Goal: Communication & Community: Answer question/provide support

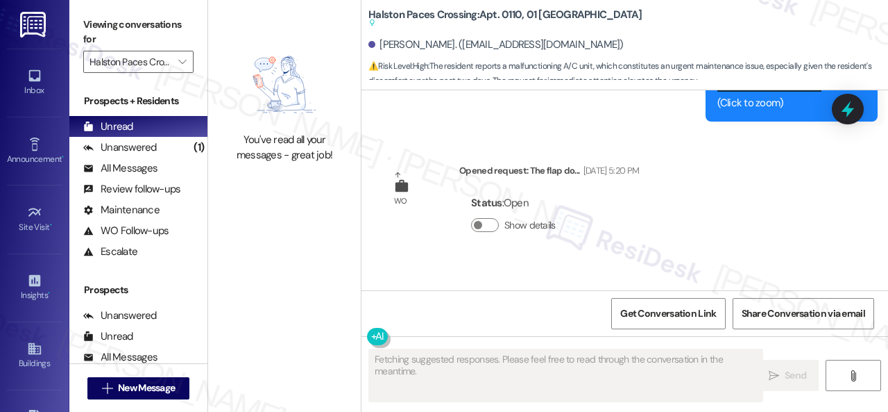
scroll to position [19100, 0]
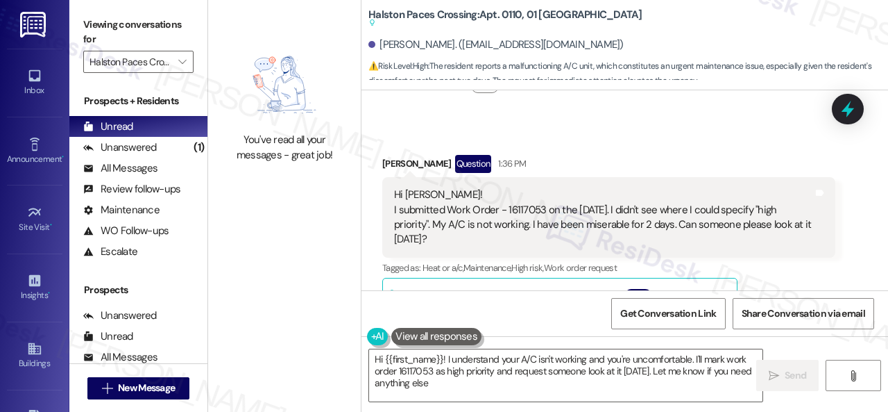
type textarea "Hi {{first_name}}! I understand your A/C isn't working and you're uncomfortable…"
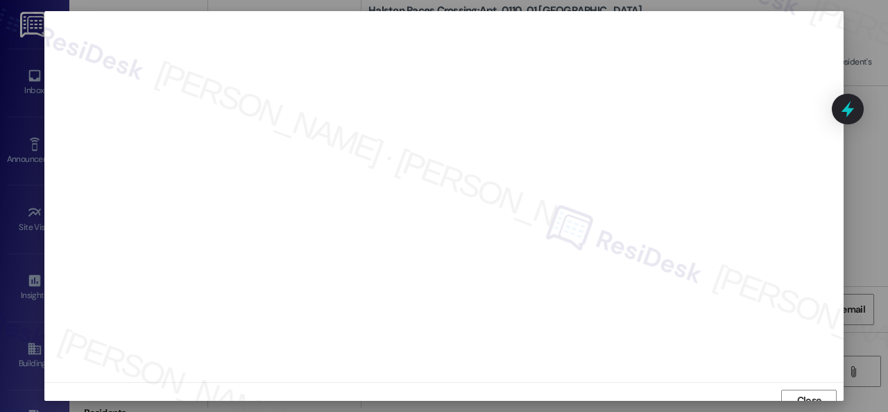
scroll to position [10, 0]
click at [798, 388] on span "Close" at bounding box center [809, 389] width 24 height 15
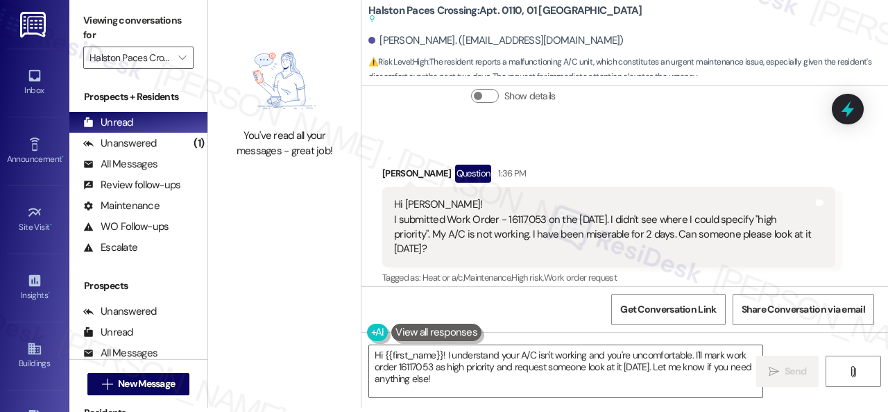
scroll to position [19081, 0]
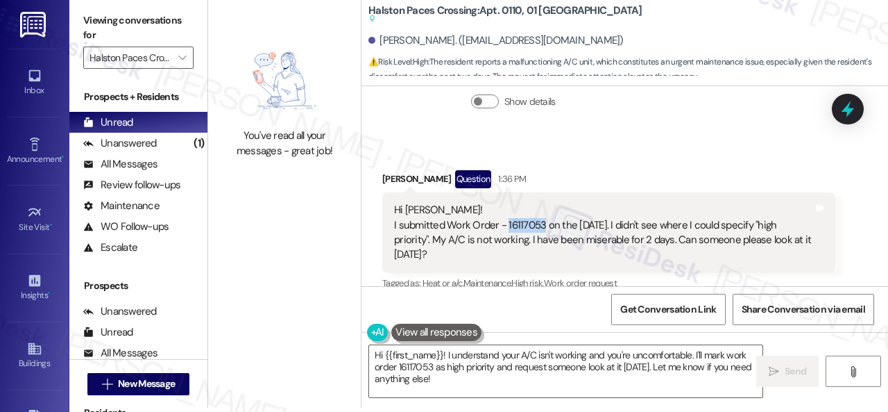
drag, startPoint x: 507, startPoint y: 181, endPoint x: 541, endPoint y: 185, distance: 34.9
click at [541, 203] on div "Hi Sarah! I submitted Work Order - 16117053 on the 31st of August. I didn't see…" at bounding box center [603, 233] width 419 height 60
copy div "16117053"
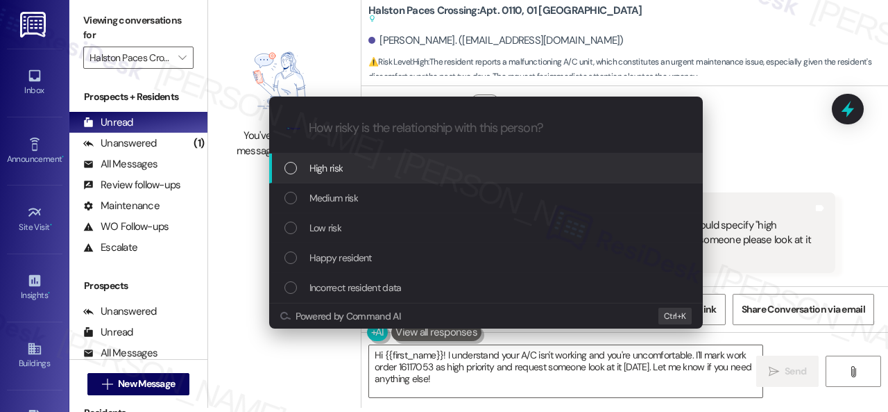
click at [307, 173] on div "High risk" at bounding box center [488, 167] width 406 height 15
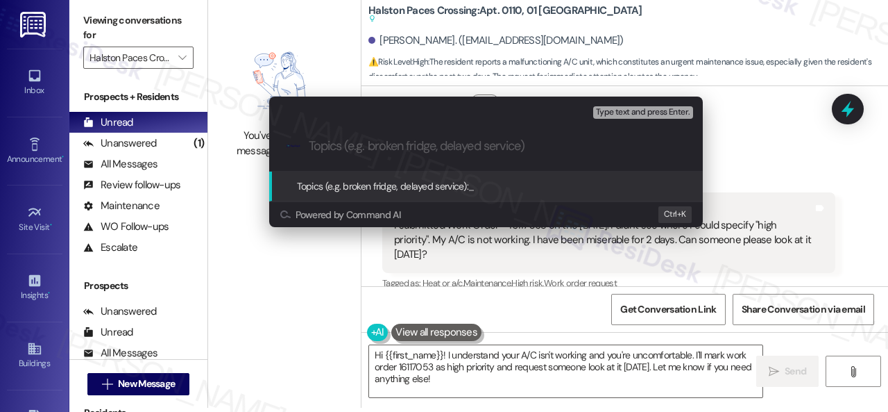
paste input "Follow-up on work order 16117053"
type input "Follow-up on work order 16117053"
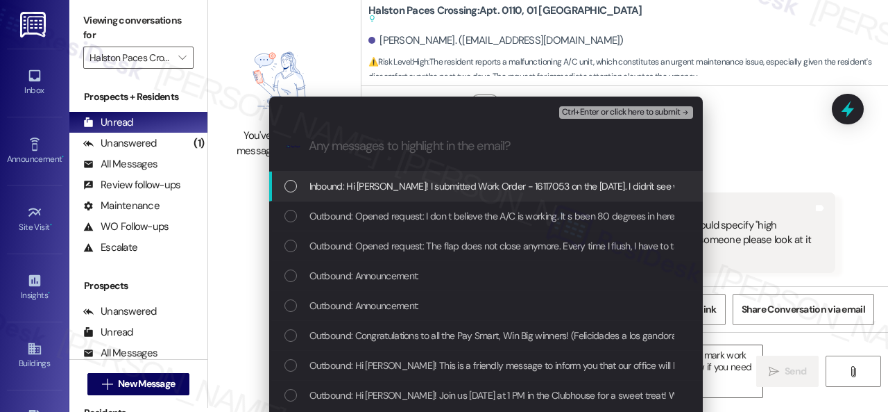
click at [398, 188] on span "Inbound: Hi Sarah! I submitted Work Order - 16117053 on the 31st of August. I d…" at bounding box center [754, 185] width 889 height 15
click at [587, 110] on span "Ctrl+Enter or click here to submit" at bounding box center [621, 113] width 119 height 10
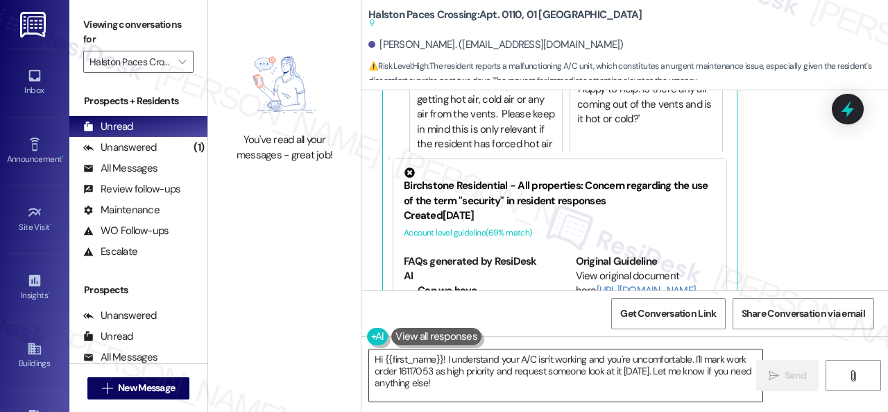
scroll to position [19427, 0]
drag, startPoint x: 672, startPoint y: 361, endPoint x: 692, endPoint y: 359, distance: 20.2
click at [674, 361] on textarea "Hi {{first_name}}! I understand your A/C isn't working and you're uncomfortable…" at bounding box center [565, 375] width 393 height 52
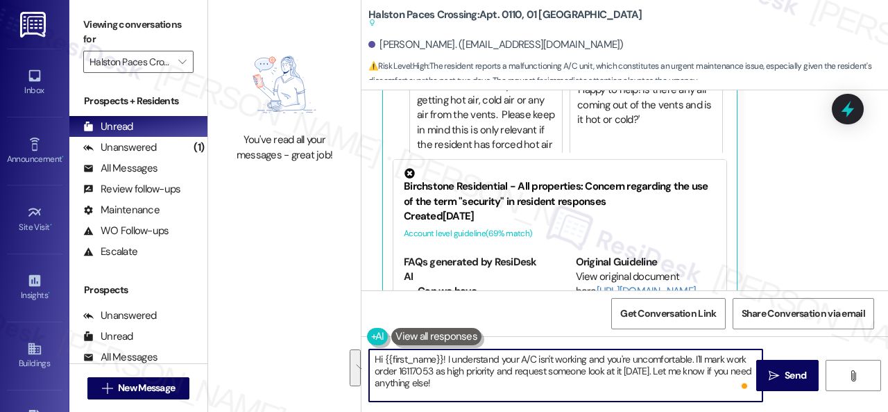
drag, startPoint x: 586, startPoint y: 359, endPoint x: 592, endPoint y: 387, distance: 28.3
click at [592, 387] on textarea "Hi {{first_name}}! I understand your A/C isn't working and you're uncomfortable…" at bounding box center [565, 375] width 393 height 52
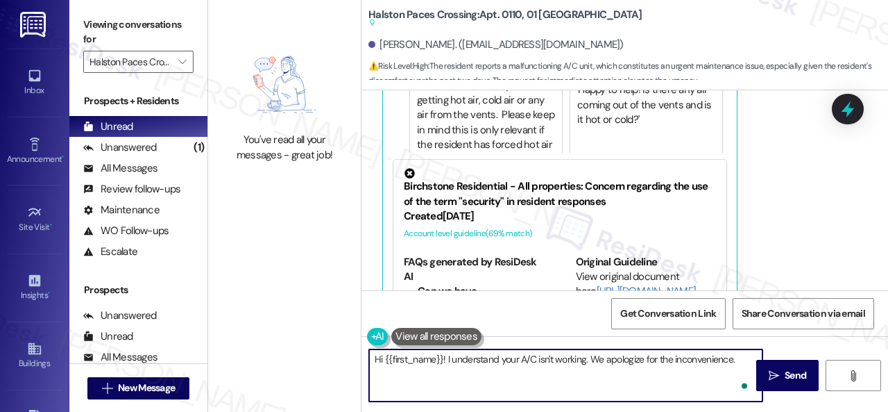
paste textarea "I've notified the site team about your work order. Let me know when you have an…"
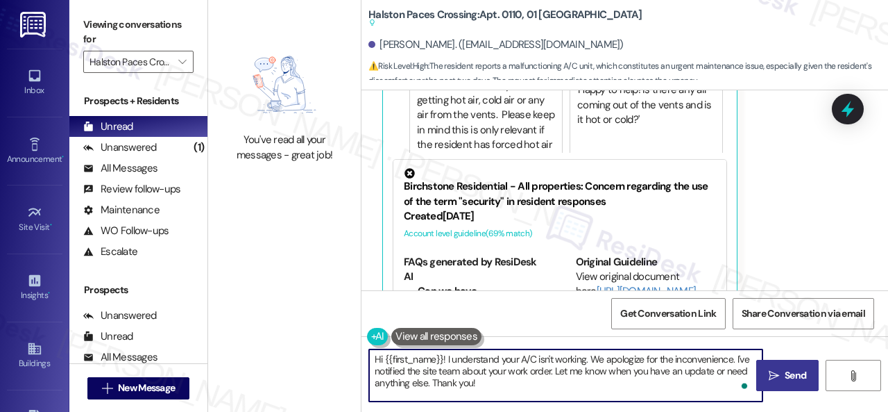
type textarea "Hi {{first_name}}! I understand your A/C isn't working. We apologize for the in…"
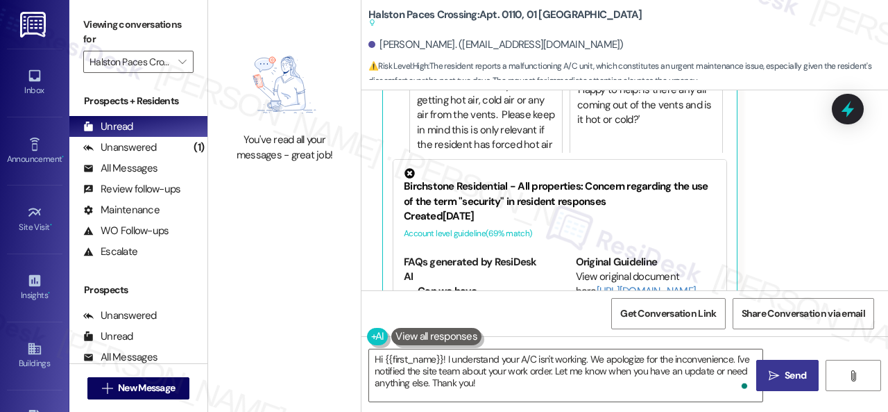
click at [785, 371] on span "Send" at bounding box center [796, 375] width 22 height 15
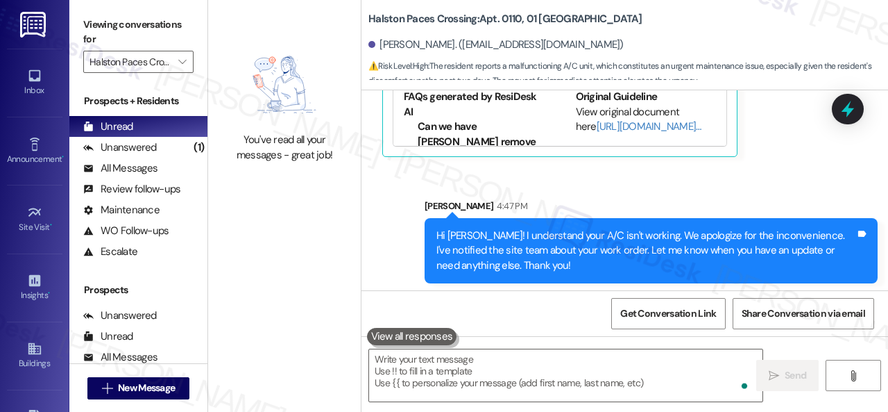
scroll to position [19263, 0]
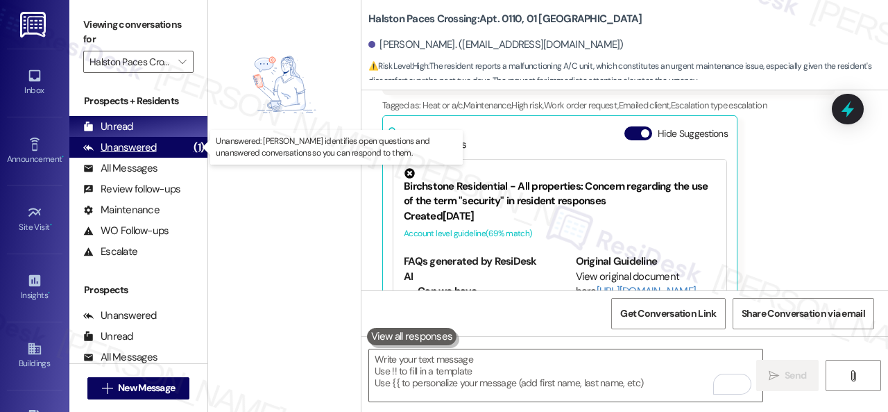
click at [114, 151] on div "Unanswered" at bounding box center [120, 147] width 74 height 15
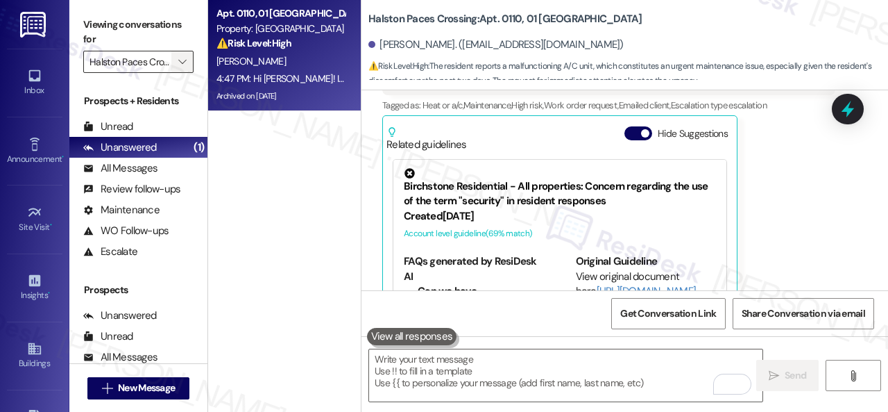
click at [187, 60] on span "" at bounding box center [182, 62] width 13 height 22
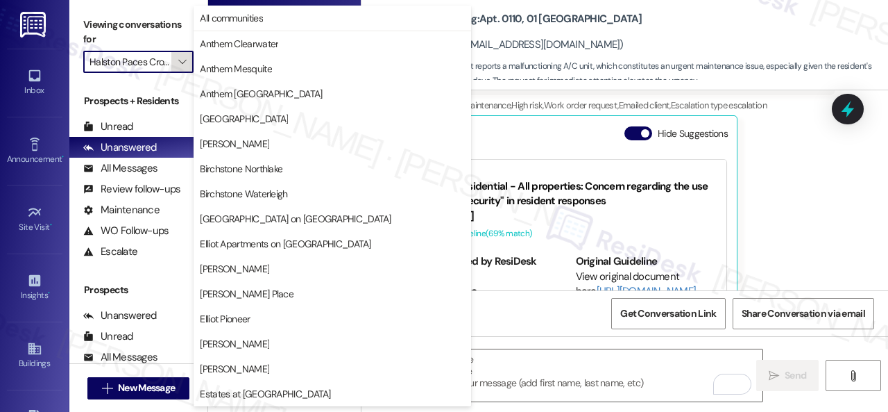
scroll to position [475, 0]
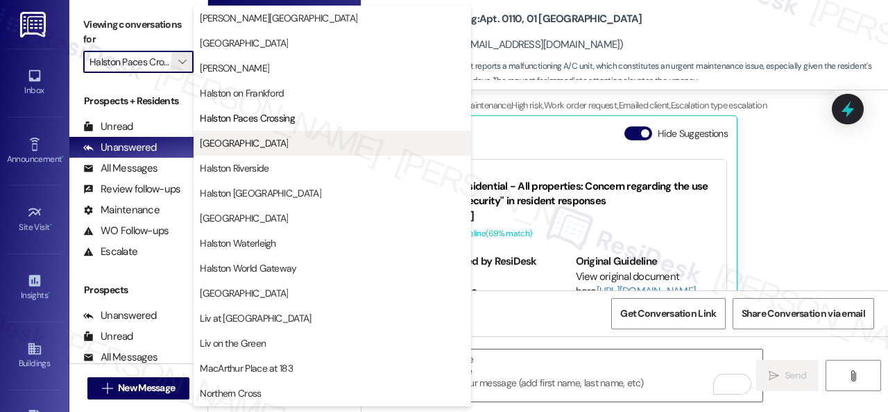
click at [228, 137] on span "Halston Park Central" at bounding box center [244, 143] width 88 height 14
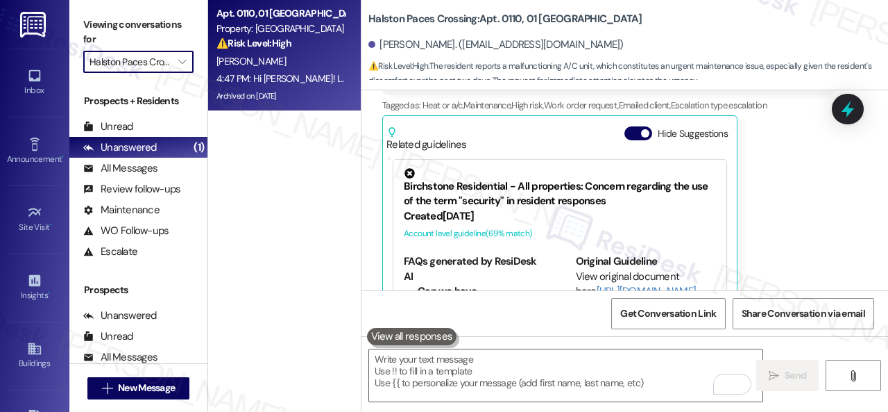
type input "Halston Park Central"
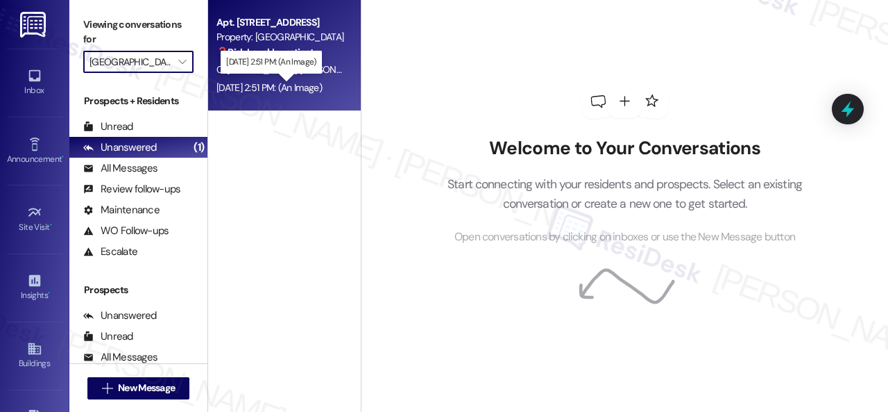
click at [316, 67] on p "Aug 31, 2025 at 2:51 PM: (An Image)" at bounding box center [271, 62] width 90 height 12
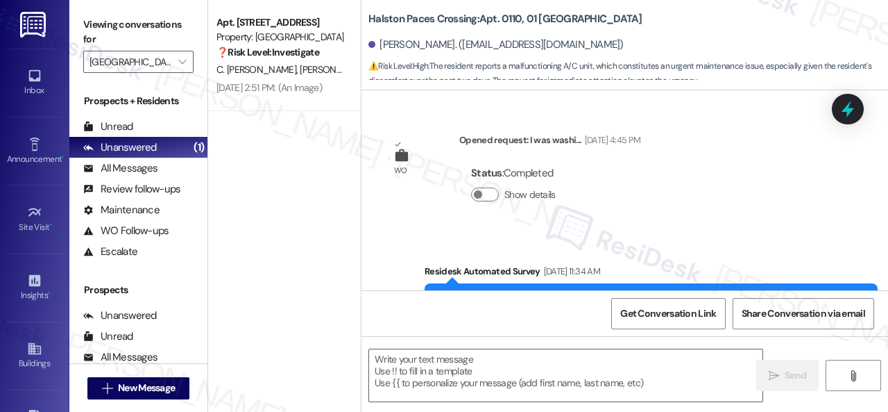
type textarea "Fetching suggested responses. Please feel free to read through the conversation…"
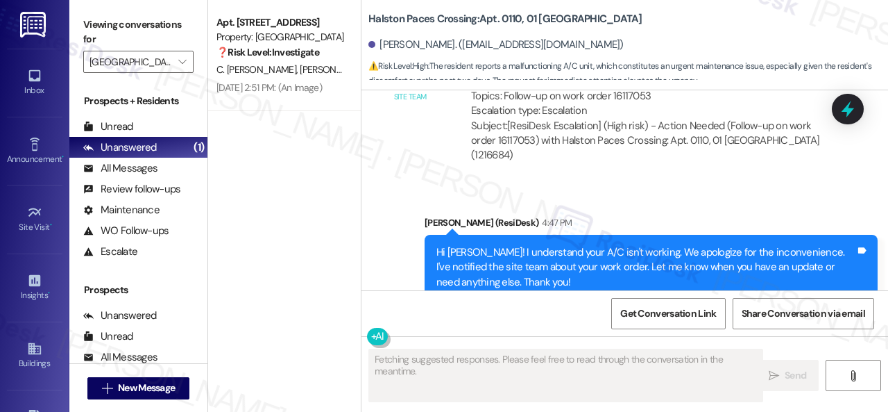
scroll to position [19596, 0]
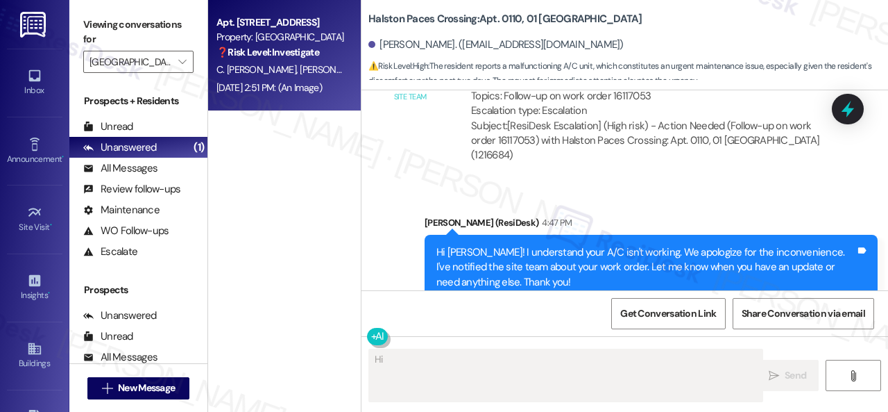
click at [334, 73] on div "C. Louis R. Louis E. Caty" at bounding box center [280, 69] width 131 height 17
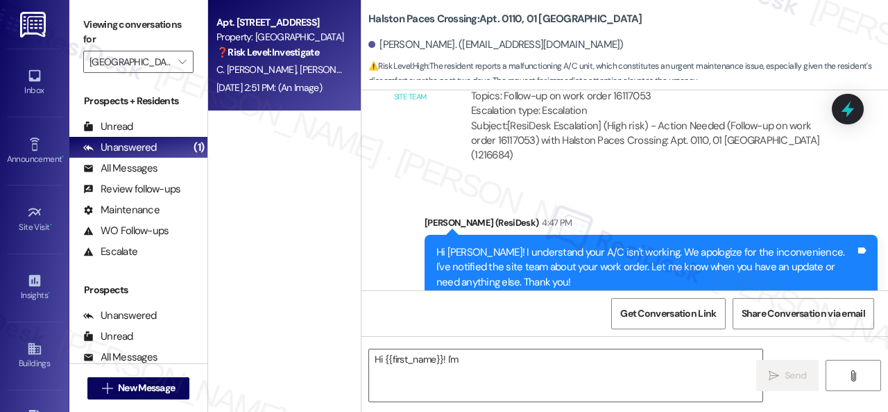
type textarea "Hi {{first_name}}! I'm"
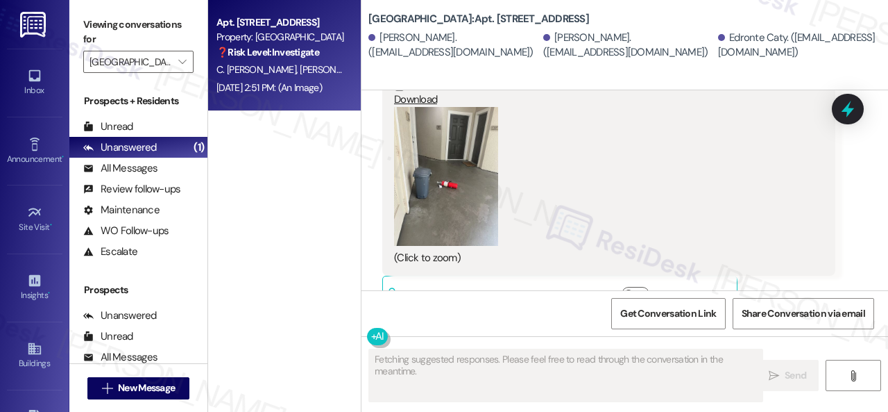
scroll to position [45573, 0]
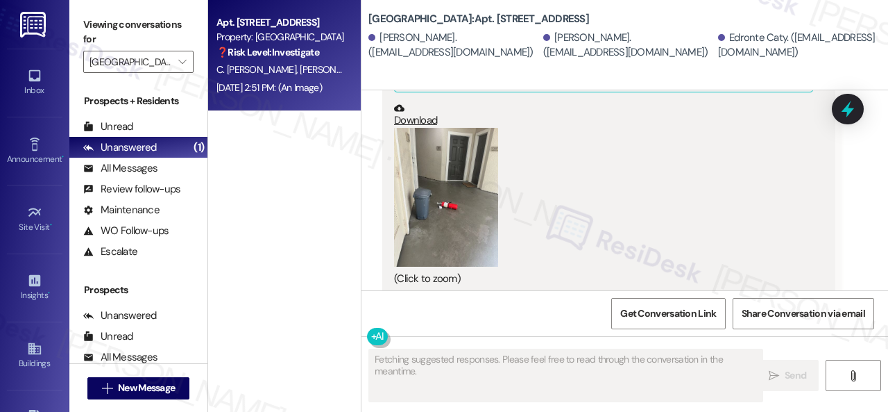
click at [456, 152] on button "Zoom image" at bounding box center [446, 197] width 104 height 139
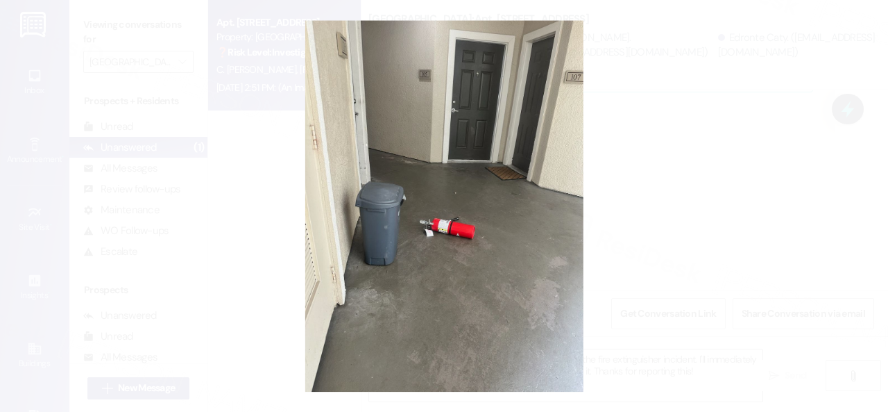
click at [502, 168] on button "Unzoom image" at bounding box center [444, 206] width 888 height 412
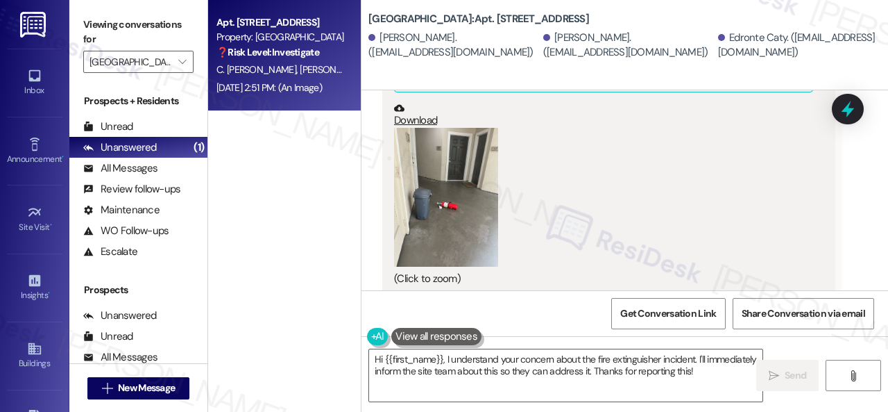
click at [443, 181] on button "Zoom image" at bounding box center [446, 197] width 104 height 139
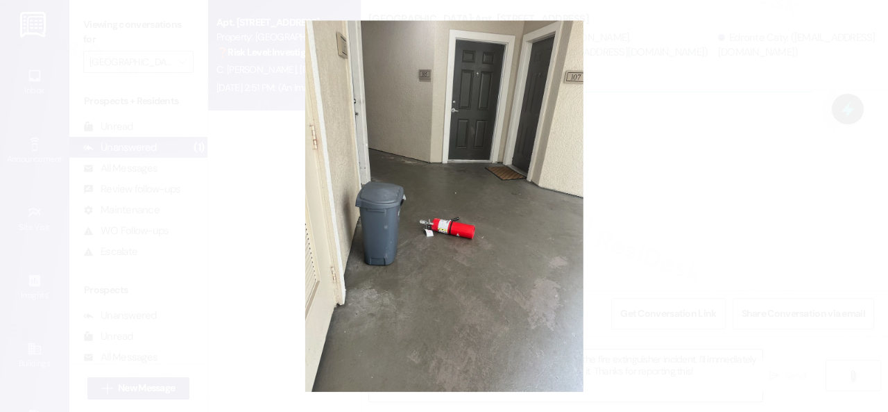
click at [497, 203] on button "Unzoom image" at bounding box center [444, 206] width 888 height 412
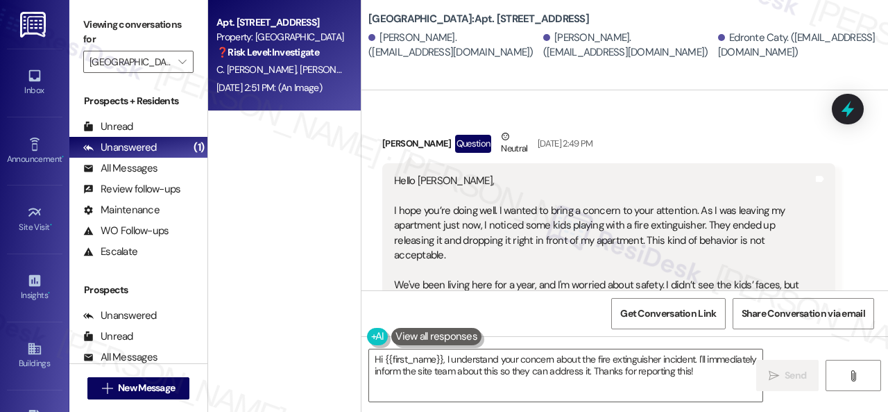
scroll to position [45018, 0]
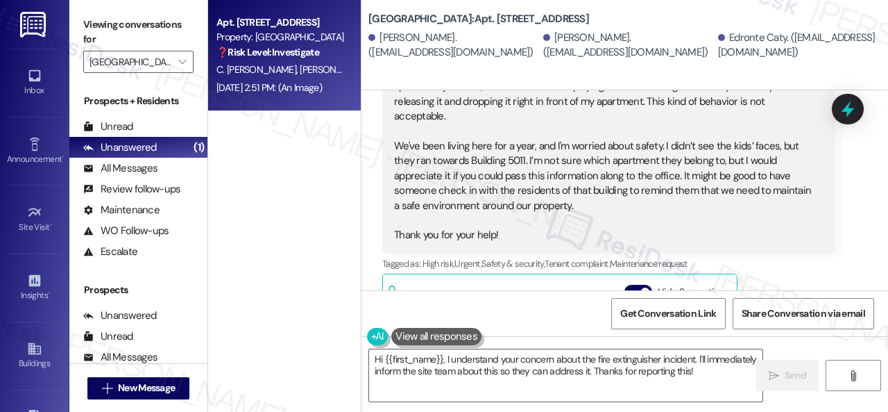
click at [813, 213] on div "Chantal Louis Question Neutral Aug 31, 2025 at 2:49 PM Hello Sarah, I hope you’…" at bounding box center [608, 234] width 453 height 489
click at [447, 360] on textarea "Hi {{first_name}}, I understand your concern about the fire extinguisher incide…" at bounding box center [565, 375] width 393 height 52
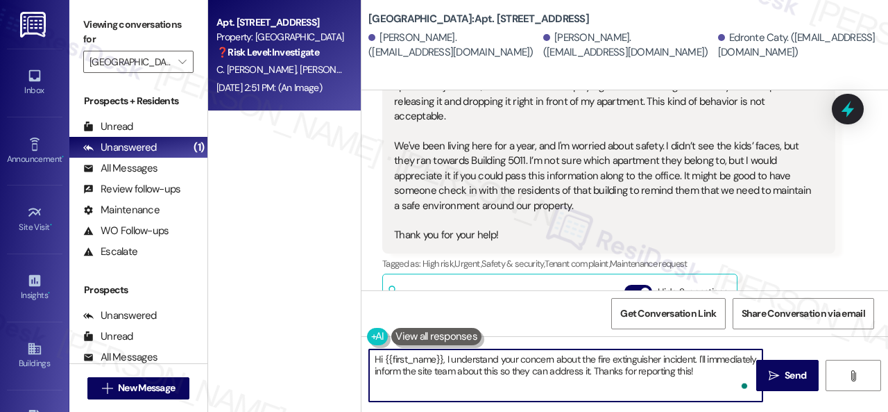
click at [446, 360] on textarea "Hi {{first_name}}, I understand your concern about the fire extinguisher incide…" at bounding box center [565, 375] width 393 height 52
paste textarea "'m sorry for the delayed response.I"
click at [642, 368] on textarea "Hi {{first_name}}, I'm sorry for the delayed response. I understand your concer…" at bounding box center [565, 375] width 393 height 52
drag, startPoint x: 688, startPoint y: 373, endPoint x: 727, endPoint y: 366, distance: 40.2
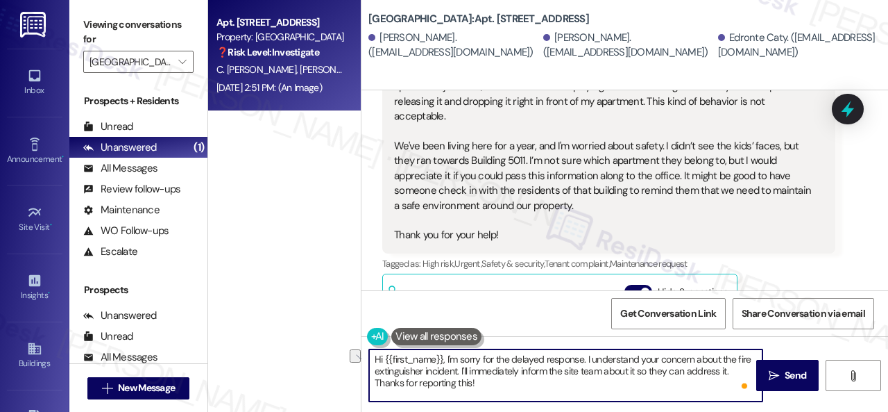
click at [727, 366] on textarea "Hi {{first_name}}, I'm sorry for the delayed response. I understand your concer…" at bounding box center [565, 375] width 393 height 52
click at [521, 384] on textarea "Hi {{first_name}}, I'm sorry for the delayed response. I understand your concer…" at bounding box center [565, 375] width 393 height 52
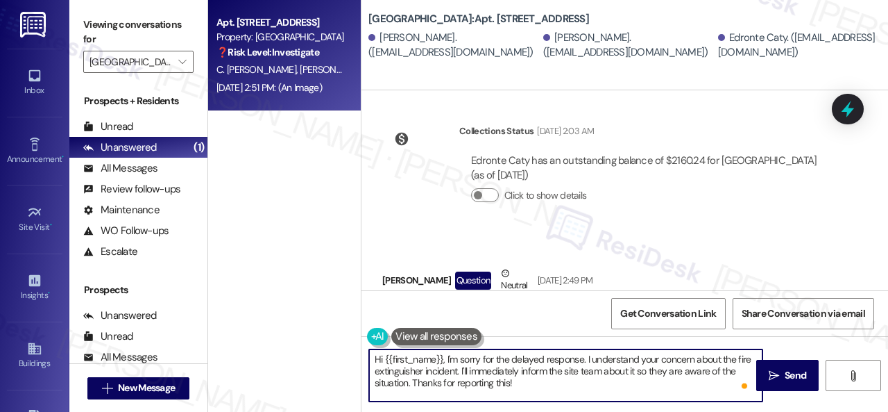
scroll to position [44740, 0]
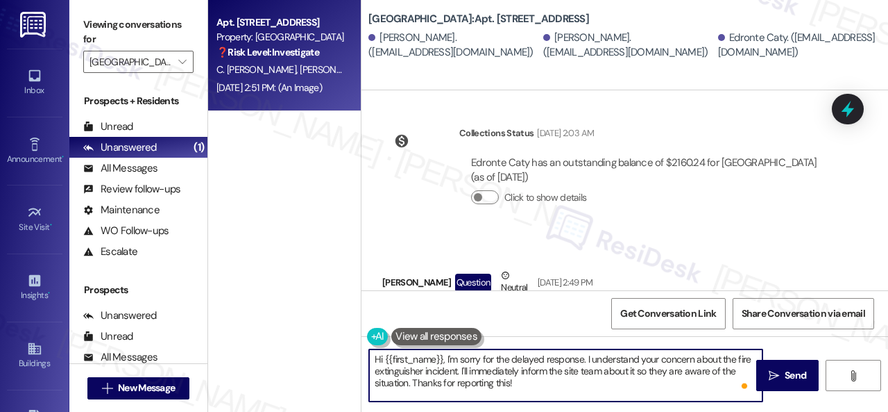
drag, startPoint x: 383, startPoint y: 362, endPoint x: 443, endPoint y: 353, distance: 60.4
click at [443, 353] on textarea "Hi {{first_name}}, I'm sorry for the delayed response. I understand your concer…" at bounding box center [565, 375] width 393 height 52
type textarea "Hi Chantal, I'm sorry for the delayed response. I understand your concern about…"
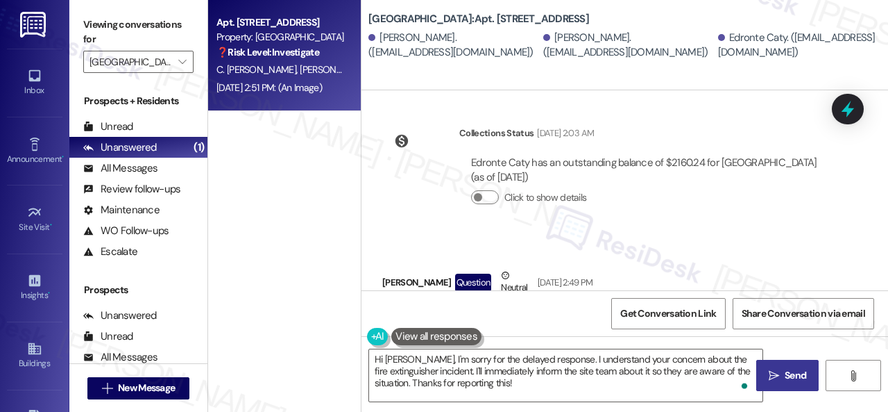
click at [785, 371] on span "Send" at bounding box center [796, 375] width 22 height 15
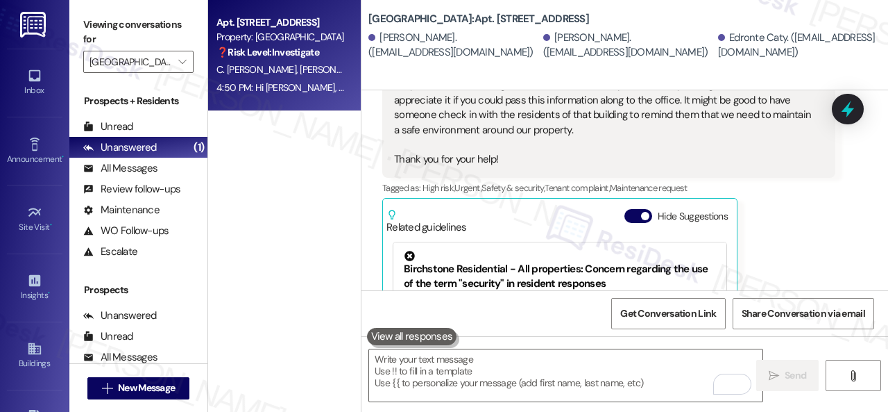
scroll to position [45014, 0]
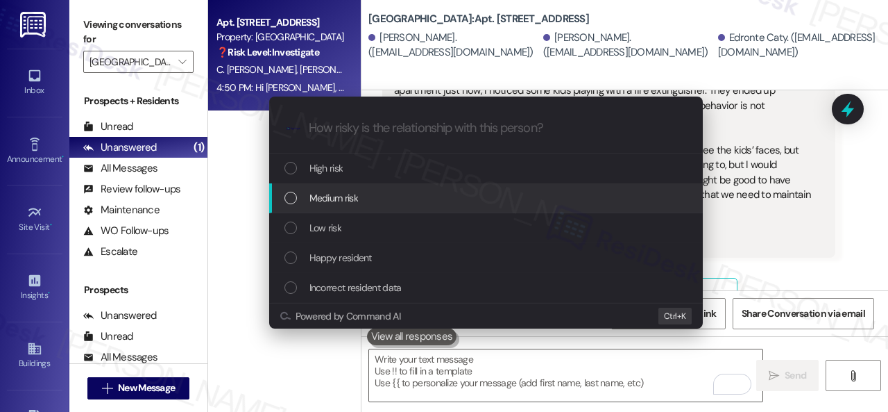
click at [319, 198] on span "Medium risk" at bounding box center [334, 197] width 49 height 15
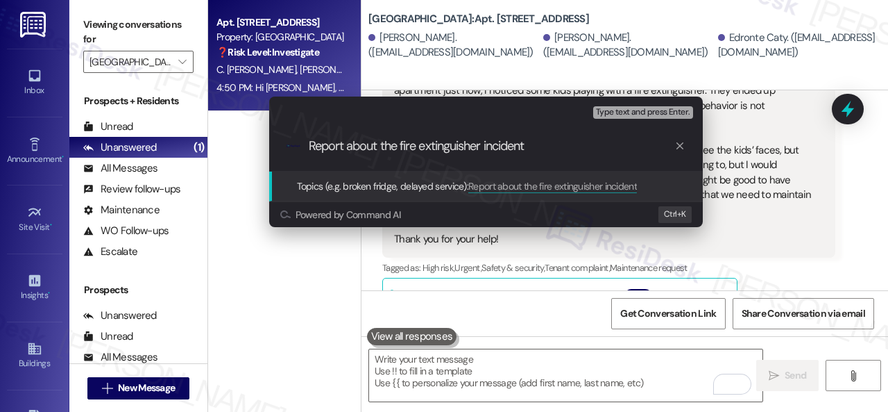
type input "Report about the fire extinguisher incident."
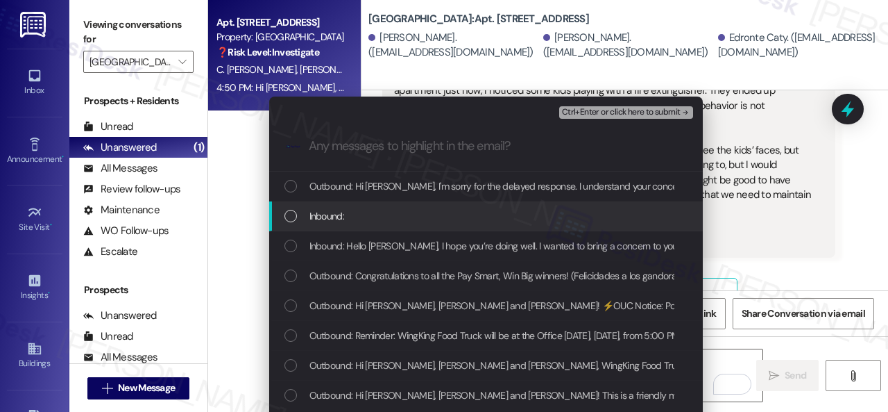
click at [319, 214] on span "Inbound:" at bounding box center [327, 215] width 35 height 15
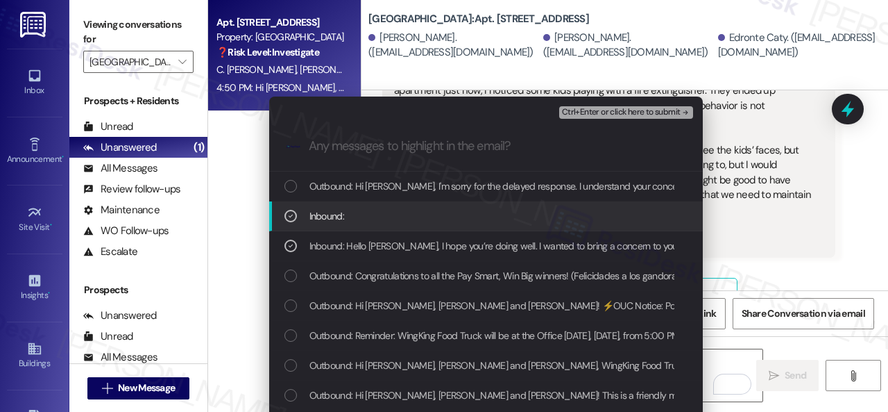
click at [582, 115] on span "Ctrl+Enter or click here to submit" at bounding box center [621, 113] width 119 height 10
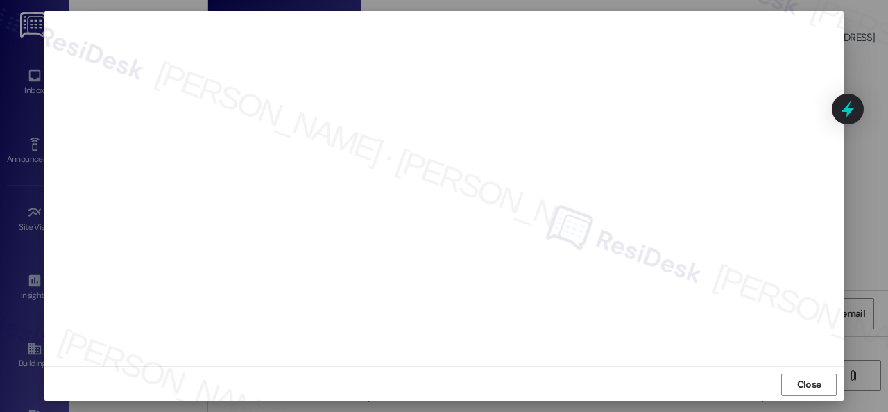
scroll to position [17, 0]
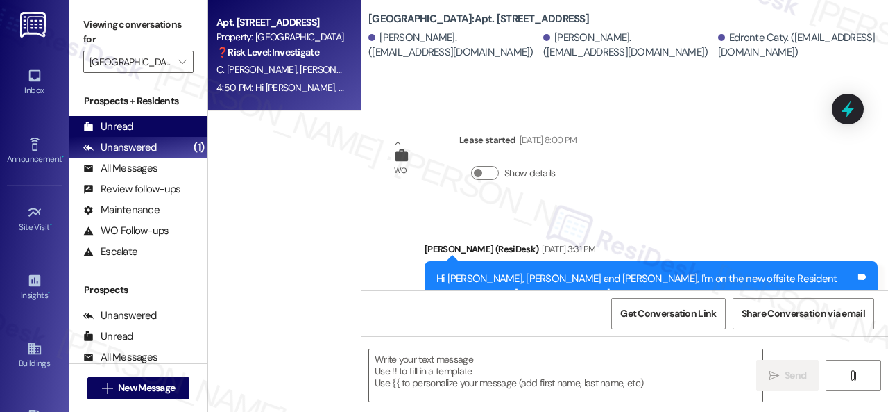
click at [117, 120] on div "Unread" at bounding box center [108, 126] width 50 height 15
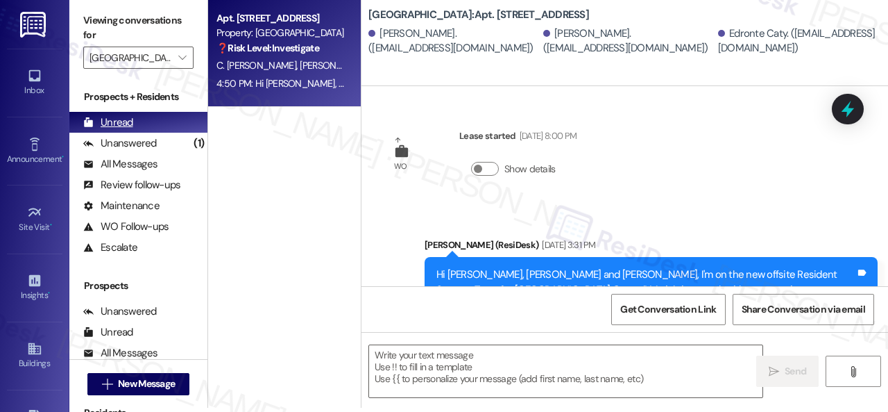
scroll to position [45880, 0]
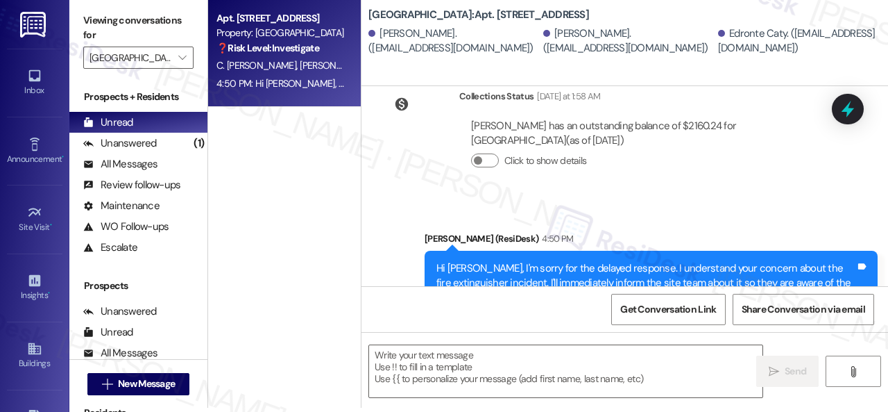
click at [187, 53] on span "" at bounding box center [182, 57] width 13 height 22
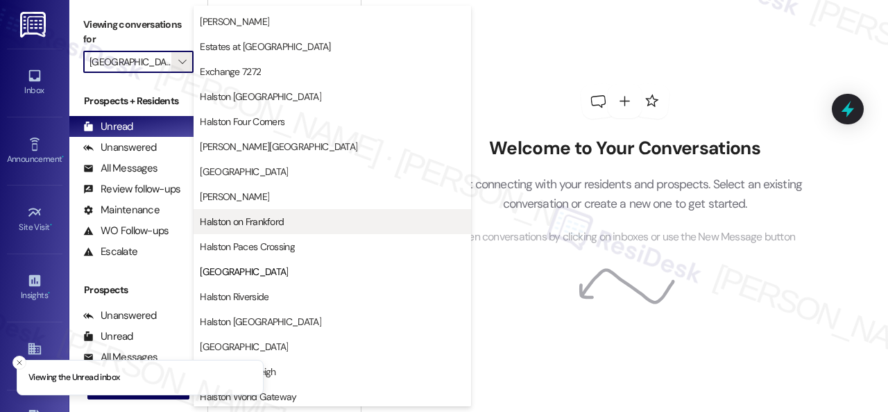
scroll to position [386, 0]
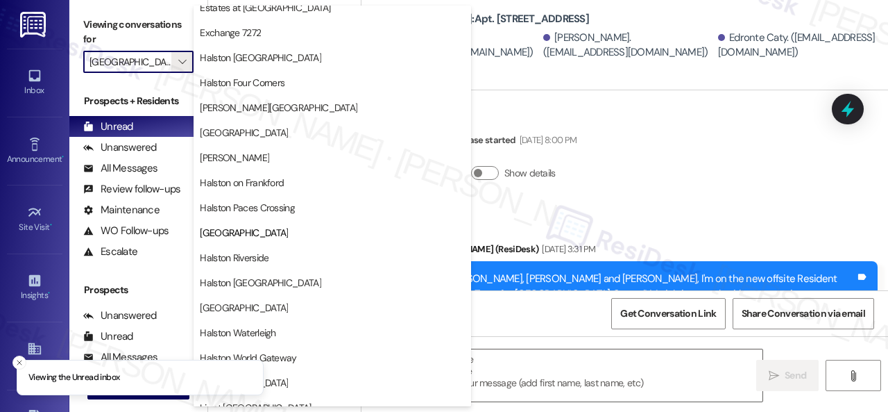
click at [237, 251] on span "Halston Riverside" at bounding box center [234, 258] width 69 height 14
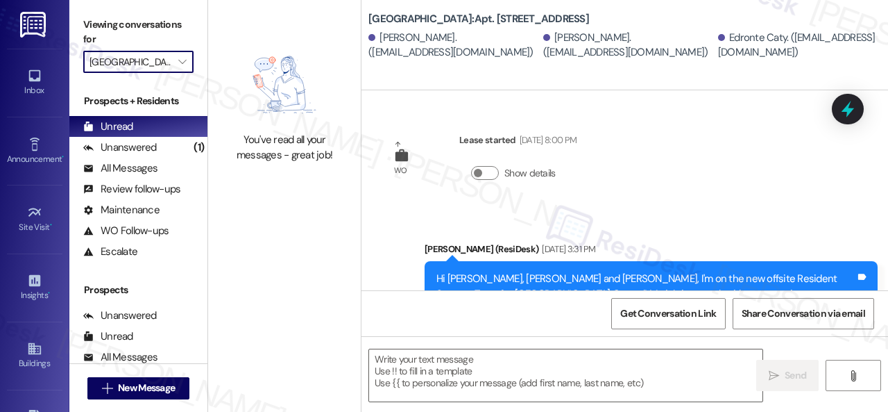
click at [178, 62] on span "" at bounding box center [182, 62] width 13 height 22
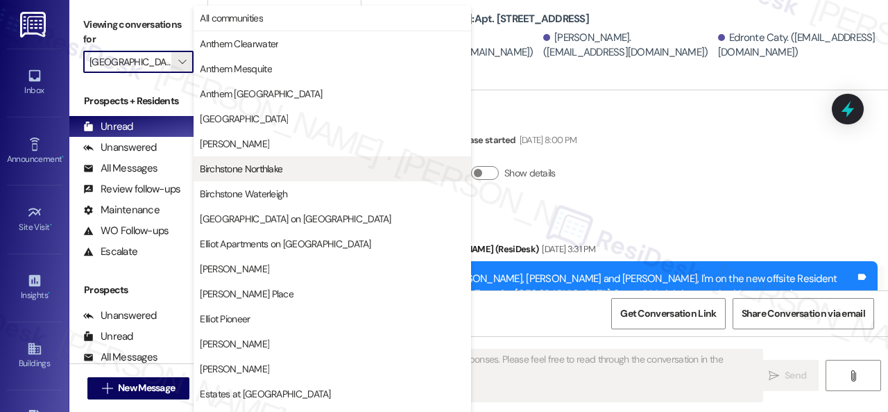
type textarea "Fetching suggested responses. Please feel free to read through the conversation…"
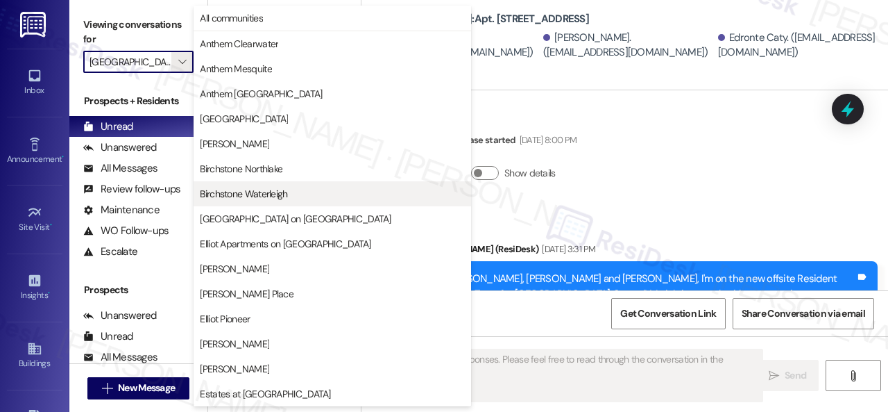
type input "Halston Riverside"
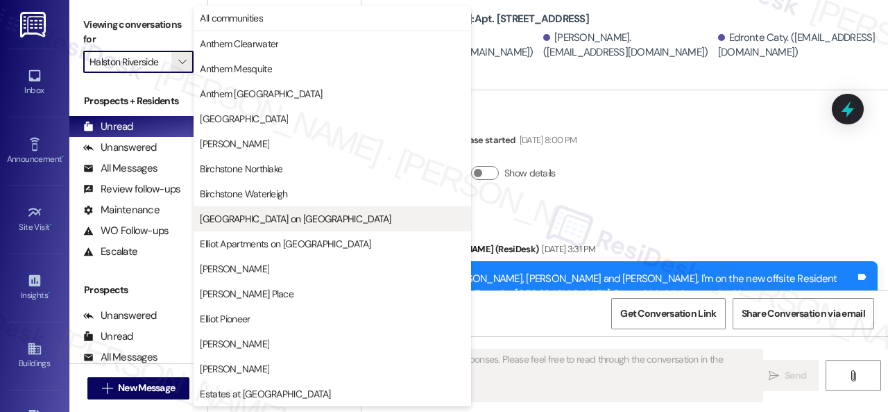
scroll to position [46066, 0]
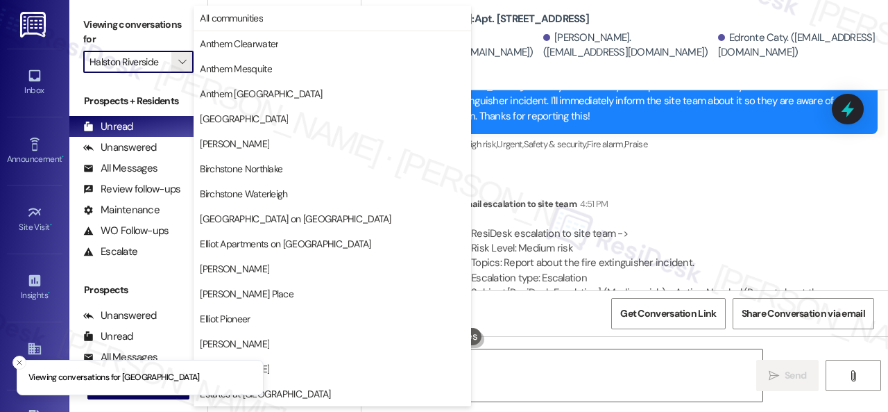
click at [711, 101] on div "Sent via SMS Sarah (ResiDesk) 4:50 PM Hi Chantal, I'm sorry for the delayed res…" at bounding box center [651, 102] width 474 height 126
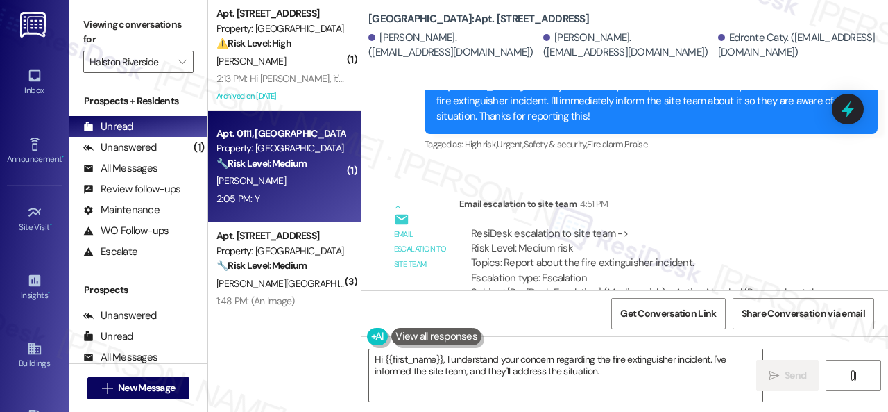
type textarea "Hi {{first_name}}, I understand your concern regarding the fire extinguisher in…"
click at [307, 185] on div "S. Hendrix" at bounding box center [280, 180] width 131 height 17
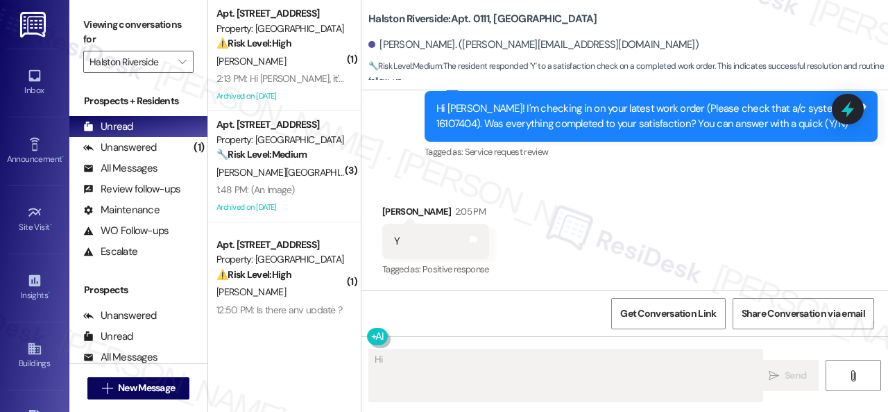
scroll to position [4, 0]
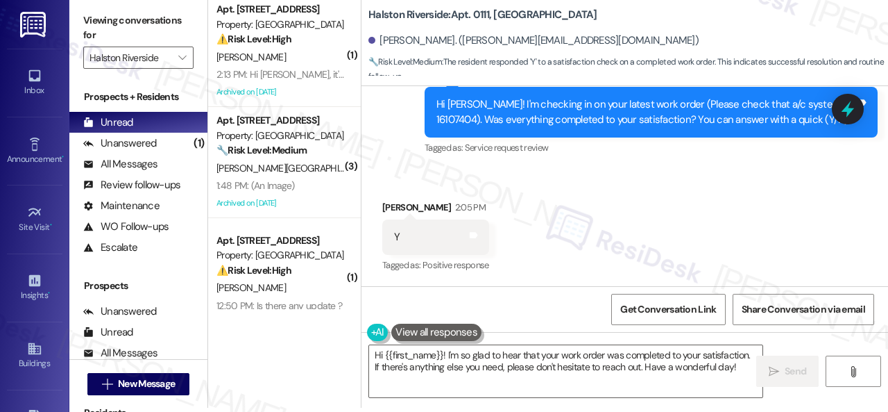
drag, startPoint x: 439, startPoint y: 173, endPoint x: 446, endPoint y: 251, distance: 78.8
click at [439, 173] on div "Received via SMS Satonia Hendrix 2:05 PM Y Tags and notes Tagged as: Positive r…" at bounding box center [625, 227] width 527 height 117
click at [385, 177] on div "Received via SMS Satonia Hendrix 2:05 PM Y Tags and notes Tagged as: Positive r…" at bounding box center [625, 227] width 527 height 117
click at [441, 359] on textarea "Hi {{first_name}}! I'm so glad to hear that your work order was completed to yo…" at bounding box center [565, 371] width 393 height 52
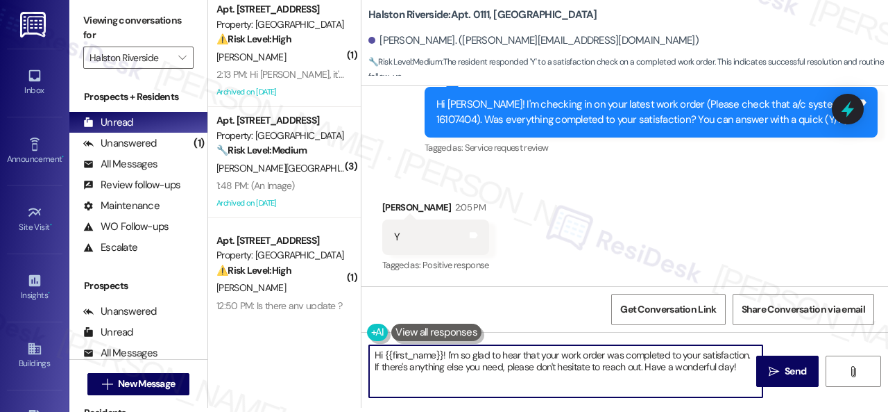
paste textarea "We're glad to hear everything’s taken care of. If your experience at {{property…"
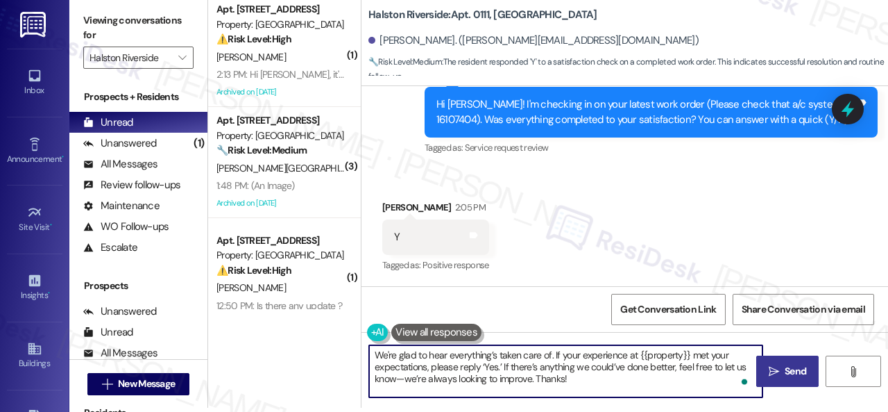
type textarea "We're glad to hear everything’s taken care of. If your experience at {{property…"
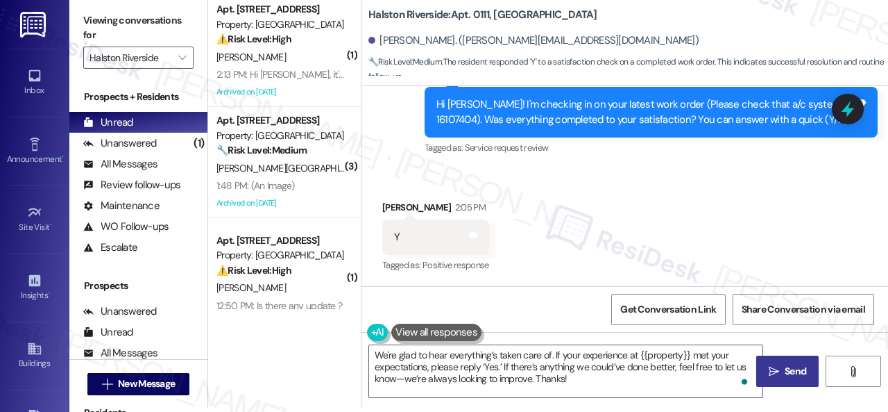
click at [785, 375] on span "Send" at bounding box center [796, 371] width 22 height 15
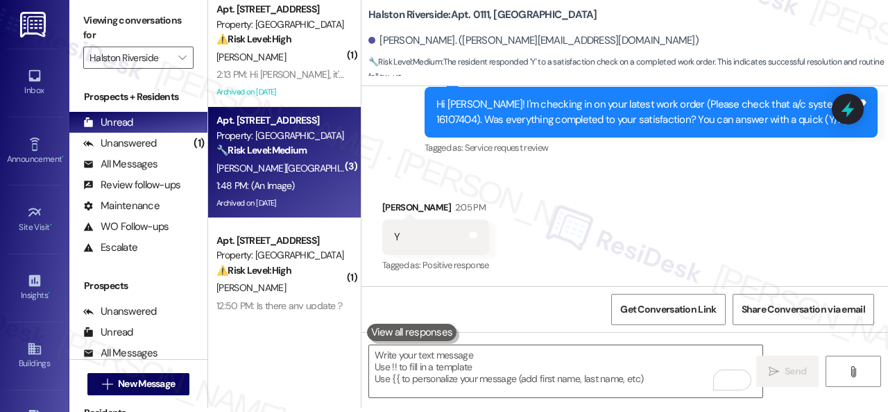
scroll to position [0, 0]
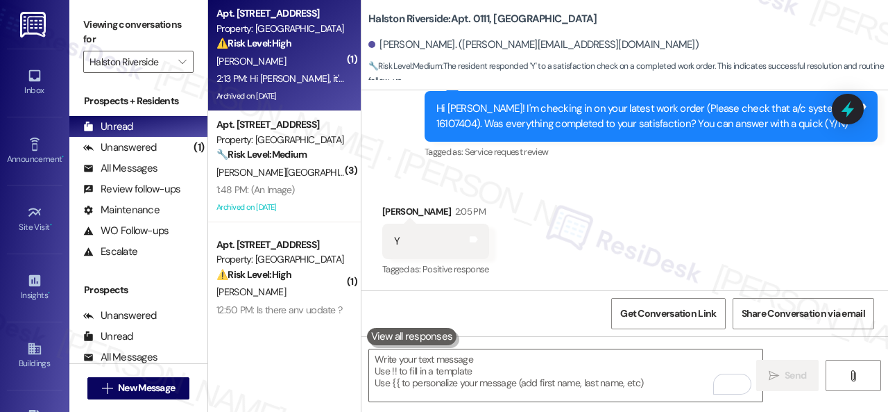
click at [309, 66] on div "A. Borges" at bounding box center [280, 61] width 131 height 17
type textarea "Fetching suggested responses. Please feel free to read through the conversation…"
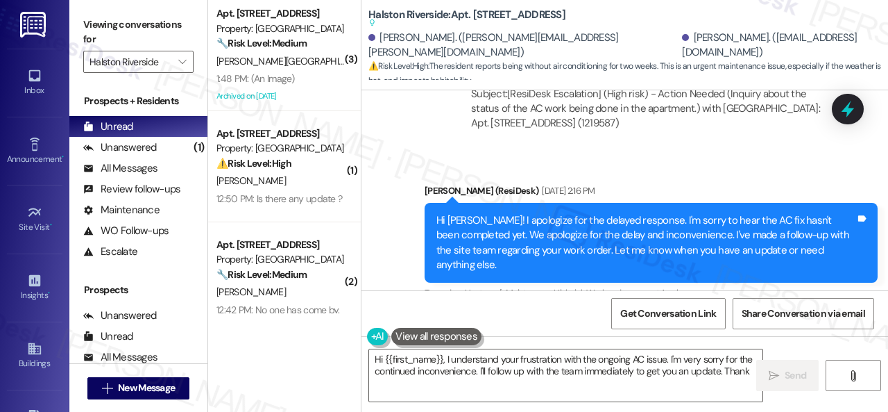
scroll to position [19301, 0]
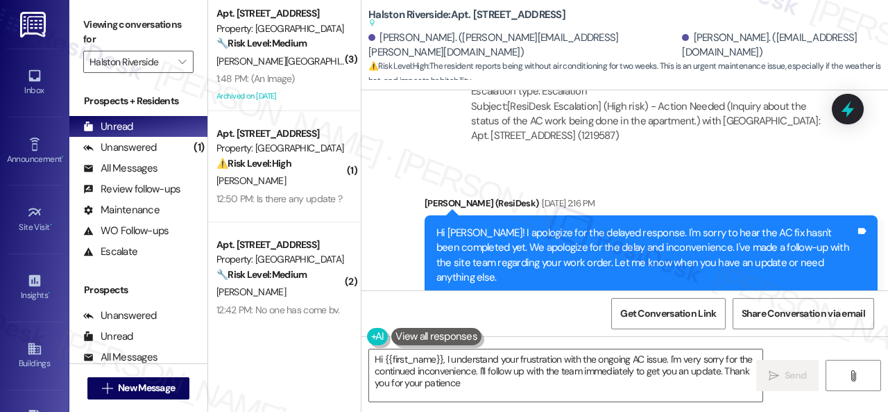
type textarea "Hi {{first_name}}, I understand your frustration with the ongoing AC issue. I'm…"
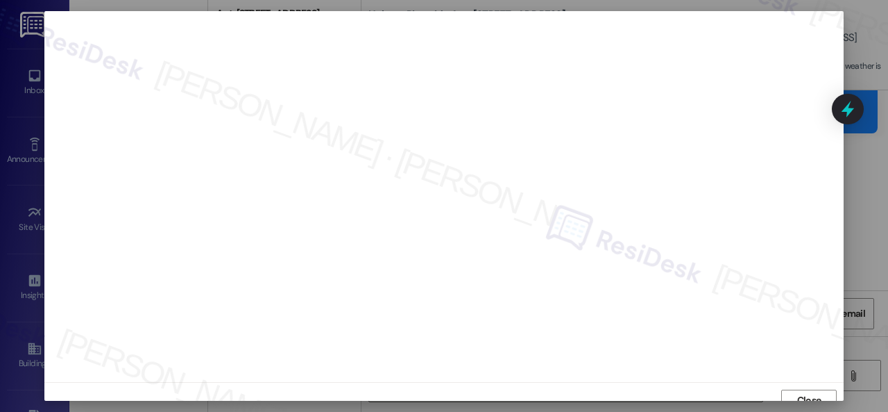
scroll to position [10, 0]
click at [804, 389] on span "Close" at bounding box center [809, 389] width 24 height 15
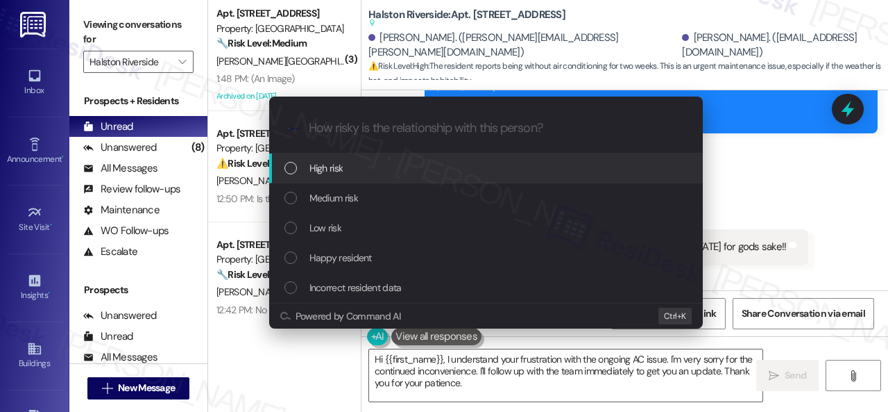
drag, startPoint x: 305, startPoint y: 172, endPoint x: 341, endPoint y: 166, distance: 35.9
click at [305, 172] on div "High risk" at bounding box center [488, 167] width 406 height 15
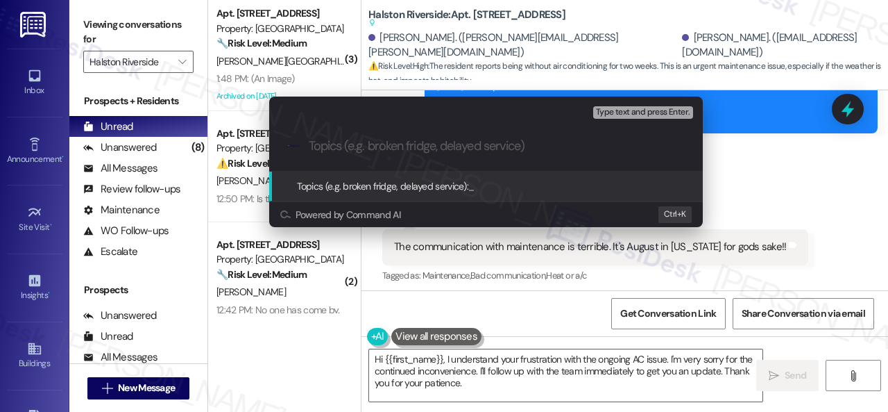
paste input "Follow-up on work orders 16112439 and 16095031"
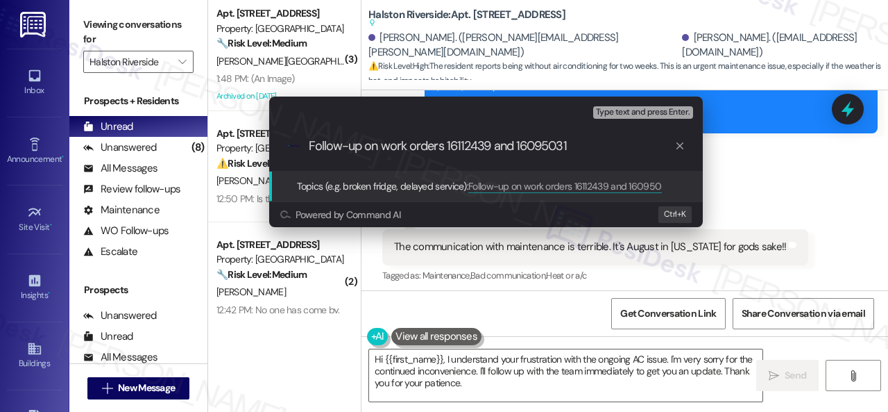
click at [305, 148] on div ".cls-1{fill:#0a055f;}.cls-2{fill:#0cc4c4;} resideskLogoBlueOrange Follow-up on …" at bounding box center [486, 145] width 434 height 49
click at [309, 145] on input "Follow-up on work orders 16112439 and 16095031" at bounding box center [492, 146] width 366 height 15
type input "URGENT: Follow-up on work orders 16112439 and 16095031"
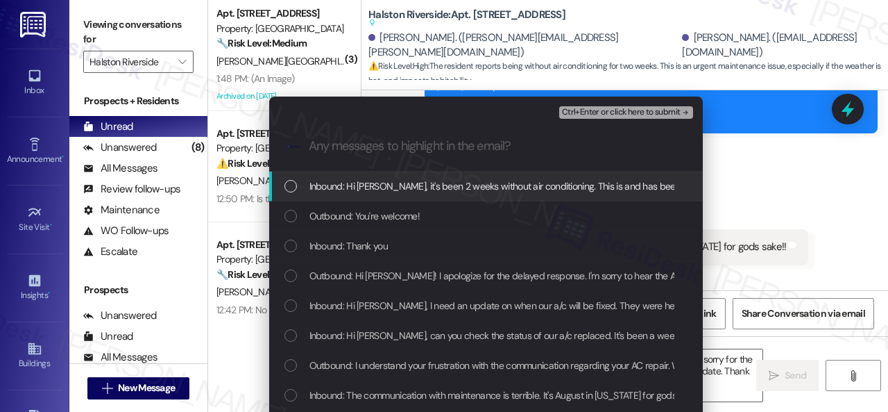
click at [388, 188] on span "Inbound: Hi Sarah, it's been 2 weeks without air conditioning. This is and has …" at bounding box center [516, 185] width 412 height 15
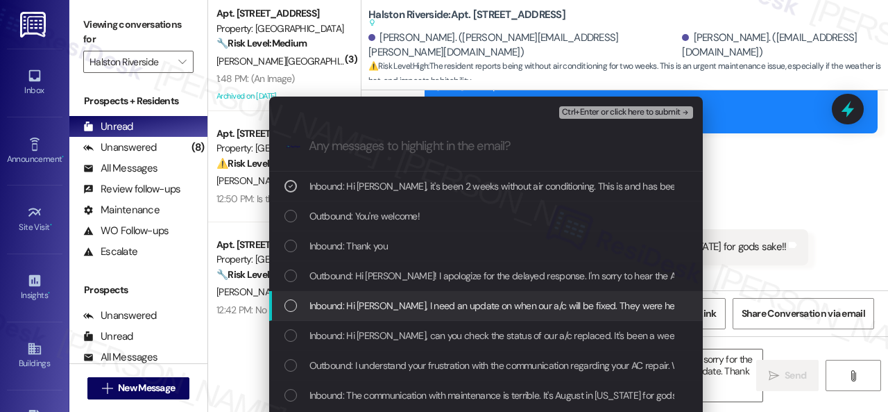
click at [362, 305] on span "Inbound: Hi Sarah, I need an update on when our a/c will be fixed. They were he…" at bounding box center [813, 305] width 1006 height 15
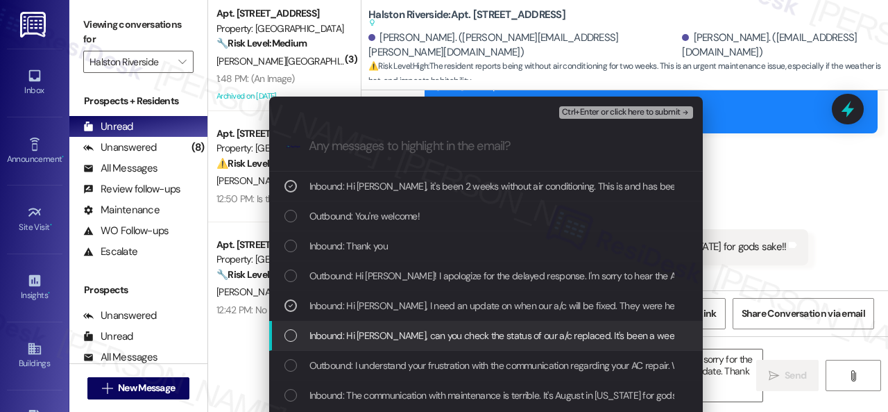
click at [371, 337] on span "Inbound: Hi Sarah, can you check the status of our a/c replaced. It's been a we…" at bounding box center [593, 335] width 567 height 15
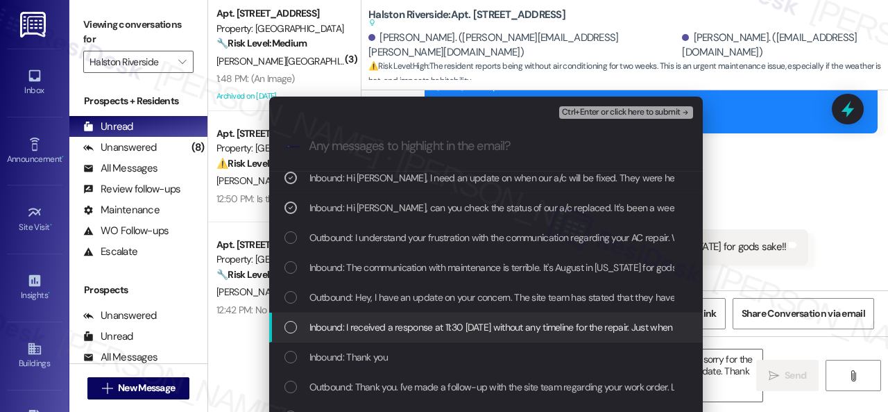
scroll to position [139, 0]
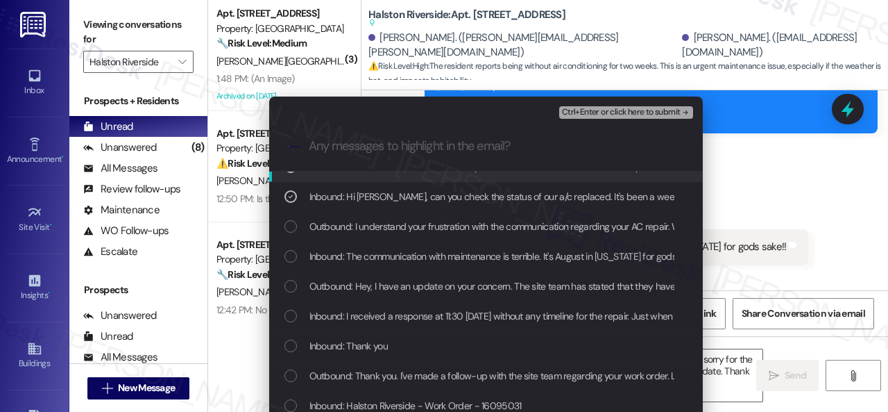
click at [584, 115] on span "Ctrl+Enter or click here to submit" at bounding box center [621, 113] width 119 height 10
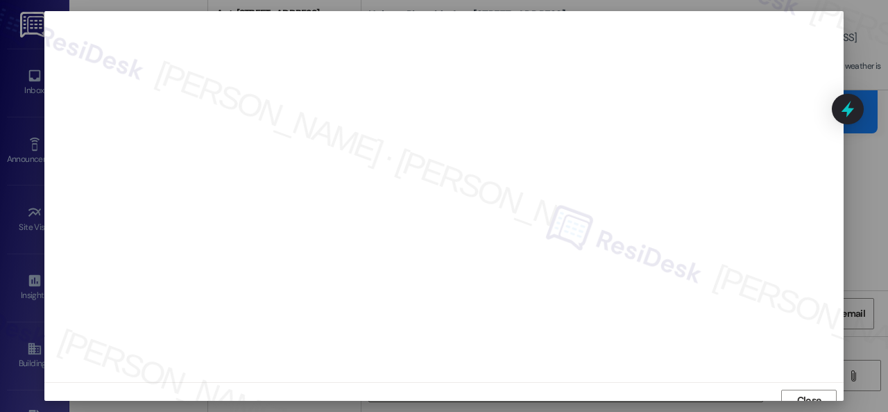
scroll to position [10, 0]
click at [786, 386] on button "Close" at bounding box center [809, 390] width 56 height 22
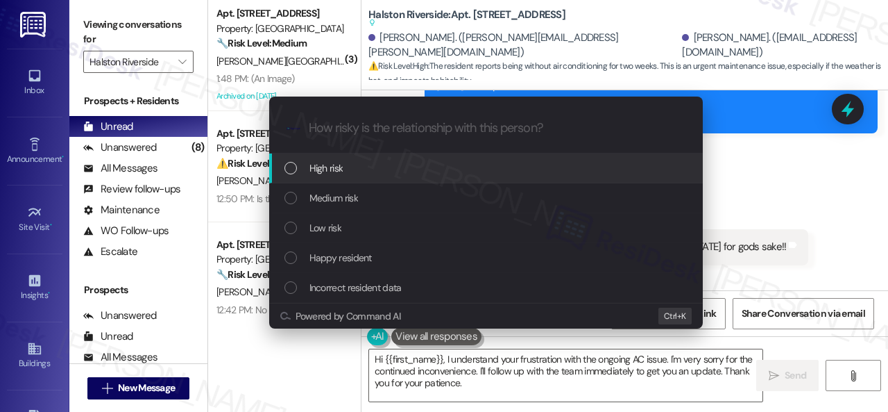
click at [321, 170] on span "High risk" at bounding box center [327, 167] width 34 height 15
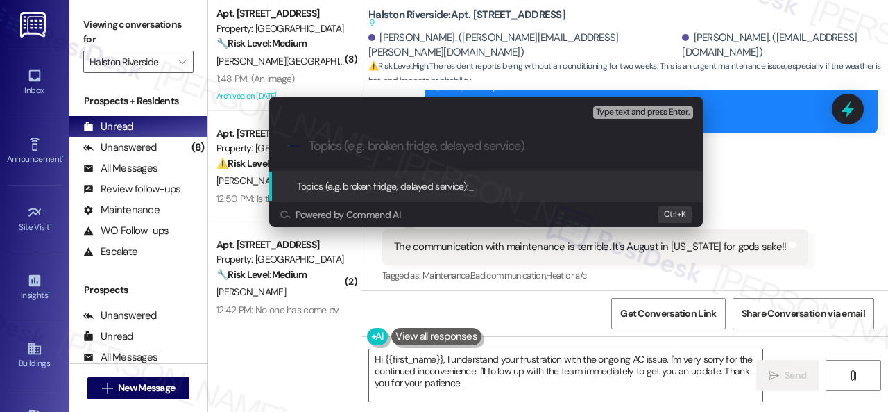
paste input "URGENT: Follow-up on work orders 16112439 and 16095031"
type input "URGENT: Follow-up on work orders 16112439 and 16095031"
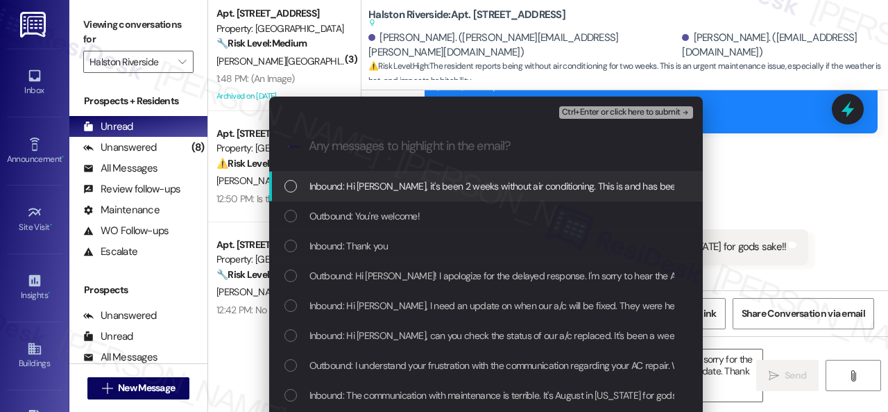
click at [364, 192] on span "Inbound: Hi Sarah, it's been 2 weeks without air conditioning. This is and has …" at bounding box center [516, 185] width 412 height 15
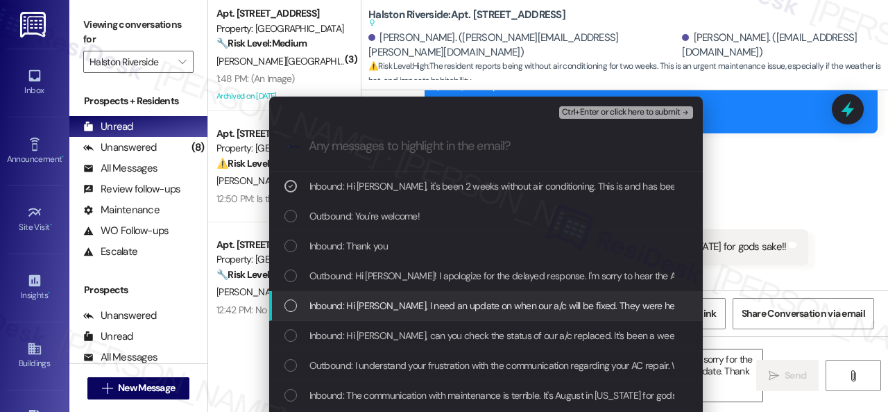
click at [344, 307] on span "Inbound: Hi Sarah, I need an update on when our a/c will be fixed. They were he…" at bounding box center [813, 305] width 1006 height 15
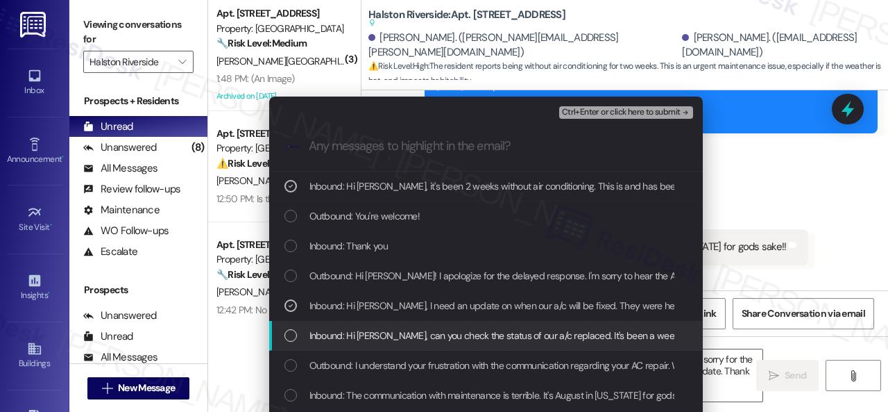
click at [343, 333] on span "Inbound: Hi Sarah, can you check the status of our a/c replaced. It's been a we…" at bounding box center [593, 335] width 567 height 15
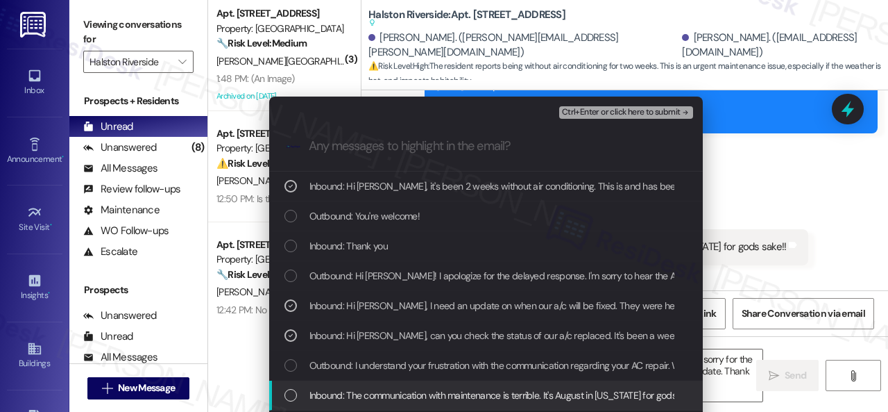
click at [349, 393] on span "Inbound: The communication with maintenance is terrible. It's August in Georgia…" at bounding box center [506, 394] width 392 height 15
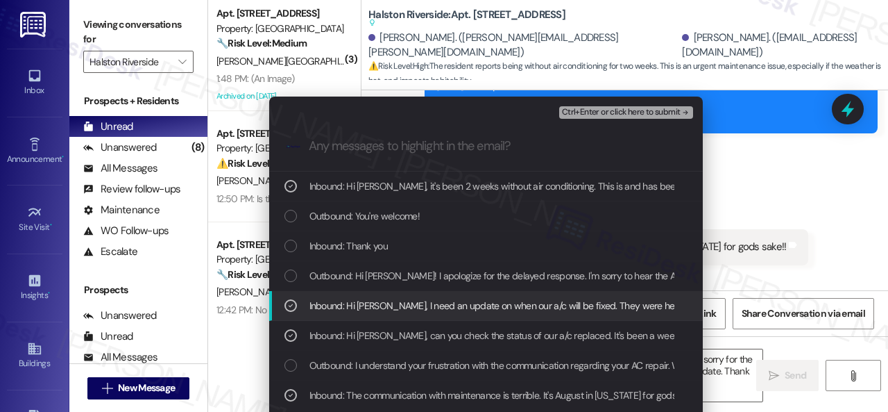
scroll to position [69, 0]
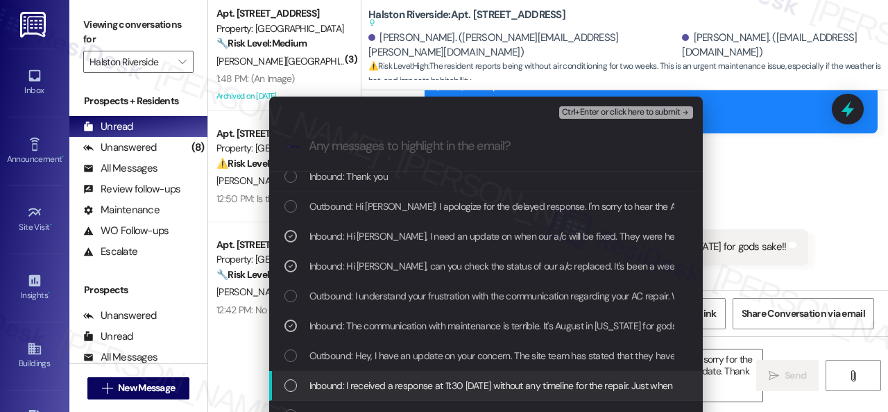
click at [352, 387] on span "Inbound: I received a response at 11:30 on Tuesday without any timeline for the…" at bounding box center [823, 385] width 1026 height 15
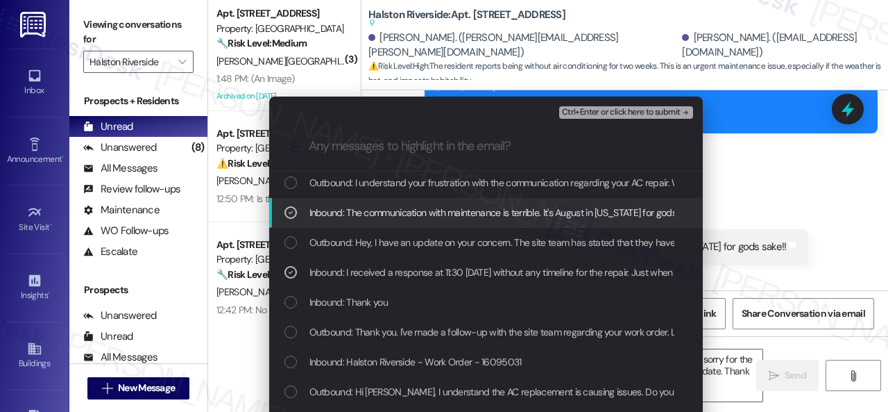
scroll to position [208, 0]
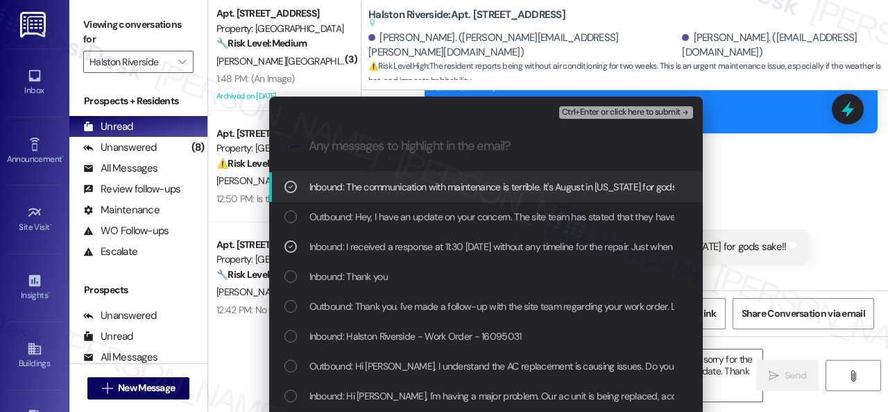
click at [591, 107] on div "Ctrl+Enter or click here to submit" at bounding box center [627, 112] width 137 height 18
click at [591, 108] on span "Ctrl+Enter or click here to submit" at bounding box center [621, 113] width 119 height 10
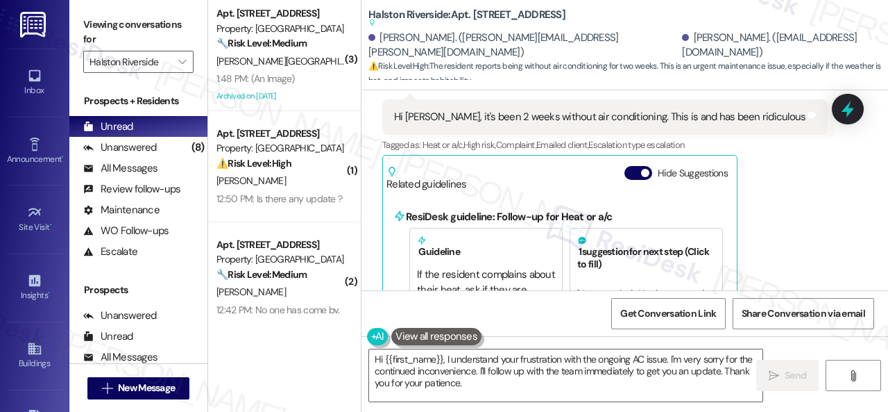
scroll to position [19969, 0]
click at [800, 194] on div "Received via SMS Joseph Jacobs Neutral 2:13 PM Hi Sarah, it's been 2 weeks with…" at bounding box center [625, 203] width 527 height 337
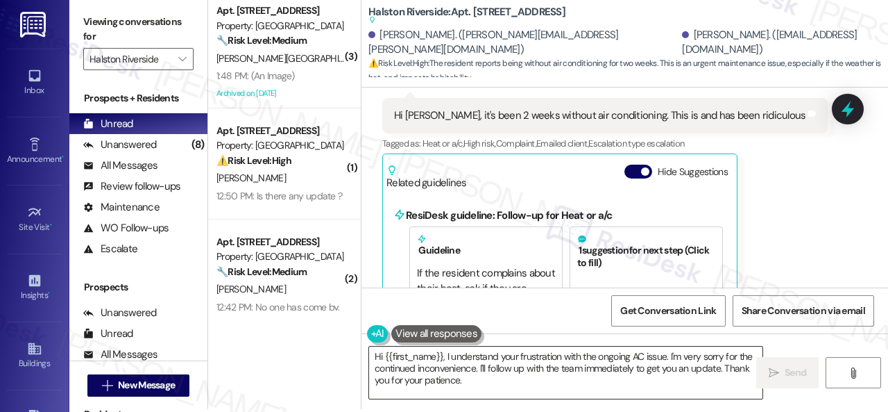
scroll to position [4, 0]
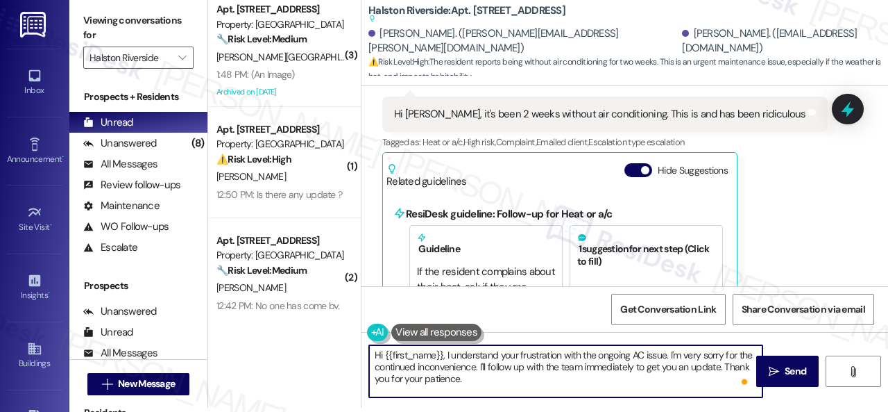
drag, startPoint x: 387, startPoint y: 353, endPoint x: 443, endPoint y: 350, distance: 56.3
click at [443, 350] on textarea "Hi {{first_name}}, I understand your frustration with the ongoing AC issue. I'm…" at bounding box center [565, 371] width 393 height 52
drag, startPoint x: 480, startPoint y: 368, endPoint x: 482, endPoint y: 382, distance: 13.3
click at [483, 378] on textarea "Hi Joseph, I understand your frustration with the ongoing AC issue. I'm very so…" at bounding box center [565, 371] width 393 height 52
paste textarea "16112439 and 16095031"
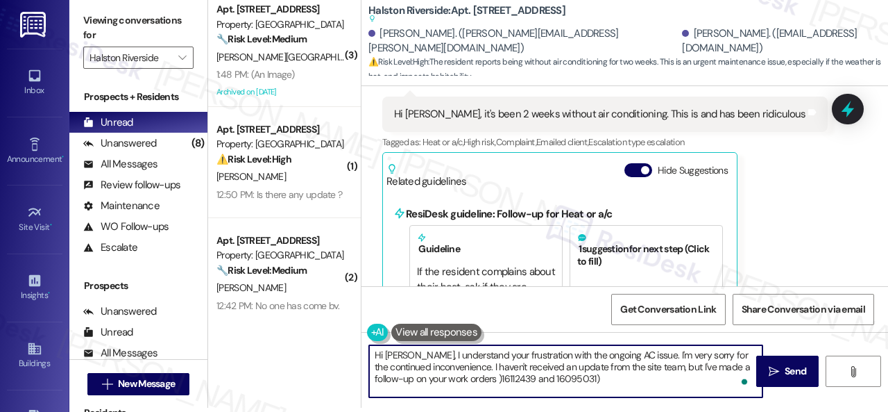
click at [502, 378] on textarea "Hi Joseph, I understand your frustration with the ongoing AC issue. I'm very so…" at bounding box center [565, 371] width 393 height 52
click at [603, 377] on textarea "Hi Joseph, I understand your frustration with the ongoing AC issue. I'm very so…" at bounding box center [565, 371] width 393 height 52
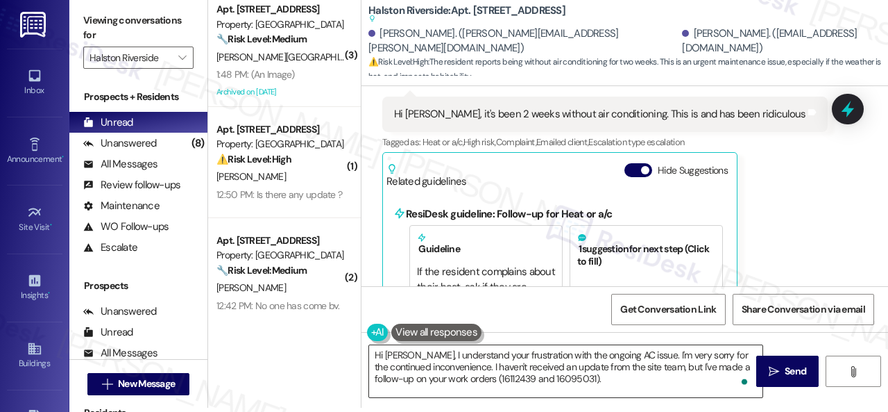
click at [631, 380] on textarea "Hi Joseph, I understand your frustration with the ongoing AC issue. I'm very so…" at bounding box center [565, 371] width 393 height 52
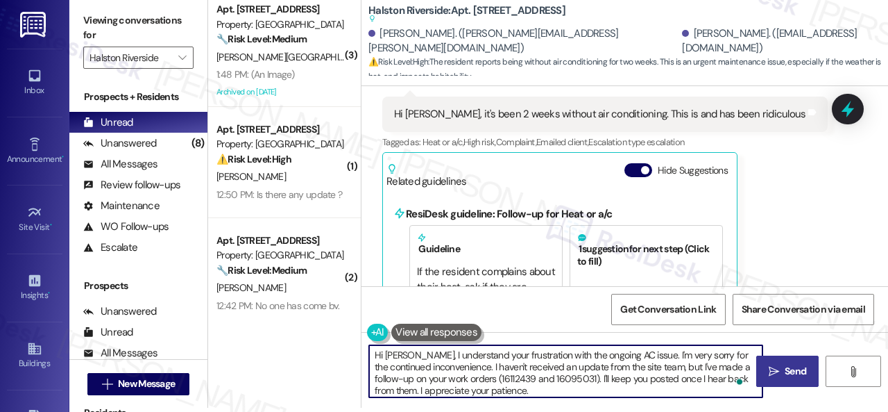
type textarea "Hi Joseph, I understand your frustration with the ongoing AC issue. I'm very so…"
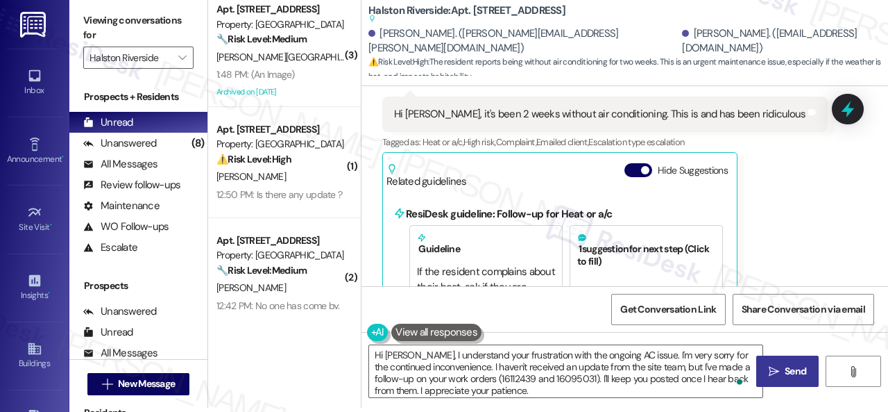
click at [782, 373] on span "Send" at bounding box center [795, 371] width 27 height 15
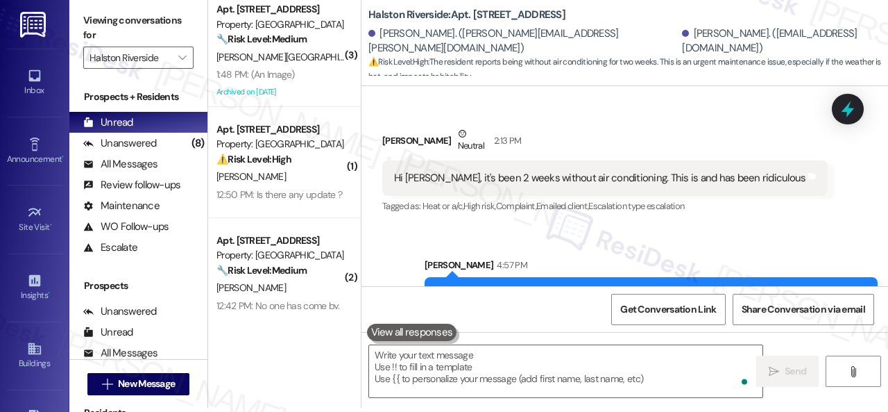
scroll to position [0, 0]
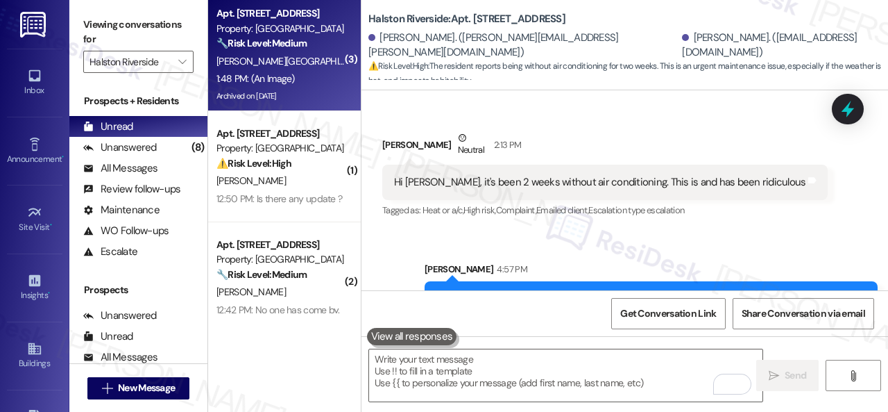
click at [297, 66] on div "Y. Kolisnyk" at bounding box center [280, 61] width 131 height 17
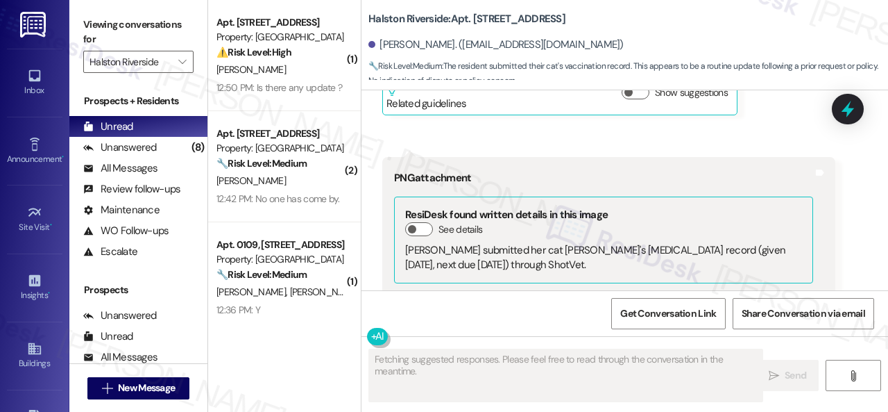
scroll to position [19969, 0]
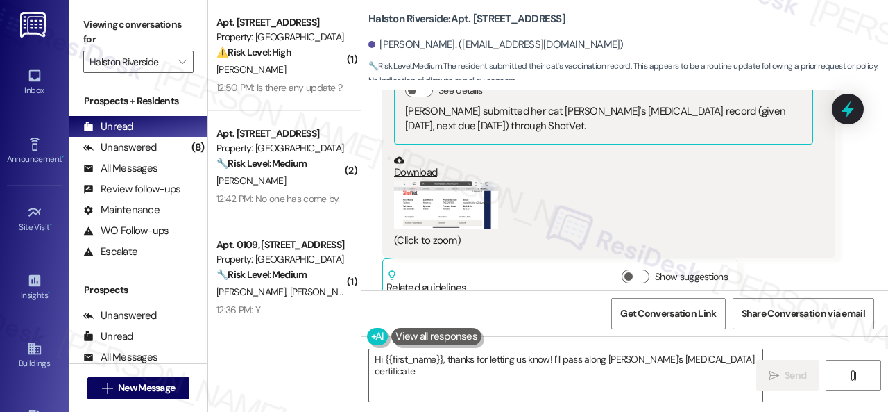
click at [434, 180] on button "Zoom image" at bounding box center [446, 204] width 104 height 48
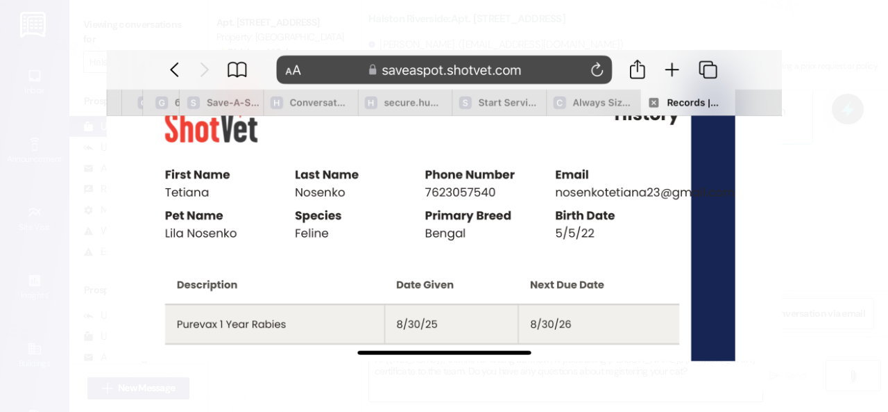
click at [591, 220] on button "Unzoom image" at bounding box center [444, 206] width 888 height 412
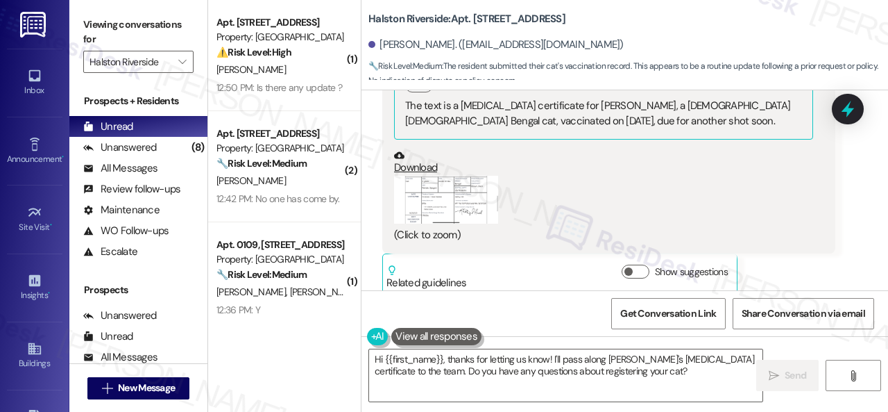
scroll to position [19622, 0]
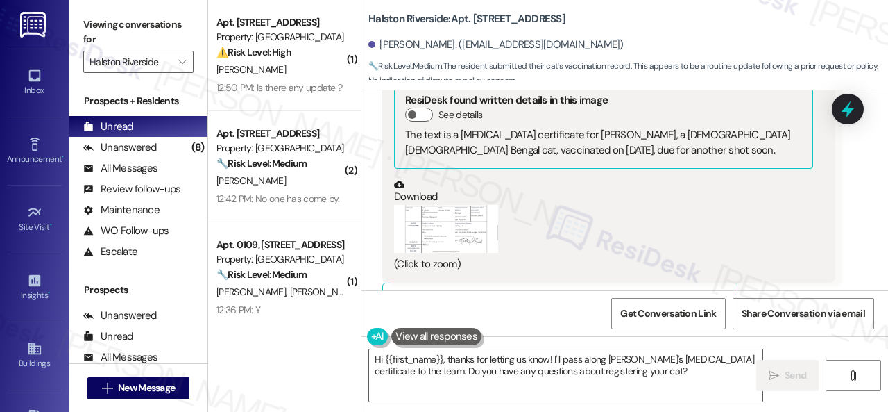
click at [419, 226] on button "Zoom image" at bounding box center [446, 229] width 104 height 48
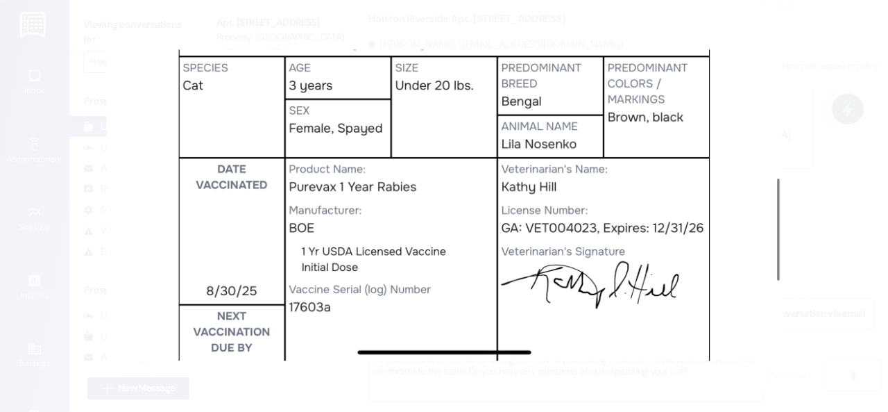
click at [475, 220] on button "Unzoom image" at bounding box center [444, 206] width 888 height 412
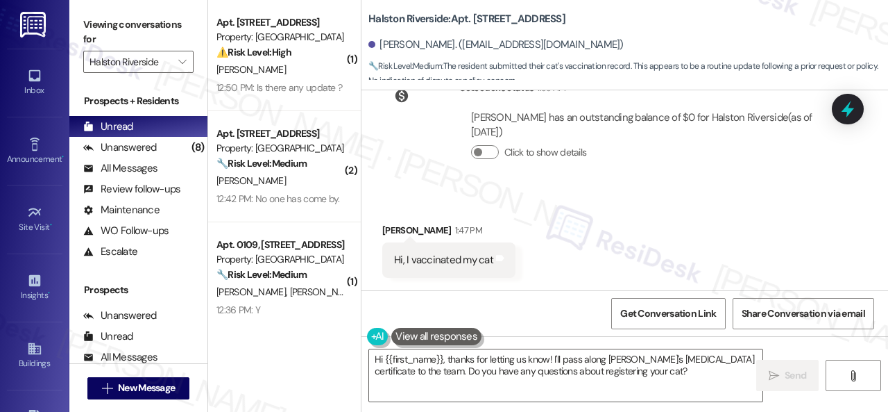
scroll to position [19344, 0]
click at [548, 361] on textarea "Hi {{first_name}}, thanks for letting us know! I'll pass along Lila's rabies va…" at bounding box center [565, 375] width 393 height 52
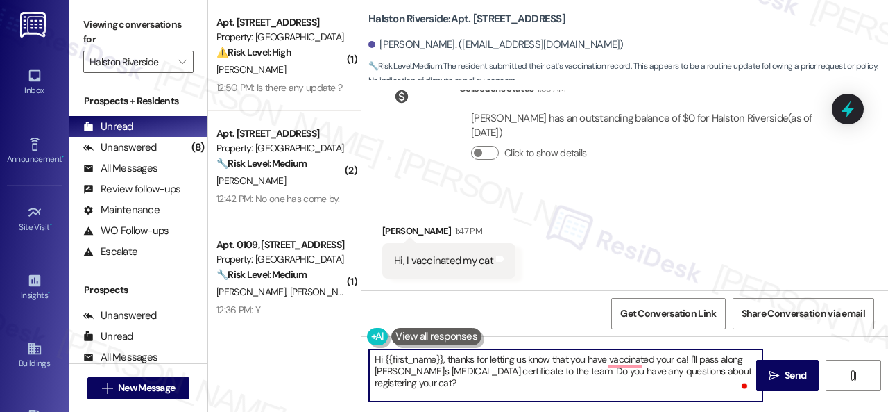
type textarea "Hi {{first_name}}, thanks for letting us know that you have vaccinated your cat…"
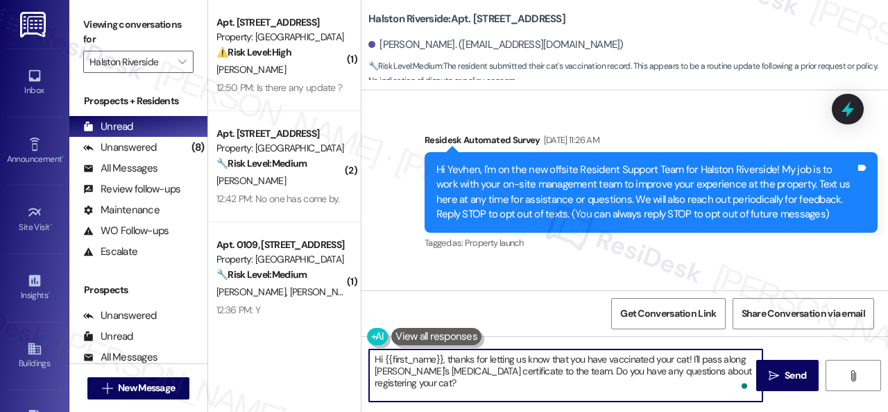
scroll to position [19344, 0]
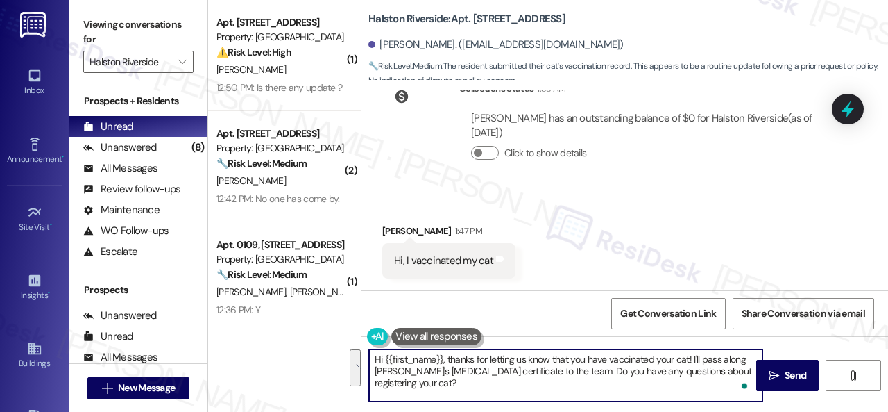
drag, startPoint x: 691, startPoint y: 360, endPoint x: 698, endPoint y: 382, distance: 23.3
click at [698, 382] on textarea "Hi {{first_name}}, thanks for letting us know that you have vaccinated your cat…" at bounding box center [565, 375] width 393 height 52
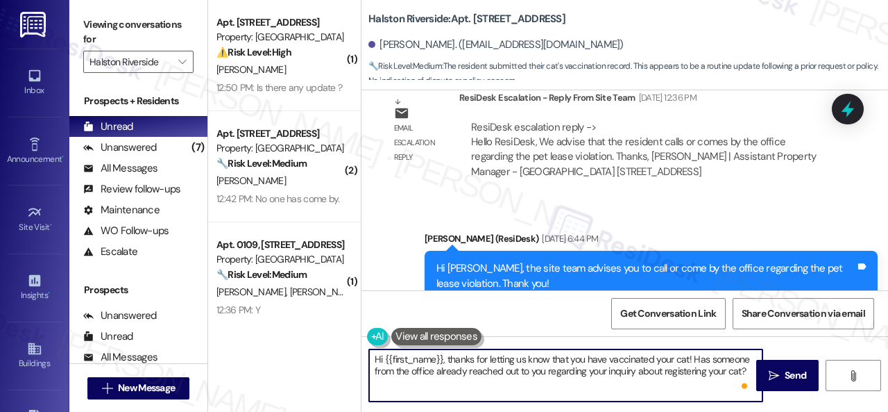
scroll to position [18581, 0]
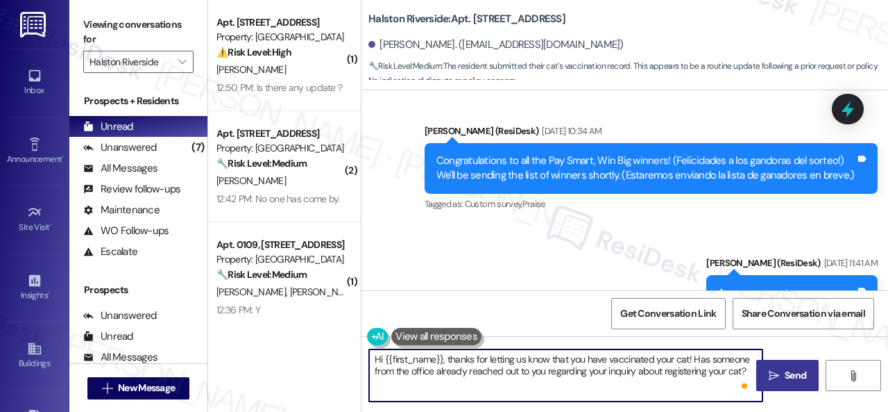
type textarea "Hi {{first_name}}, thanks for letting us know that you have vaccinated your cat…"
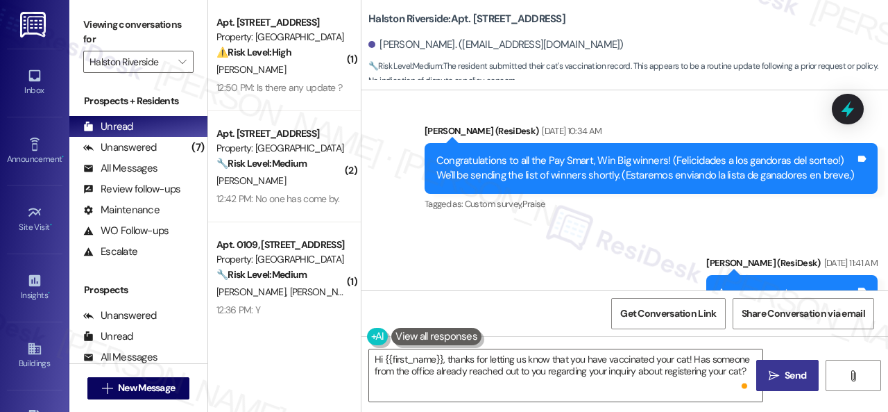
click at [774, 373] on span " Send" at bounding box center [788, 375] width 44 height 15
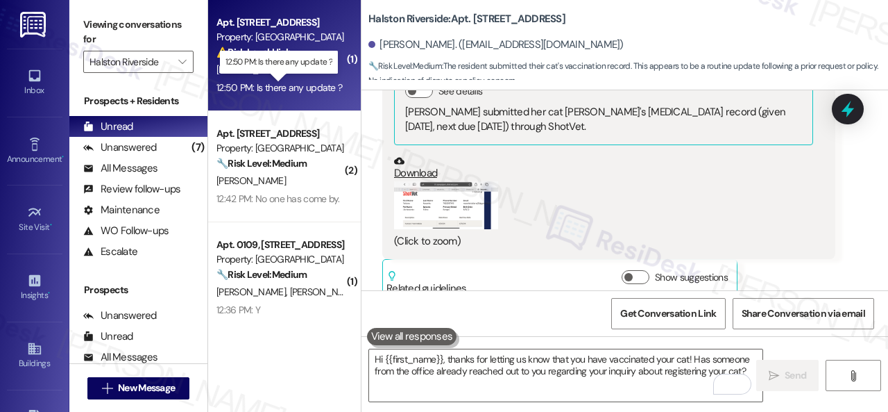
click at [318, 81] on div "12:50 PM: Is there any update ? 12:50 PM: Is there any update ?" at bounding box center [280, 87] width 126 height 12
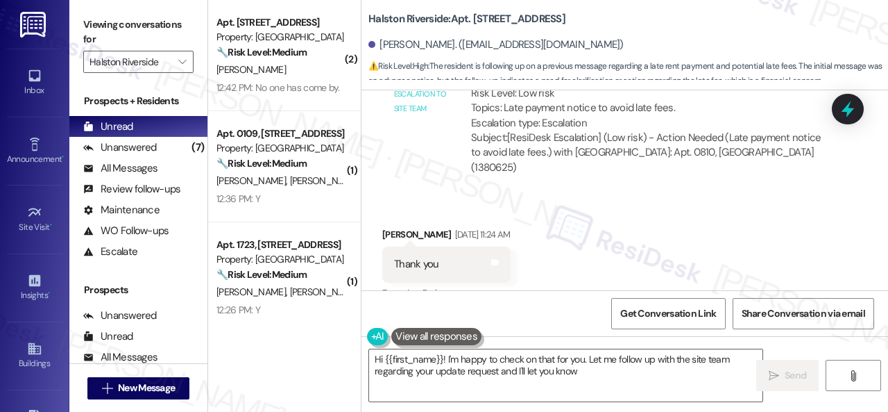
scroll to position [6056, 0]
type textarea "Hi {{first_name}}! I'm happy to check on that for you. Let me follow up with th…"
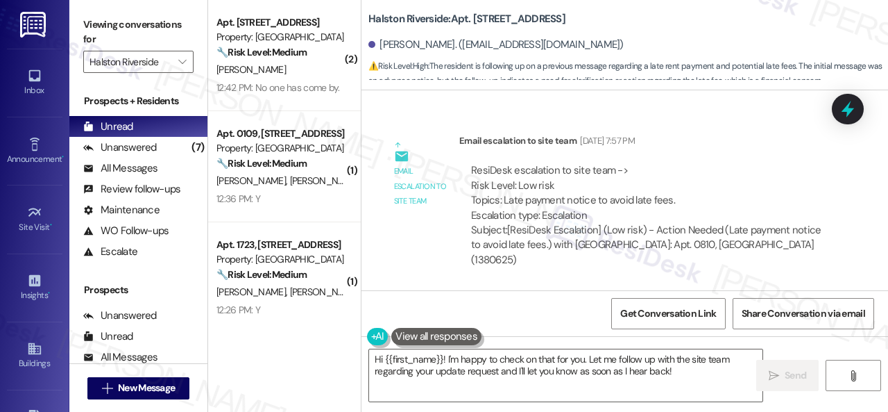
scroll to position [5987, 0]
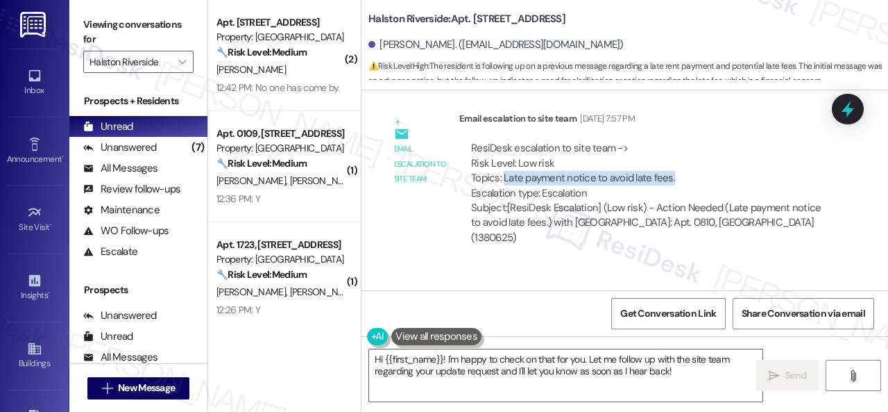
drag, startPoint x: 502, startPoint y: 194, endPoint x: 670, endPoint y: 191, distance: 168.7
click at [670, 191] on div "ResiDesk escalation to site team -> Risk Level: Low risk Topics: Late payment n…" at bounding box center [647, 171] width 353 height 60
copy div "Late payment notice to avoid late fees."
click at [709, 181] on div "ResiDesk escalation to site team -> Risk Level: Low risk Topics: Late payment n…" at bounding box center [647, 171] width 353 height 60
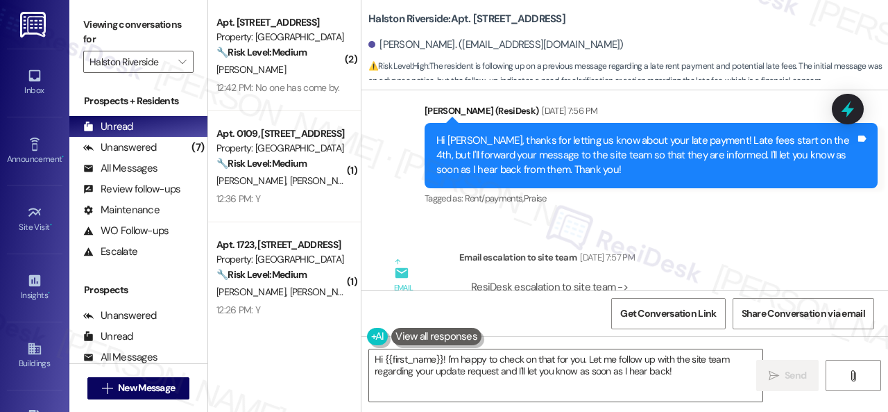
scroll to position [5709, 0]
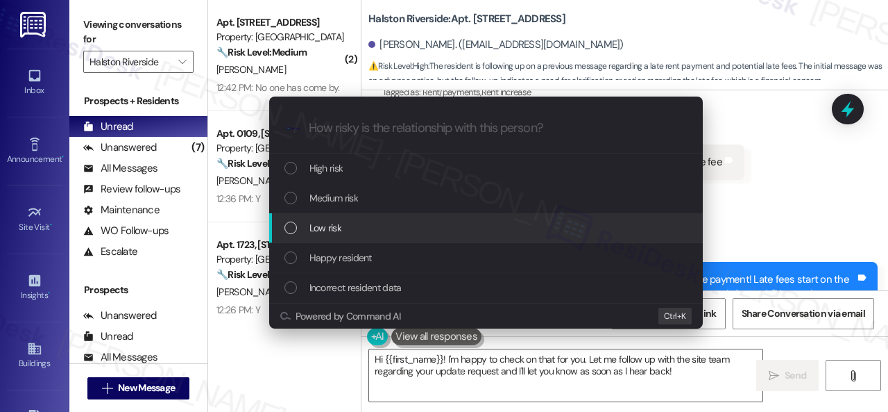
click at [317, 229] on span "Low risk" at bounding box center [326, 227] width 32 height 15
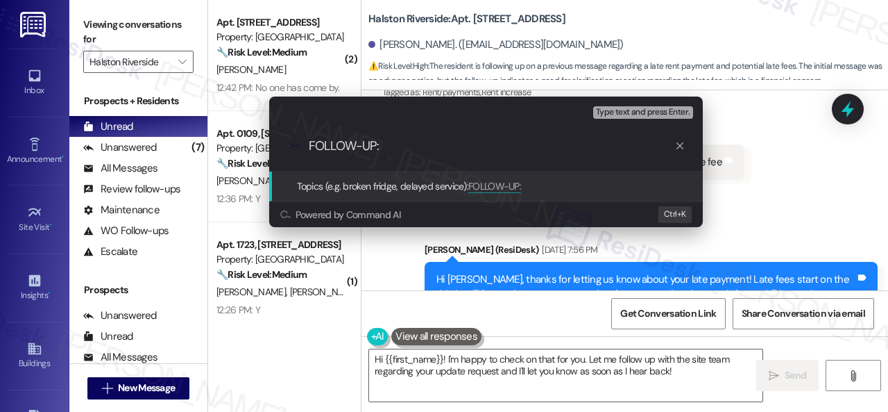
paste input "Late payment notice to avoid late fees."
type input "FOLLOW-UP: Late payment notice to avoid late fees."
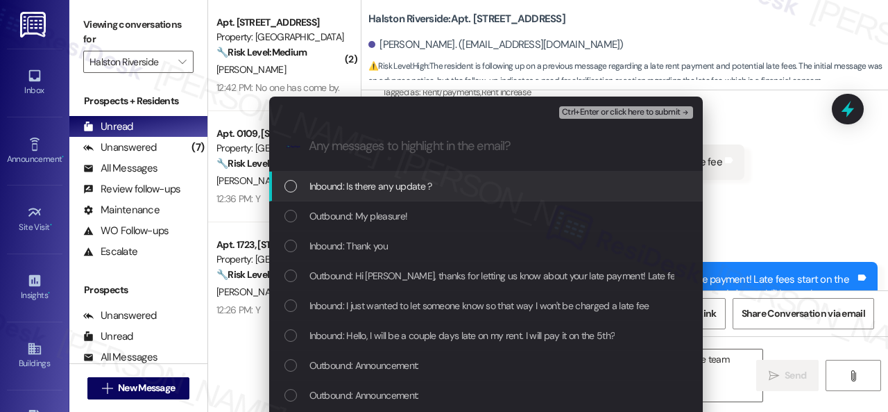
click at [364, 187] on span "Inbound: Is there any update ?" at bounding box center [371, 185] width 123 height 15
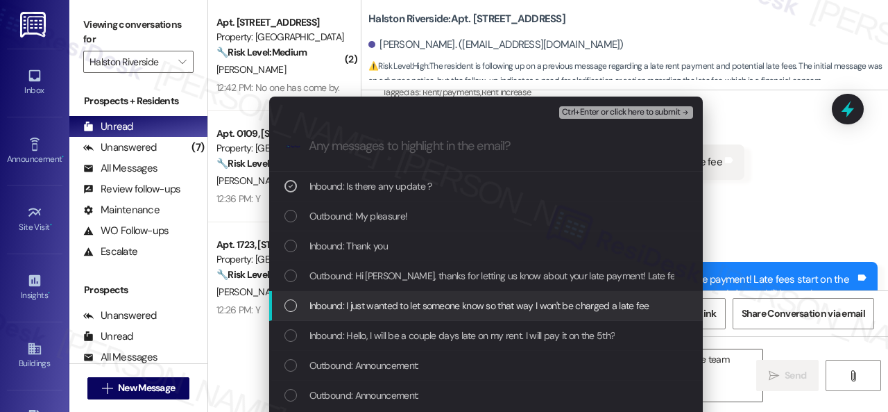
click at [371, 307] on span "Inbound: I just wanted to let someone know so that way I won't be charged a lat…" at bounding box center [480, 305] width 340 height 15
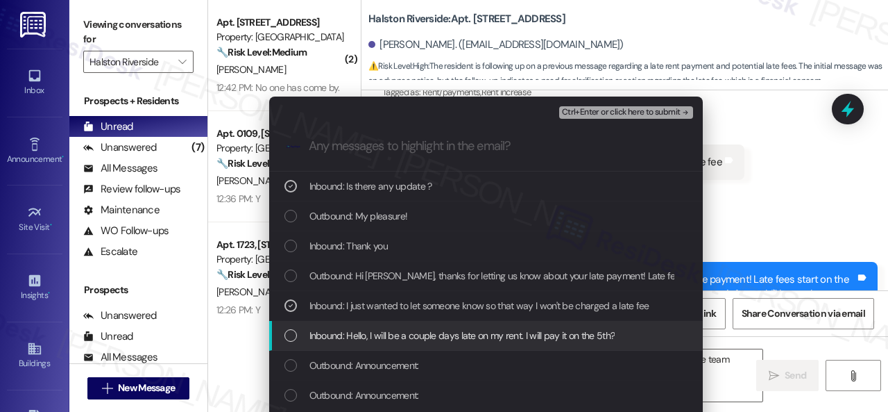
click at [373, 332] on span "Inbound: Hello, I will be a couple days late on my rent. I will pay it on the 5…" at bounding box center [463, 335] width 306 height 15
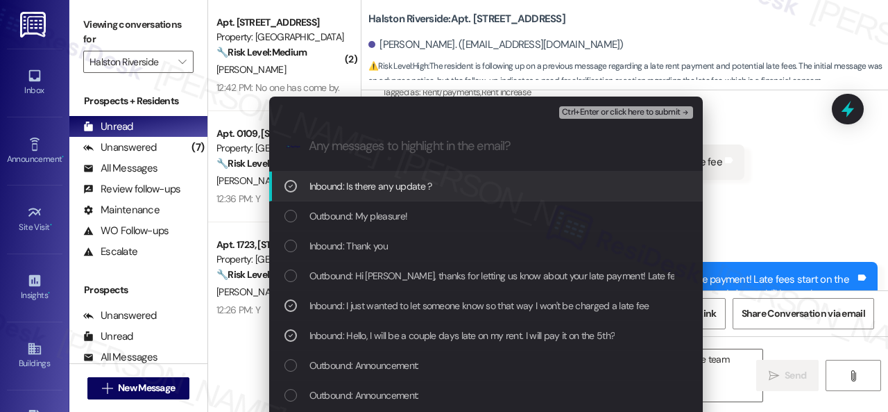
click at [586, 113] on span "Ctrl+Enter or click here to submit" at bounding box center [621, 113] width 119 height 10
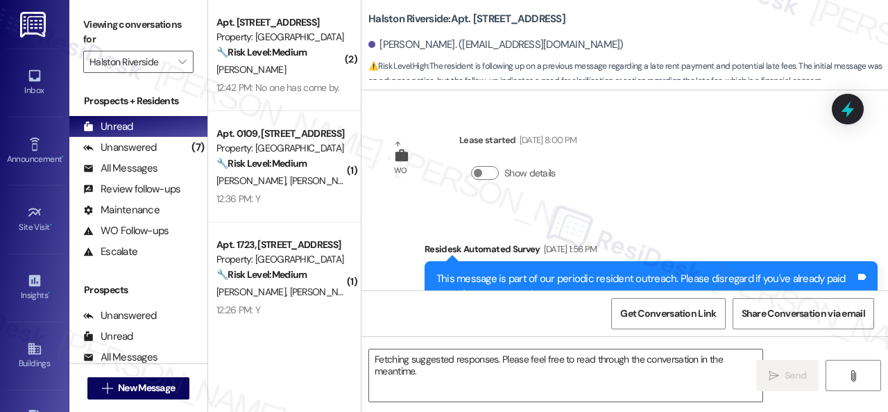
scroll to position [6472, 0]
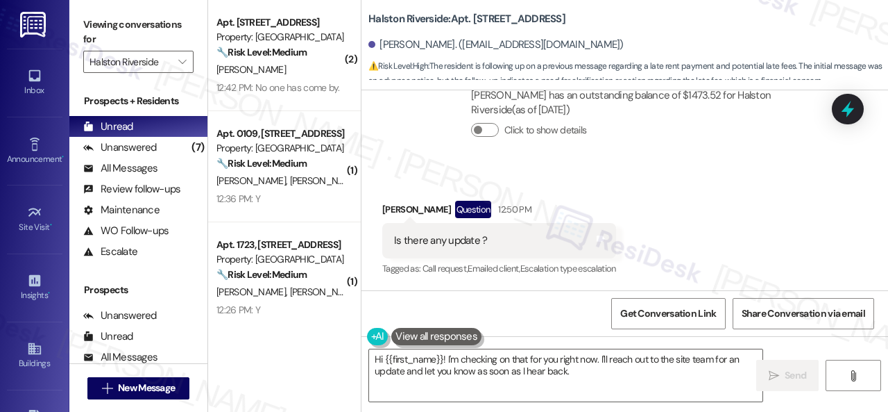
click at [634, 144] on div "Click to show details" at bounding box center [647, 132] width 353 height 31
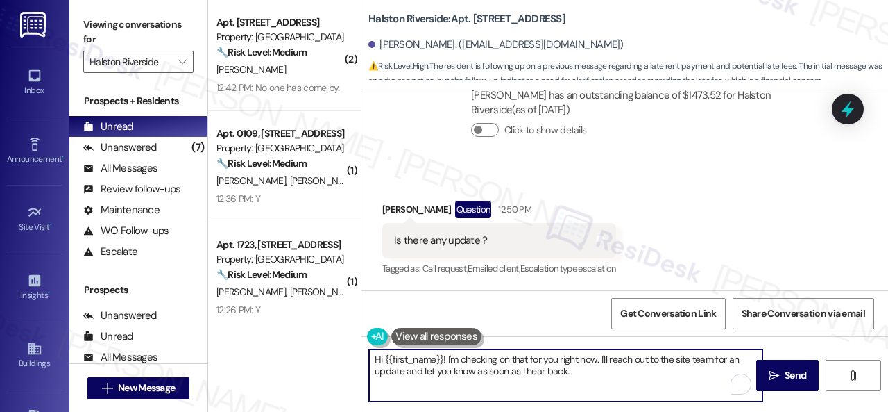
drag, startPoint x: 426, startPoint y: 364, endPoint x: 255, endPoint y: 314, distance: 177.9
click at [255, 314] on div "( 2 ) Apt. 0812, 1 Halston Riverside Property: Halston Riverside 🔧 Risk Level: …" at bounding box center [548, 206] width 680 height 412
paste textarea "I haven't received a response from the site team yet, but I have made a follow-…"
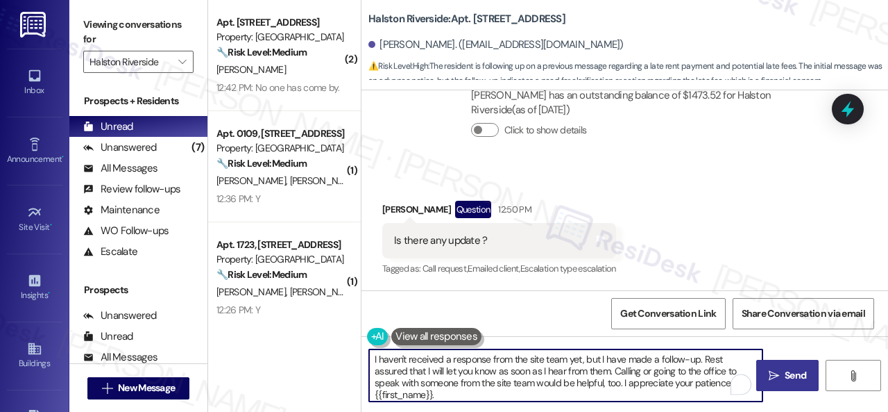
type textarea "I haven't received a response from the site team yet, but I have made a follow-…"
click at [790, 375] on span "Send" at bounding box center [796, 375] width 22 height 15
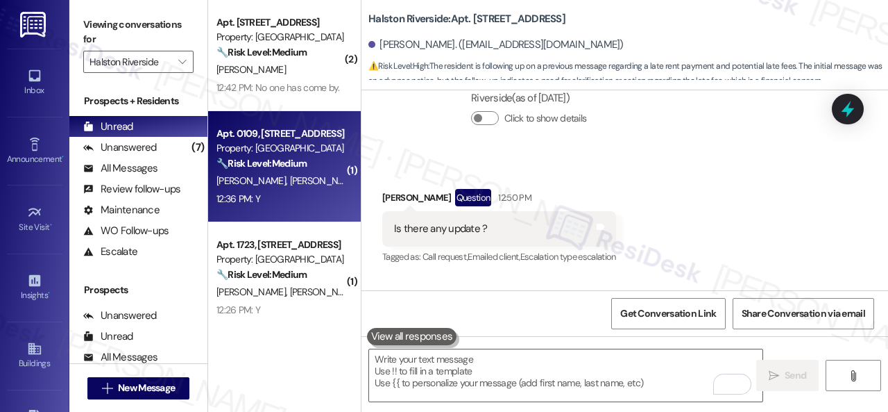
click at [312, 210] on div "Apt. 0109, 1 Halston Riverside Property: Halston Riverside 🔧 Risk Level: Medium…" at bounding box center [284, 166] width 153 height 111
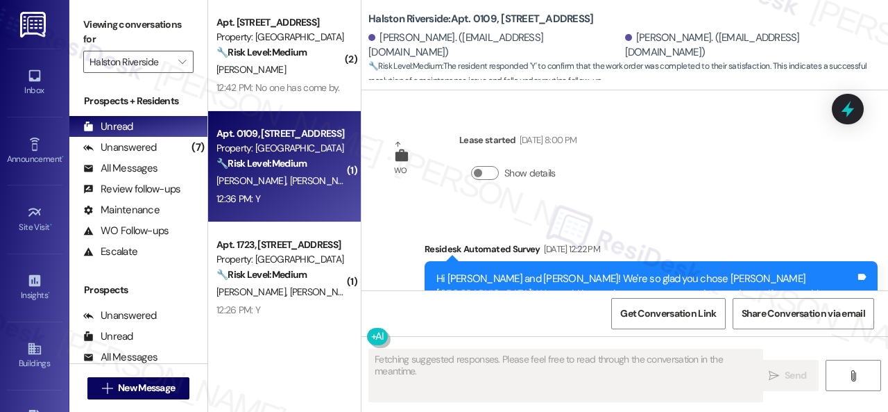
type textarea "Fetching suggested responses. Please feel free to read through the conversation…"
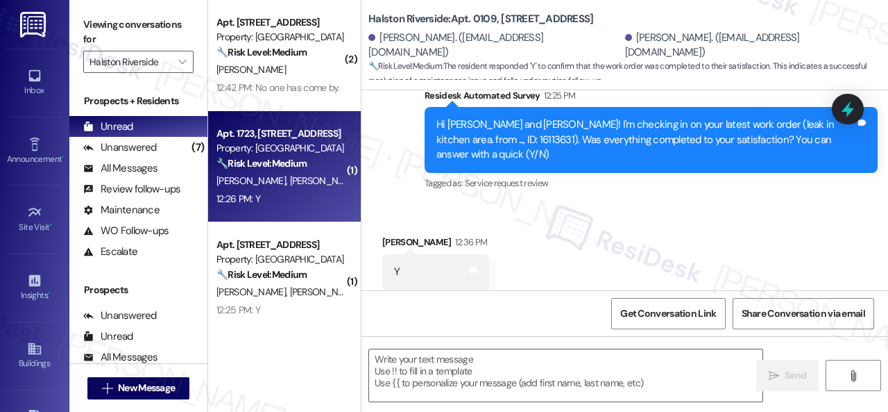
click at [303, 203] on div "12:26 PM: Y 12:26 PM: Y" at bounding box center [280, 198] width 131 height 17
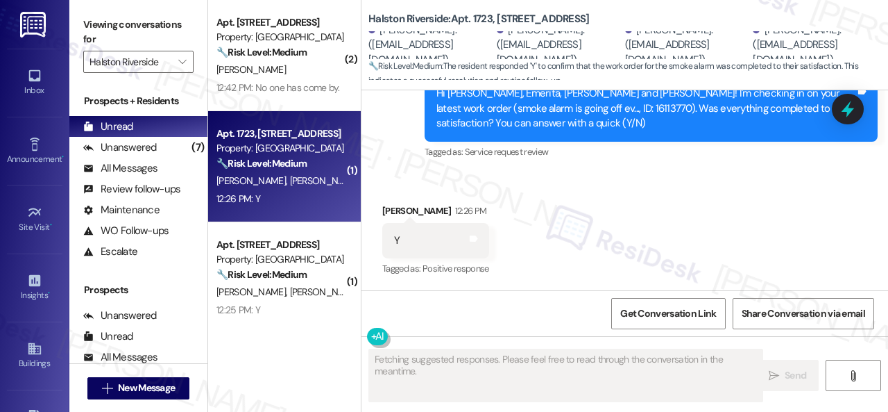
scroll to position [2376, 0]
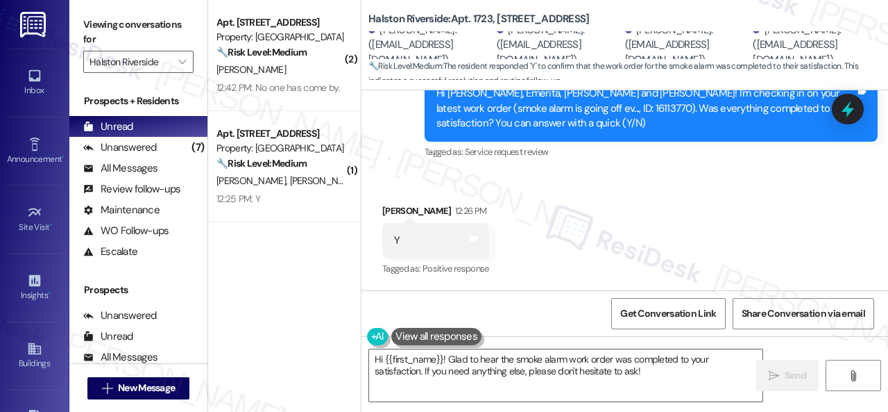
click at [420, 163] on div "Survey, sent via SMS Residesk Automated Survey 12:25 PM Hi Marcos, Emerita, Jua…" at bounding box center [651, 109] width 474 height 126
click at [443, 365] on textarea "Hi {{first_name}}! Glad to hear the smoke alarm work order was completed to you…" at bounding box center [565, 375] width 393 height 52
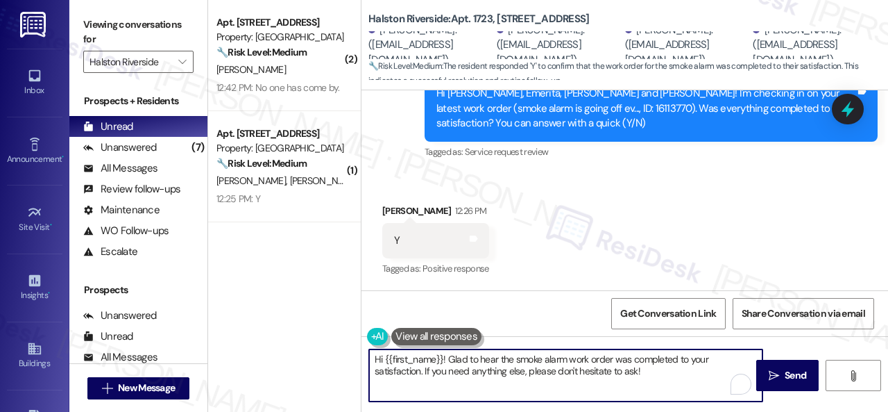
paste textarea "We're glad to hear everything’s taken care of. If your experience at {{property…"
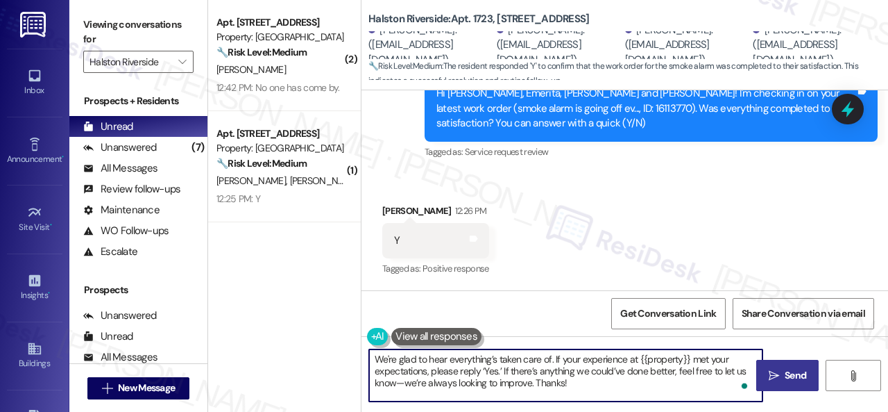
type textarea "We're glad to hear everything’s taken care of. If your experience at {{property…"
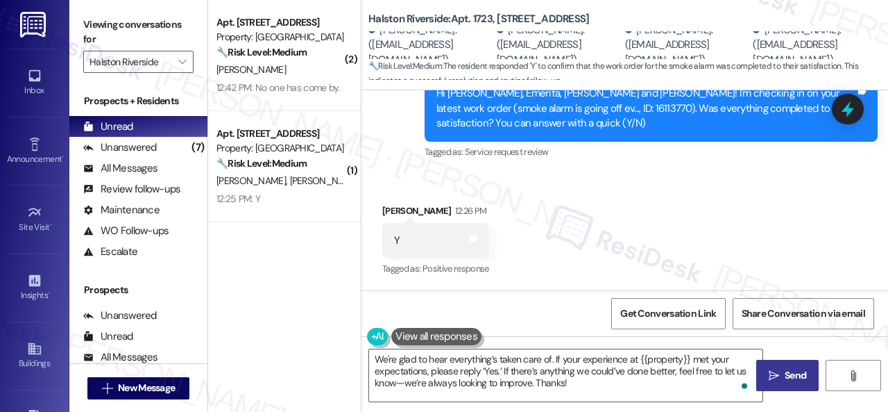
click at [774, 374] on icon "" at bounding box center [774, 375] width 10 height 11
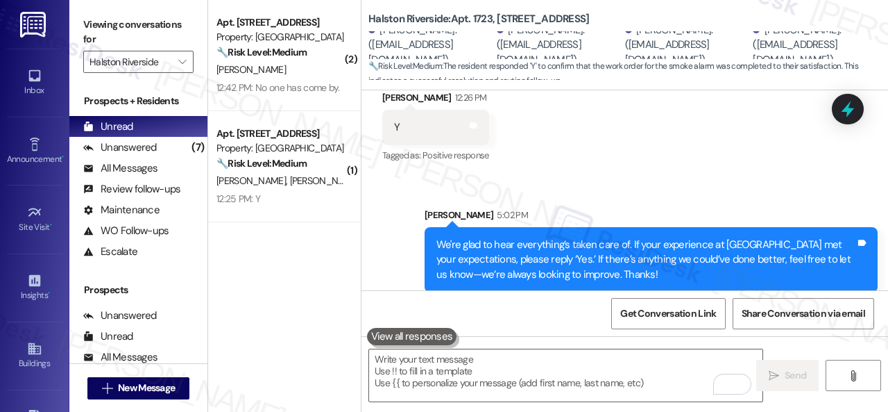
scroll to position [2504, 0]
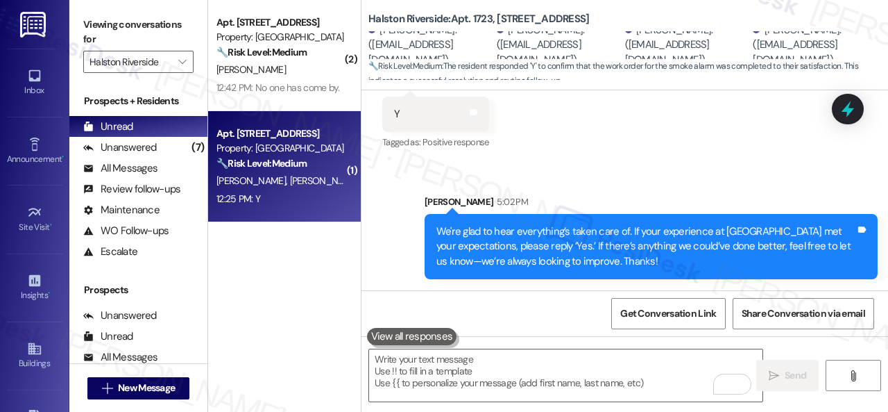
click at [290, 183] on span "M. Paguirigan" at bounding box center [324, 180] width 69 height 12
type textarea "Fetching suggested responses. Please feel free to read through the conversation…"
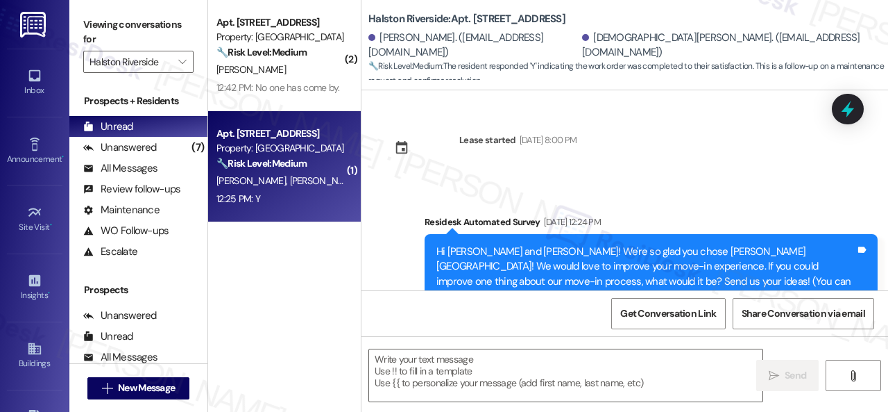
scroll to position [2738, 0]
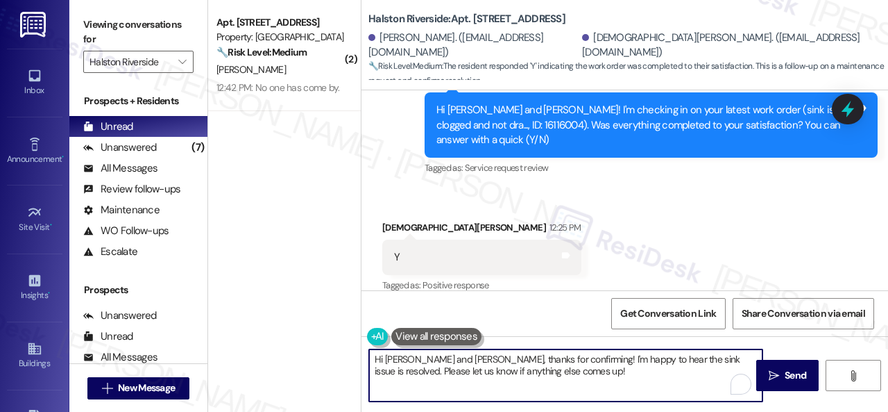
drag, startPoint x: 349, startPoint y: 348, endPoint x: 292, endPoint y: 330, distance: 59.7
click at [260, 328] on div "( 2 ) Apt. 0812, 1 Halston Riverside Property: Halston Riverside 🔧 Risk Level: …" at bounding box center [548, 206] width 680 height 412
paste textarea "We're glad to hear everything’s taken care of. If your experience at {{property…"
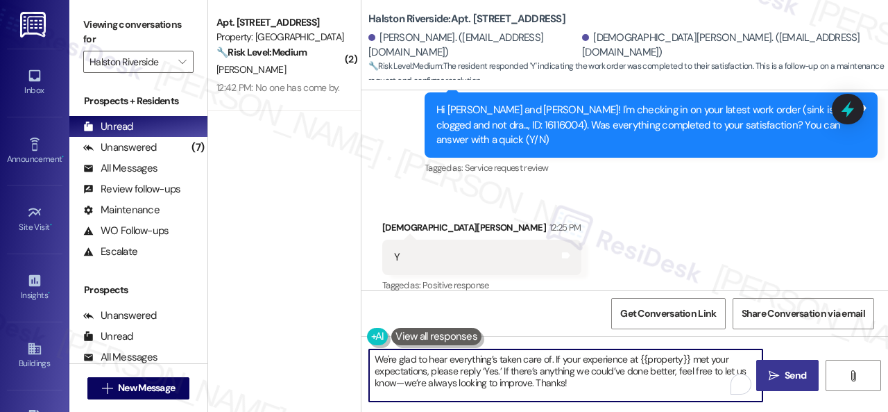
type textarea "We're glad to hear everything’s taken care of. If your experience at {{property…"
click at [782, 375] on span "Send" at bounding box center [795, 375] width 27 height 15
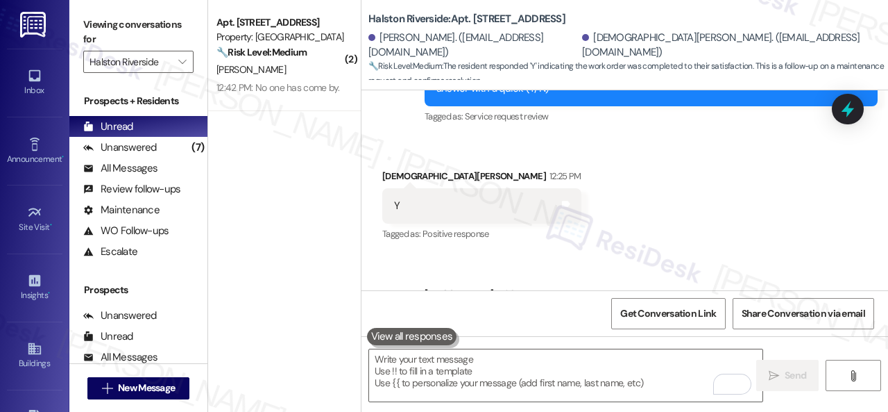
scroll to position [2727, 0]
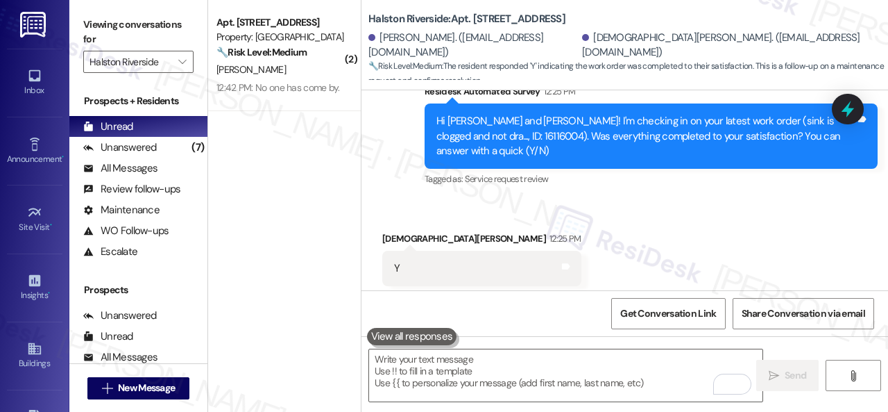
drag, startPoint x: 310, startPoint y: 67, endPoint x: 427, endPoint y: 164, distance: 152.4
click at [310, 67] on div "B. Jeon" at bounding box center [280, 69] width 131 height 17
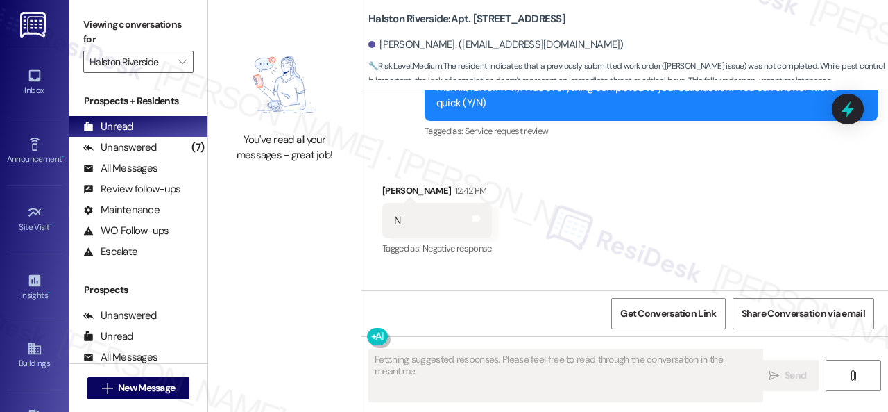
scroll to position [15671, 0]
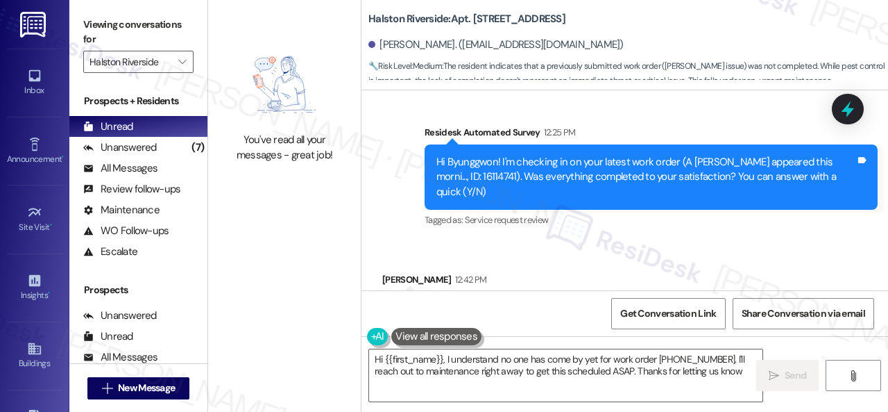
type textarea "Hi {{first_name}}, I understand no one has come by yet for work order 16114741.…"
drag, startPoint x: 436, startPoint y: 164, endPoint x: 467, endPoint y: 170, distance: 31.7
click at [467, 170] on div "Hi Byunggwon! I'm checking in on your latest work order (A roach appeared this …" at bounding box center [645, 177] width 419 height 44
copy div "16114741"
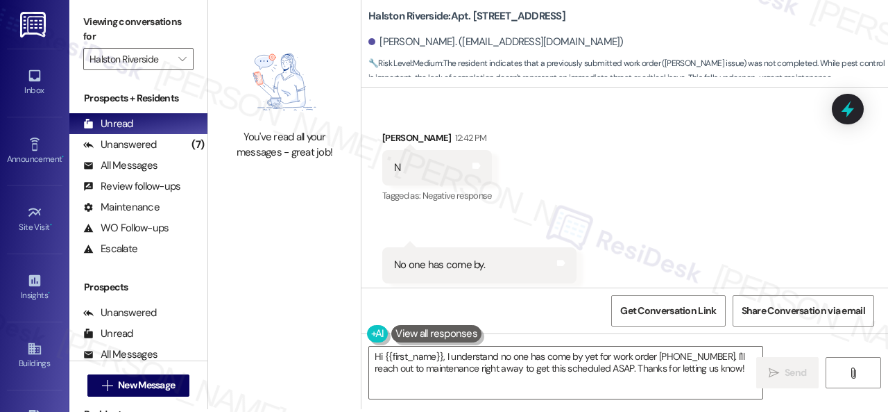
scroll to position [4, 0]
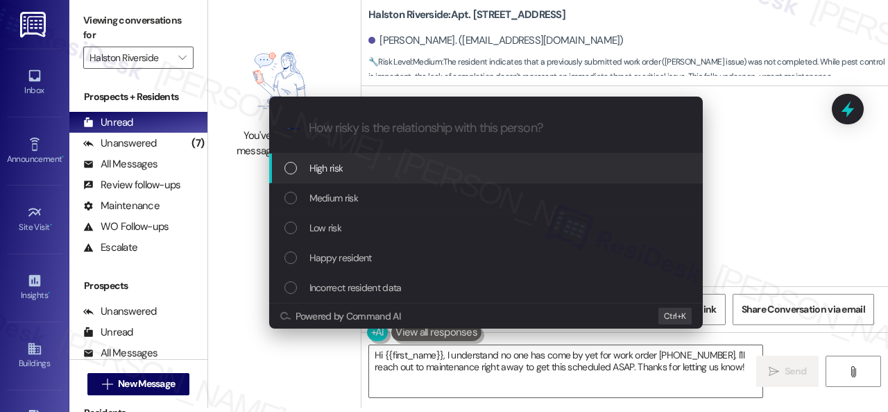
click at [310, 166] on span "High risk" at bounding box center [327, 167] width 34 height 15
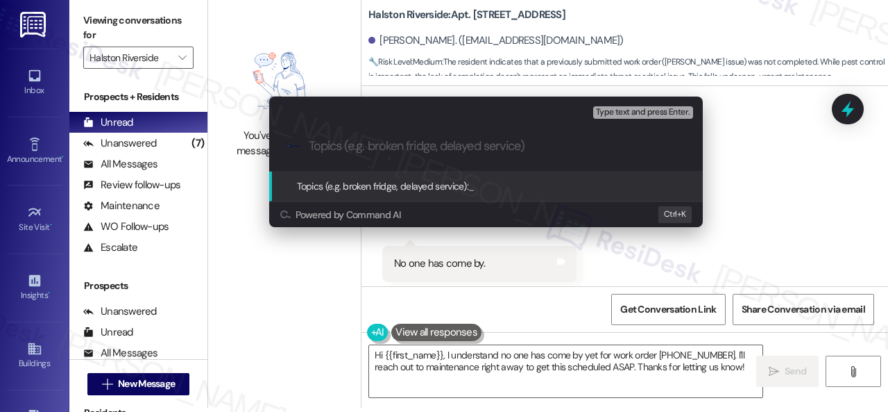
paste input "Follow-up on the closed work order 16114741"
type input "Follow-up on the closed work order 16114741"
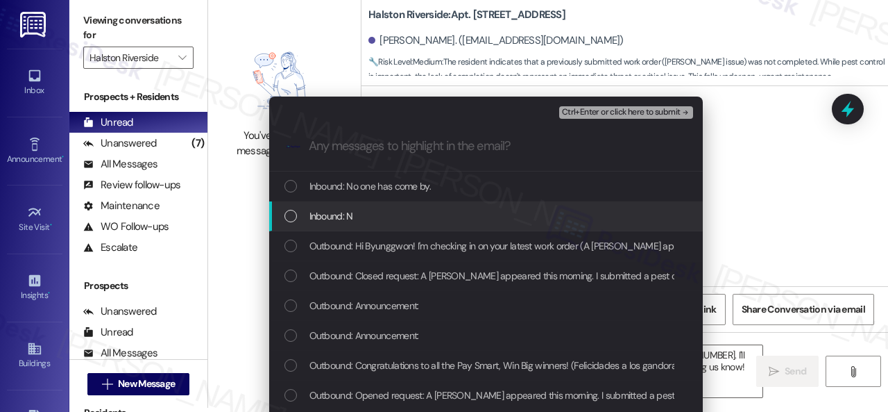
click at [328, 210] on span "Inbound: N" at bounding box center [332, 215] width 44 height 15
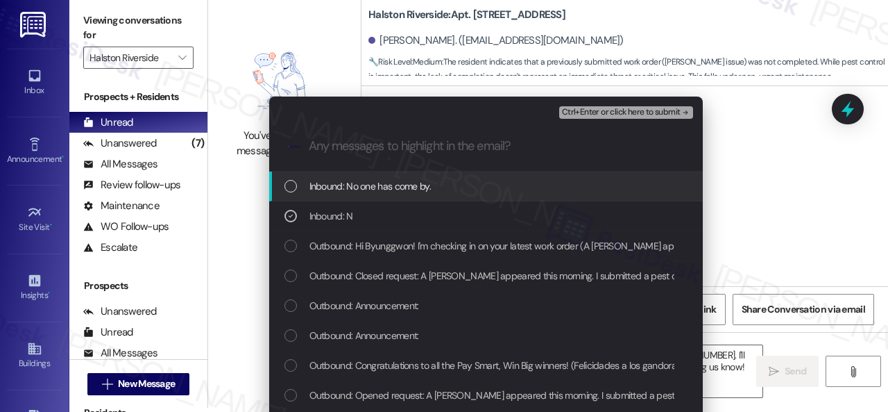
click at [342, 185] on span "Inbound: No one has come by." at bounding box center [370, 185] width 121 height 15
click at [586, 112] on span "Ctrl+Enter or click here to submit" at bounding box center [621, 113] width 119 height 10
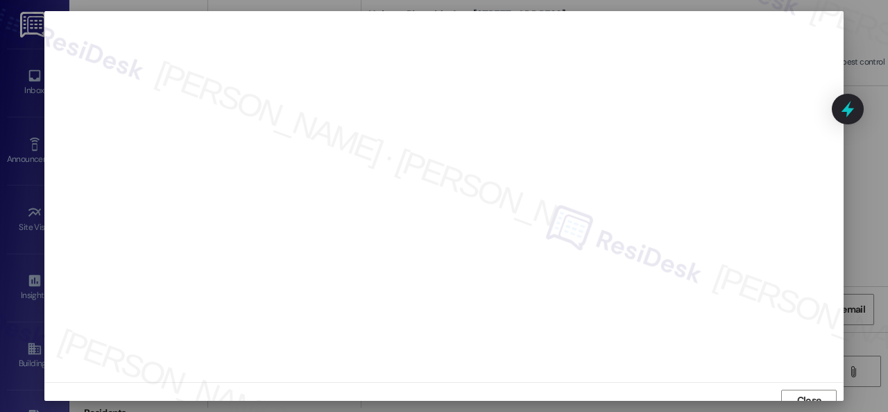
scroll to position [10, 0]
click at [795, 388] on span "Close" at bounding box center [810, 389] width 30 height 15
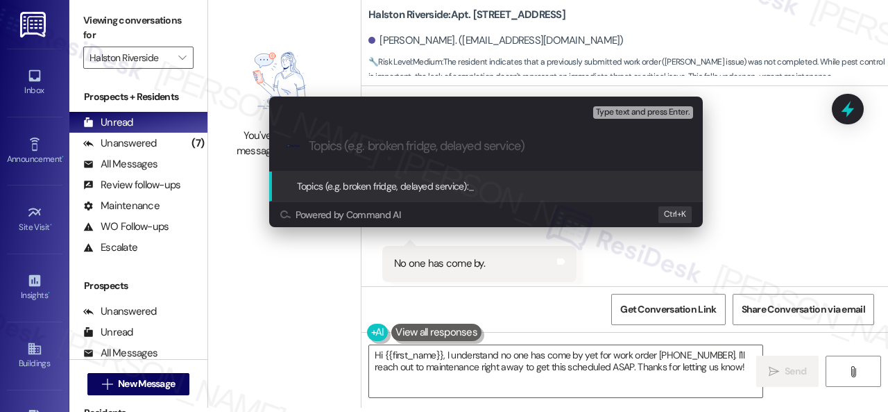
click at [787, 169] on div "Escalate Conversation How risky is the relationship with this person? Topics (e…" at bounding box center [444, 206] width 888 height 412
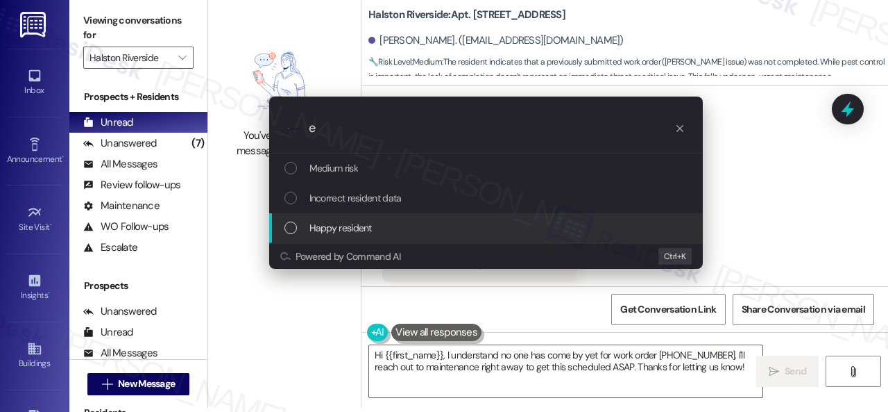
click at [788, 210] on div "Escalate Conversation How risky is the relationship with this person? Topics (e…" at bounding box center [444, 206] width 888 height 412
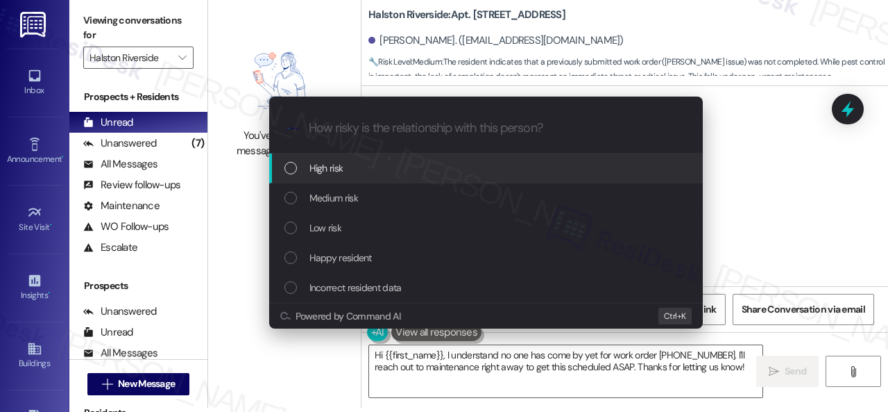
click at [310, 167] on span "High risk" at bounding box center [327, 167] width 34 height 15
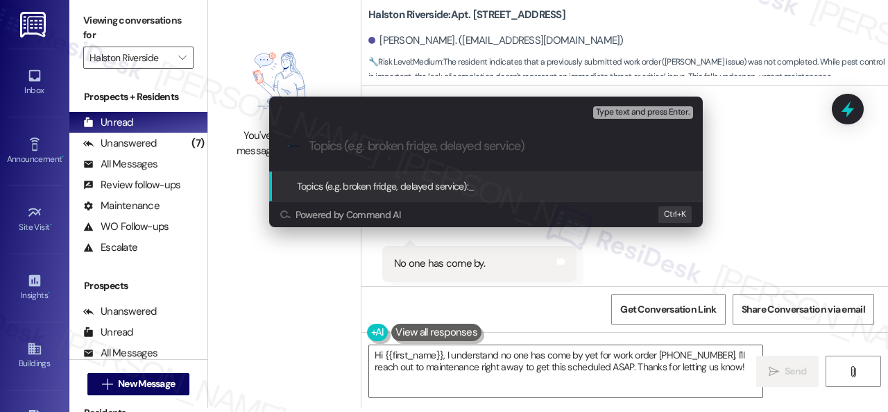
paste input "Follow-up on the closed work order 16114741"
type input "Follow-up on the closed work order 16114741"
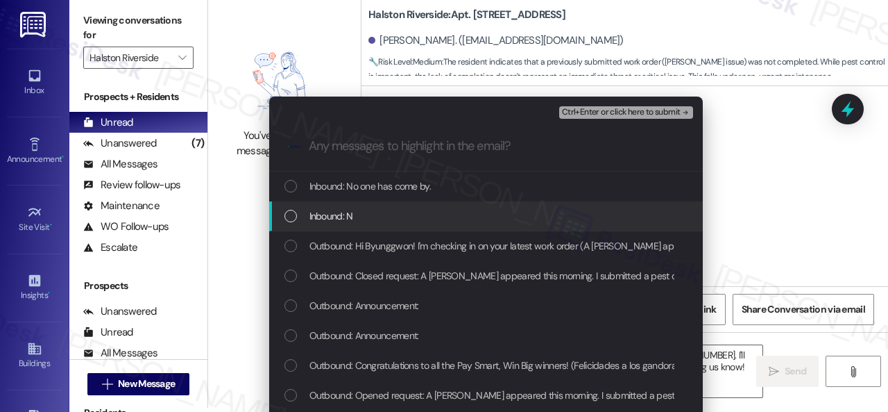
click at [302, 215] on div "Inbound: N" at bounding box center [488, 215] width 406 height 15
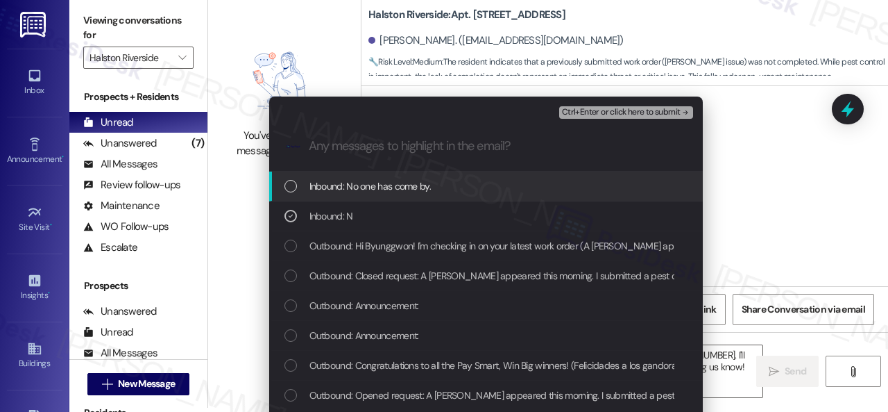
click at [324, 185] on span "Inbound: No one has come by." at bounding box center [370, 185] width 121 height 15
click at [593, 113] on span "Ctrl+Enter or click here to submit" at bounding box center [621, 113] width 119 height 10
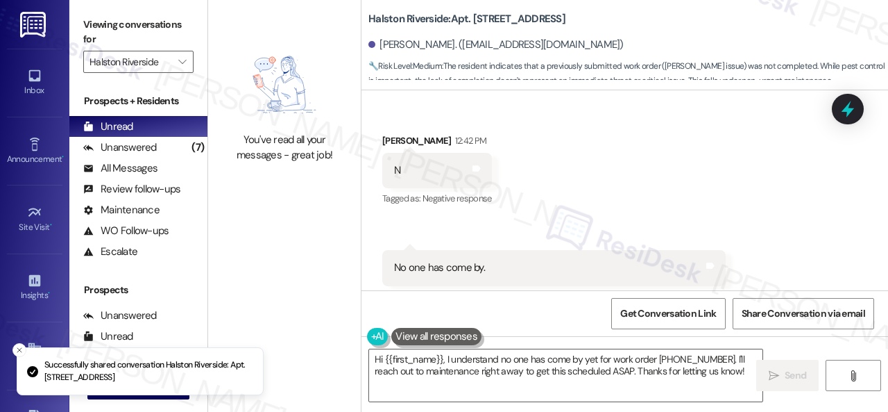
scroll to position [15808, 0]
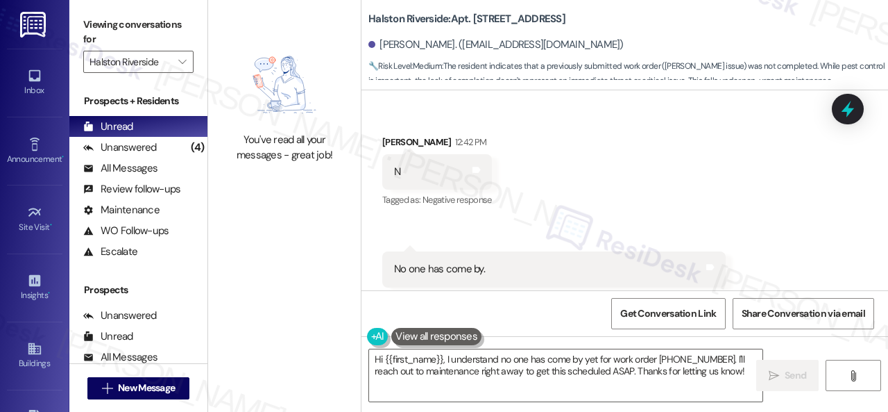
click at [706, 155] on div "Received via SMS Byunggwon Jeon 12:42 PM N Tags and notes Tagged as: Negative r…" at bounding box center [625, 210] width 527 height 215
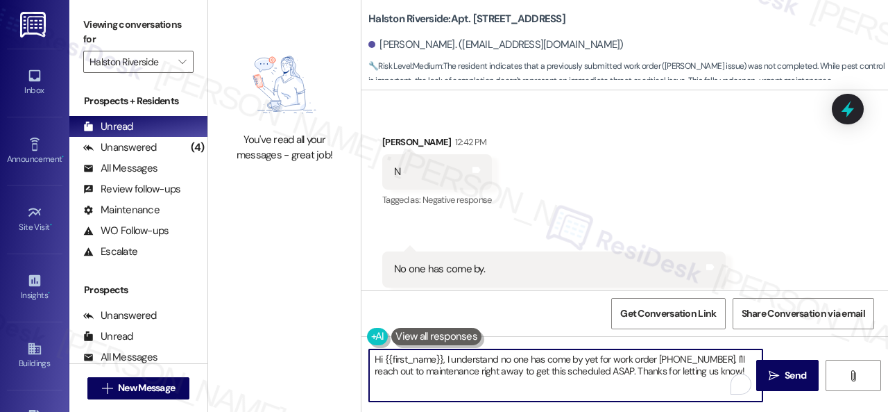
drag, startPoint x: 472, startPoint y: 360, endPoint x: 319, endPoint y: 341, distance: 153.9
click at [298, 341] on div "You've read all your messages - great job! Halston Riverside: Apt. 0812, 1 Hals…" at bounding box center [548, 206] width 680 height 412
paste textarea "I'm sorry to hear the issue hasn't been resolved yet. We apologize for the dela…"
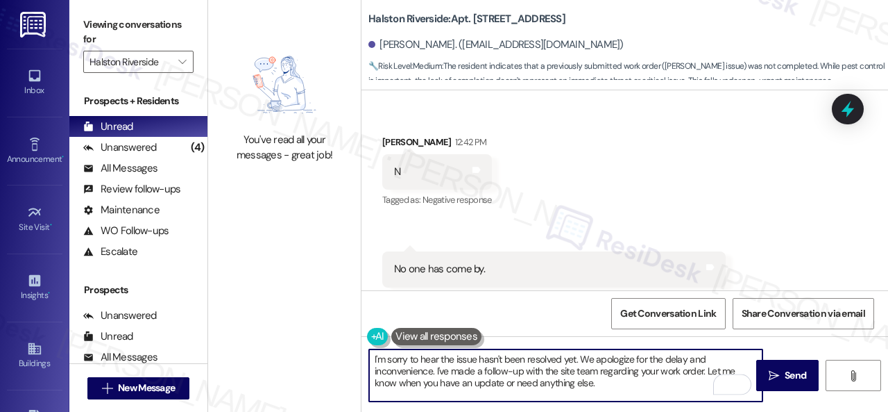
scroll to position [4, 0]
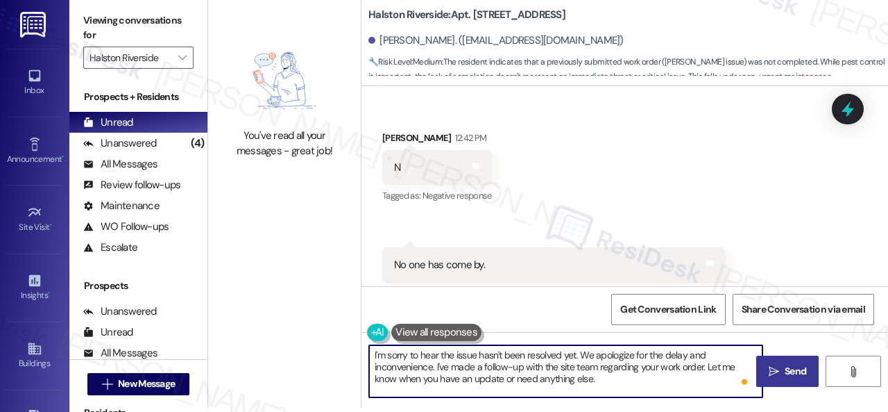
type textarea "I'm sorry to hear the issue hasn't been resolved yet. We apologize for the dela…"
click at [786, 362] on button " Send" at bounding box center [787, 370] width 62 height 31
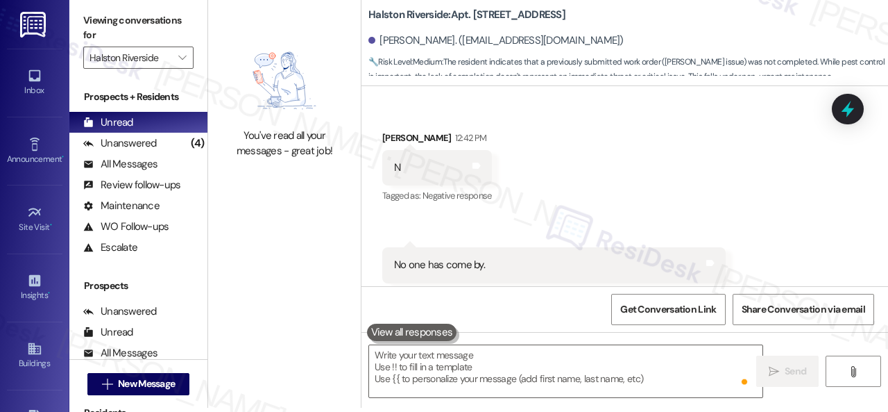
scroll to position [0, 0]
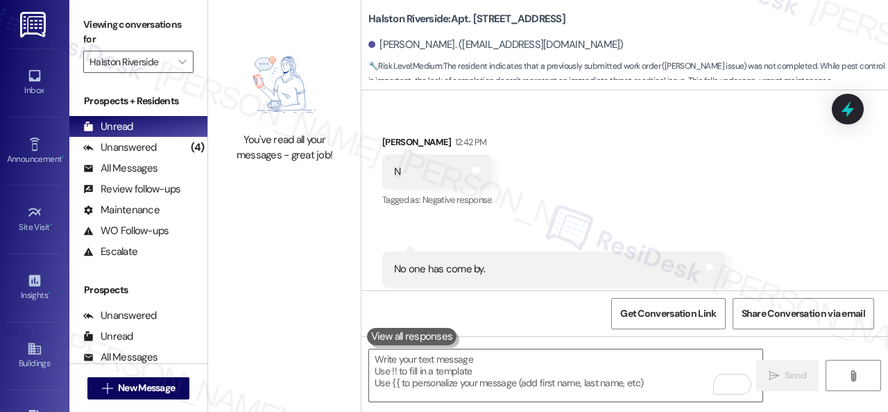
click at [147, 151] on div "Unanswered" at bounding box center [120, 147] width 74 height 15
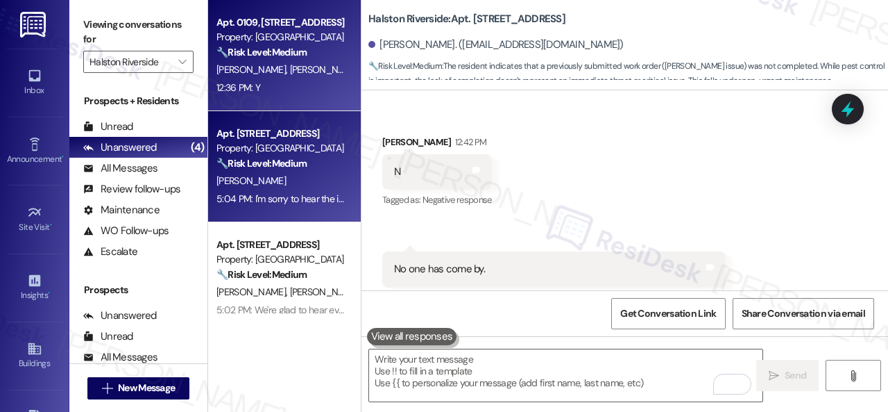
click at [339, 74] on div "D. Milam A. Benesh" at bounding box center [280, 69] width 131 height 17
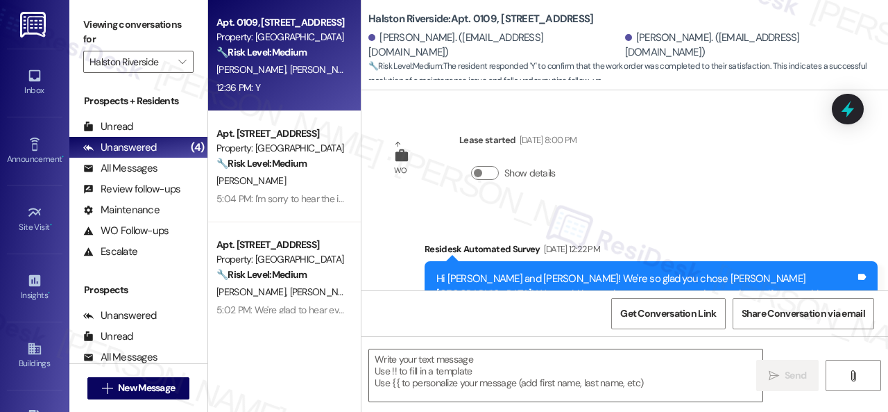
scroll to position [1652, 0]
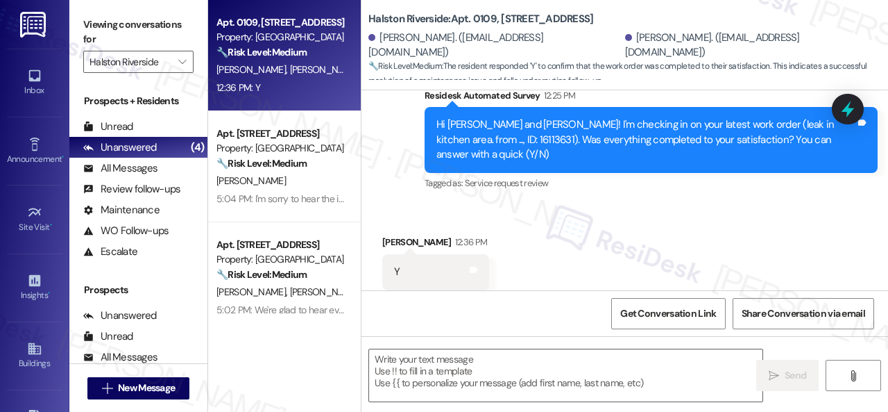
type textarea "Fetching suggested responses. Please feel free to read through the conversation…"
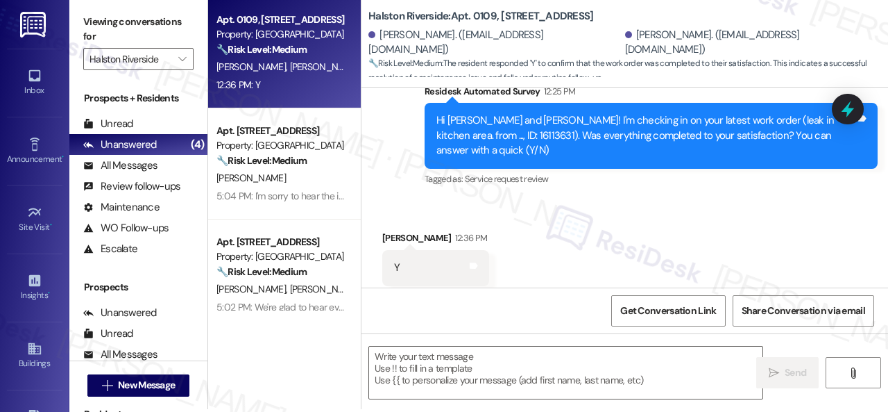
scroll to position [4, 0]
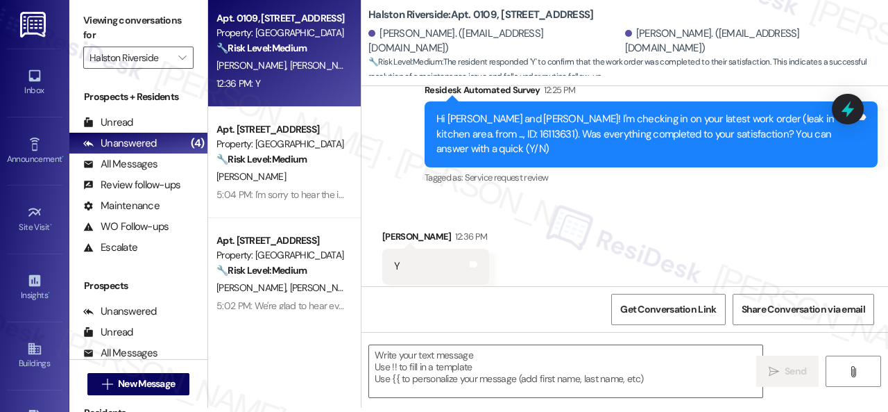
click at [393, 165] on div "Survey, sent via SMS Residesk Automated Survey 12:25 PM Hi Daniel and Alexa! I'…" at bounding box center [625, 124] width 527 height 147
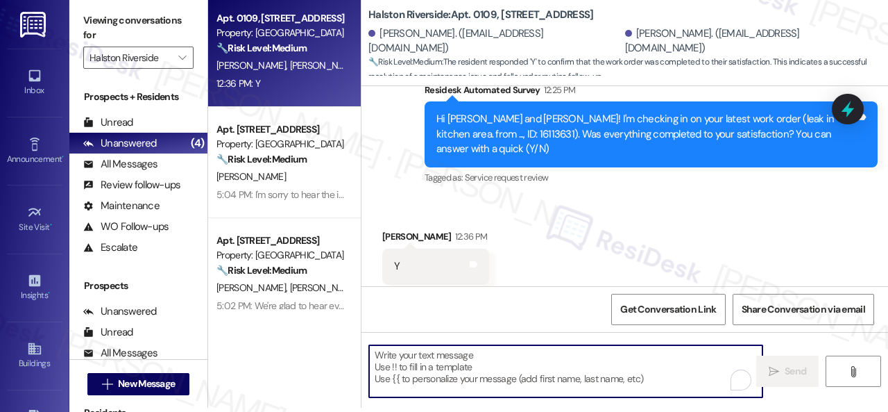
paste textarea "We're glad to hear everything’s taken care of. If your experience at {{property…"
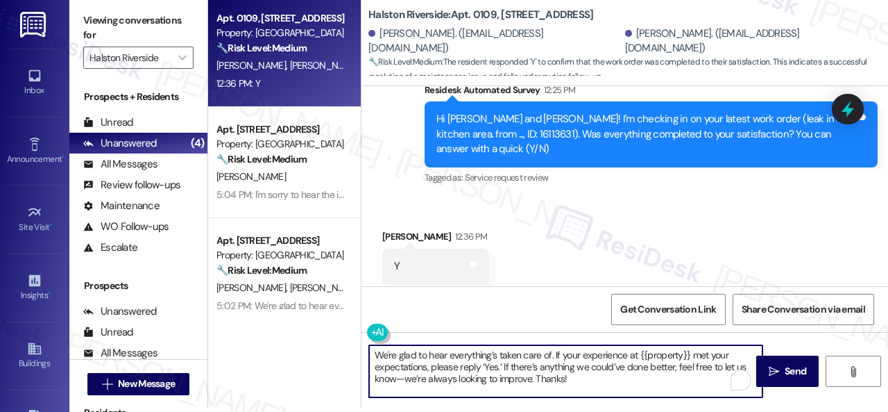
type textarea "We're glad to hear everything’s taken care of. If your experience at {{property…"
click at [781, 378] on button " Send" at bounding box center [787, 370] width 62 height 31
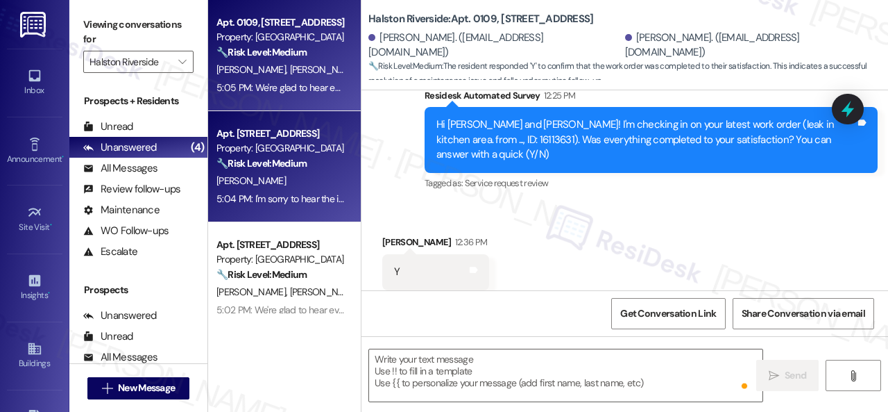
scroll to position [0, 0]
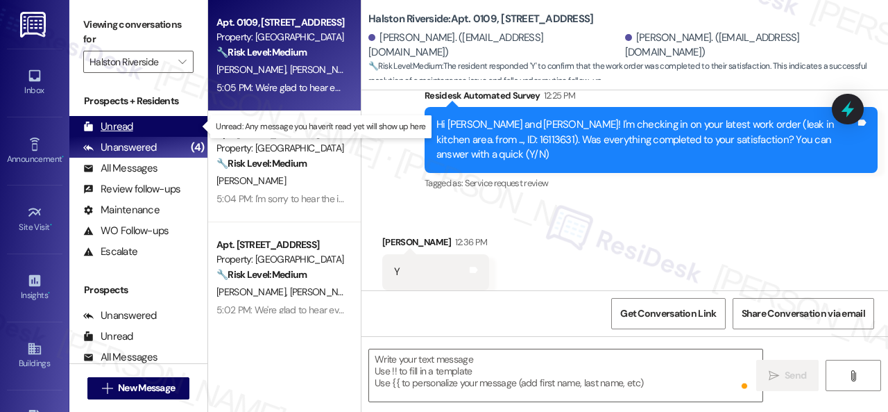
click at [107, 124] on div "Unread" at bounding box center [108, 126] width 50 height 15
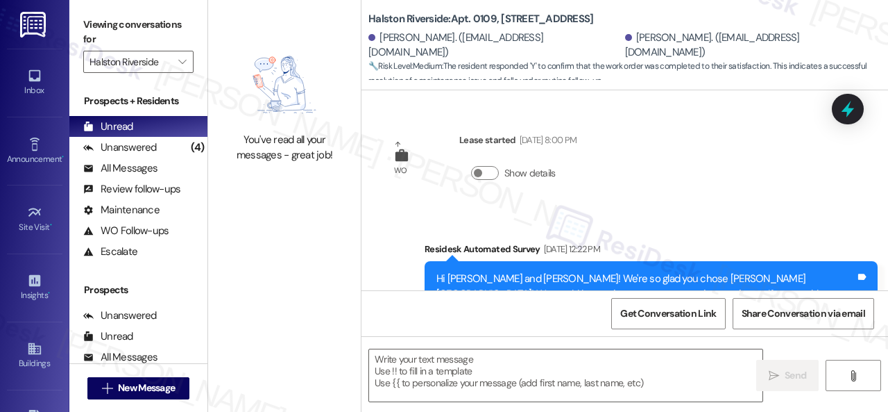
type textarea "Fetching suggested responses. Please feel free to read through the conversation…"
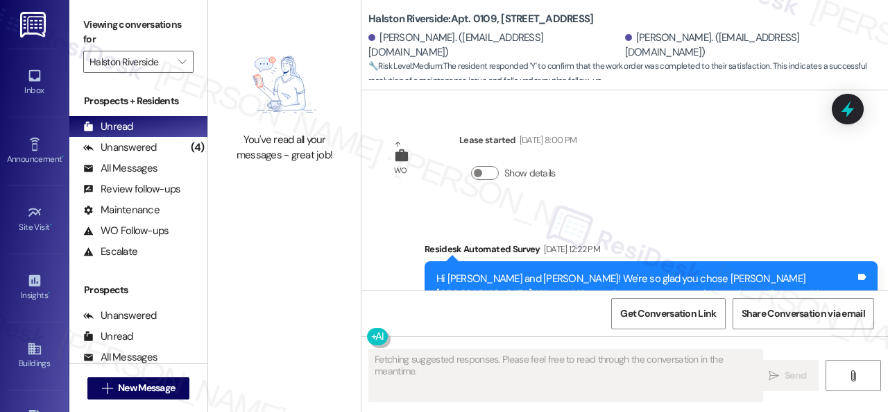
scroll to position [1652, 0]
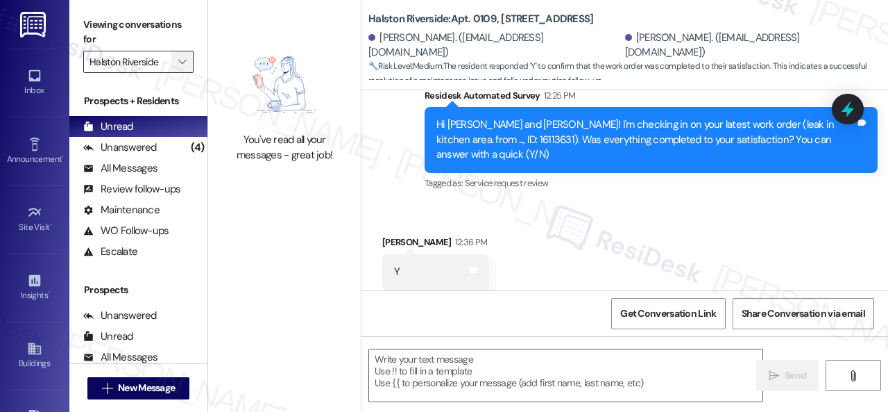
click at [187, 65] on span "" at bounding box center [182, 62] width 13 height 22
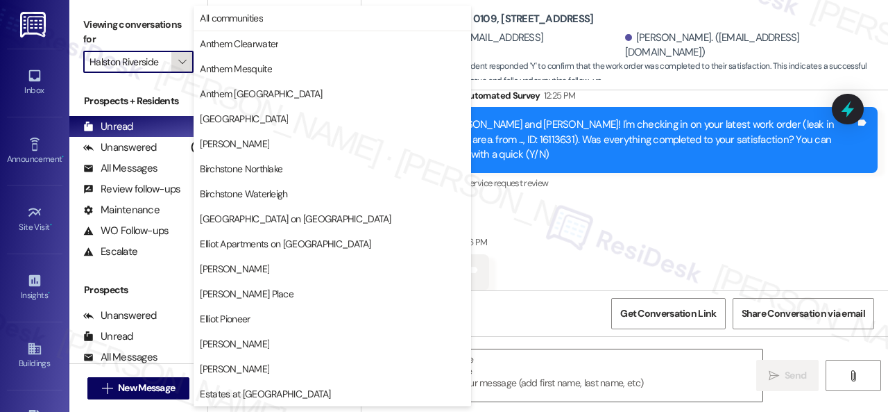
scroll to position [475, 0]
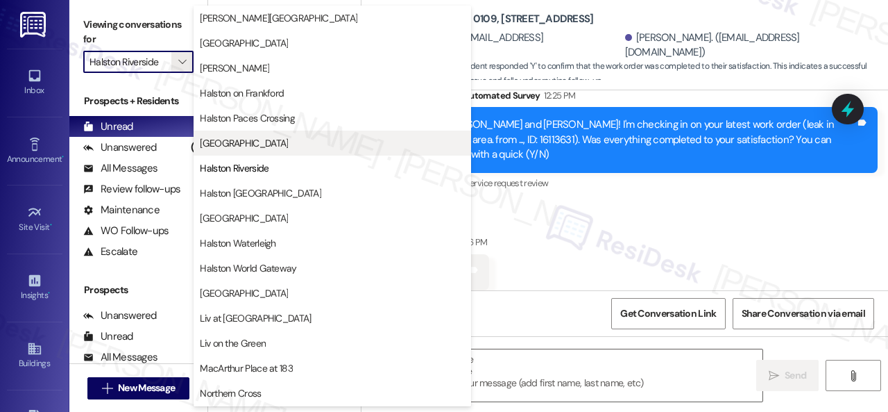
click at [228, 139] on span "Halston Park Central" at bounding box center [244, 143] width 88 height 14
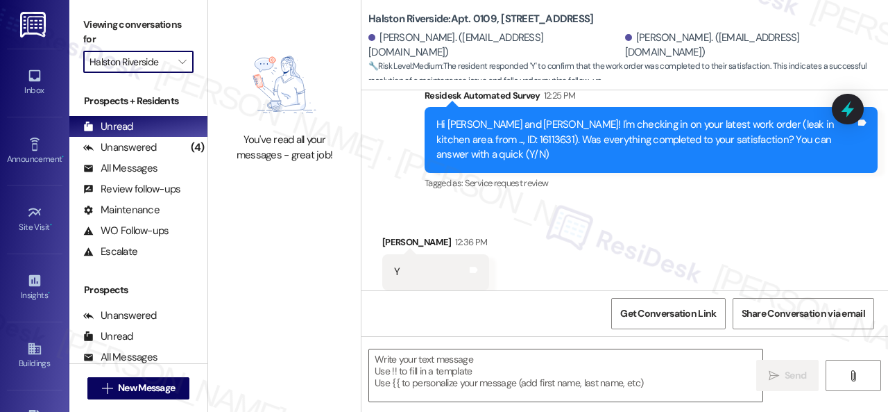
type input "Halston Park Central"
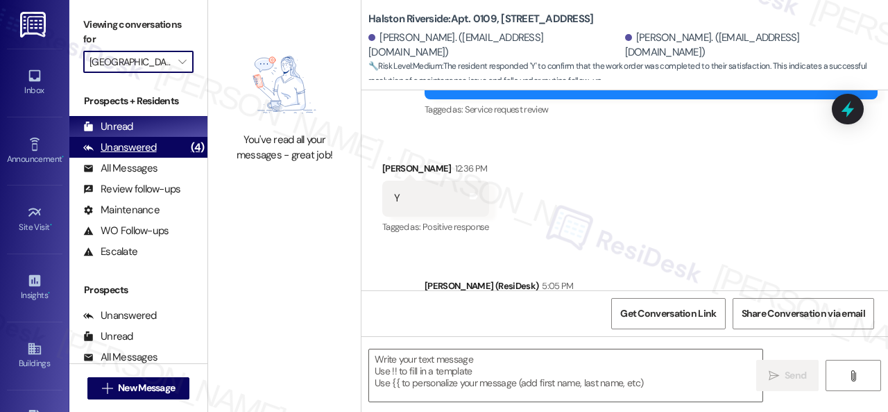
type textarea "Fetching suggested responses. Please feel free to read through the conversation…"
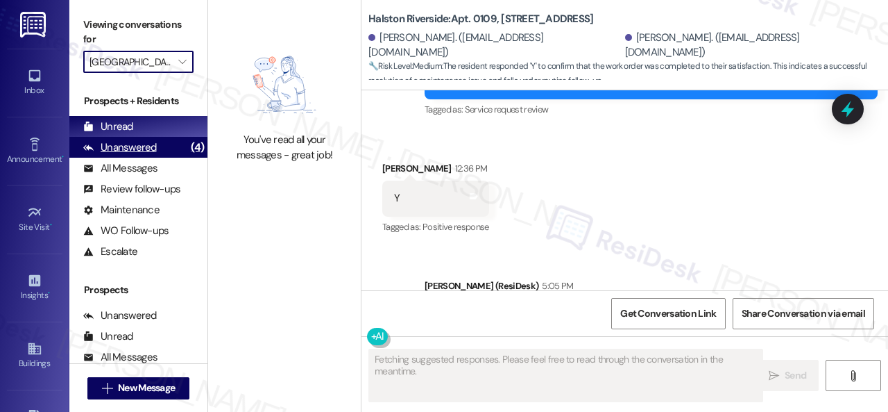
scroll to position [1652, 0]
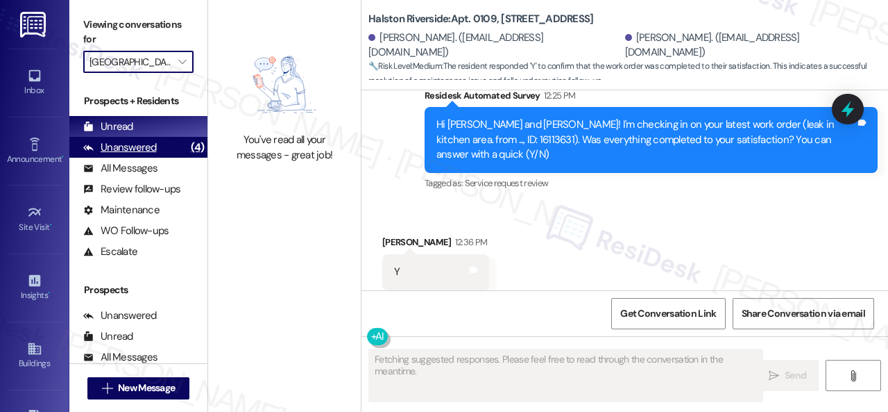
click at [132, 145] on div "Unanswered" at bounding box center [120, 147] width 74 height 15
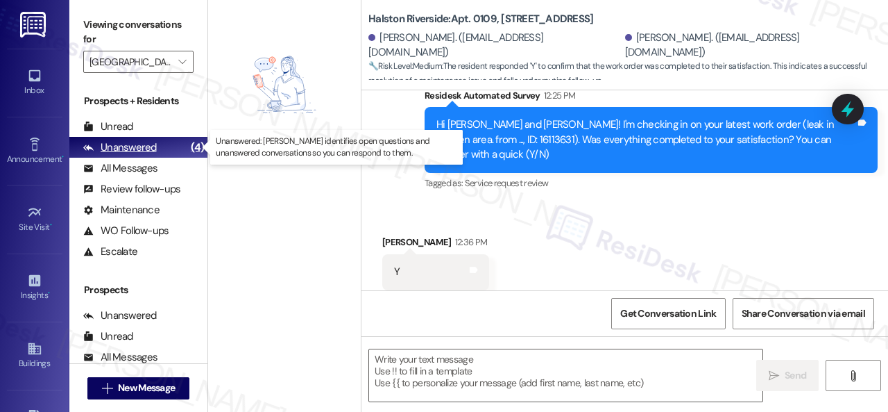
click at [137, 137] on div "Unanswered (4)" at bounding box center [138, 147] width 138 height 21
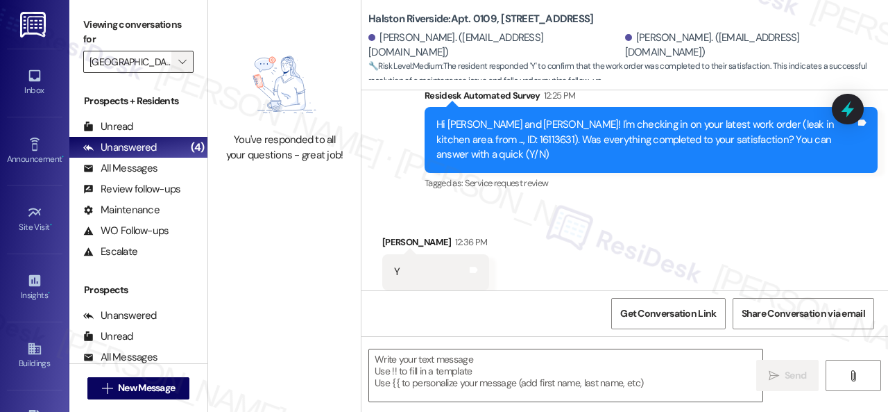
click at [179, 58] on icon "" at bounding box center [182, 61] width 8 height 11
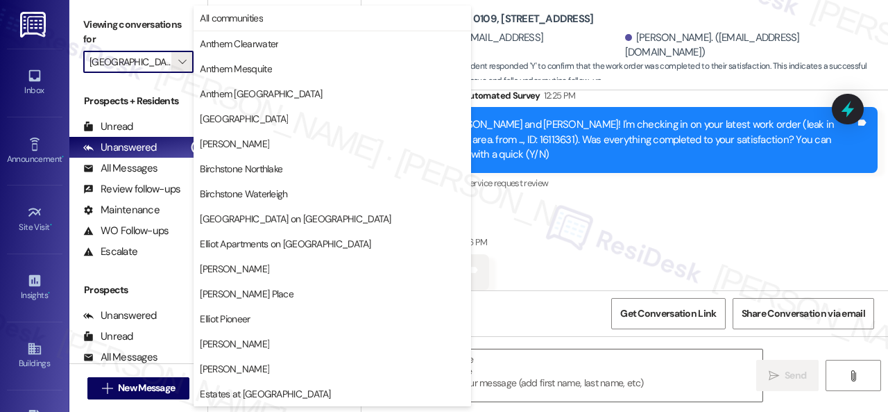
scroll to position [475, 0]
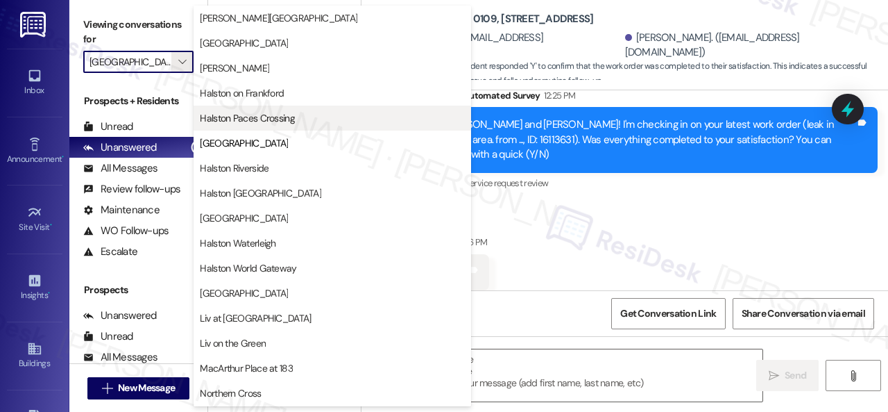
click at [229, 115] on span "Halston Paces Crossing" at bounding box center [247, 118] width 95 height 14
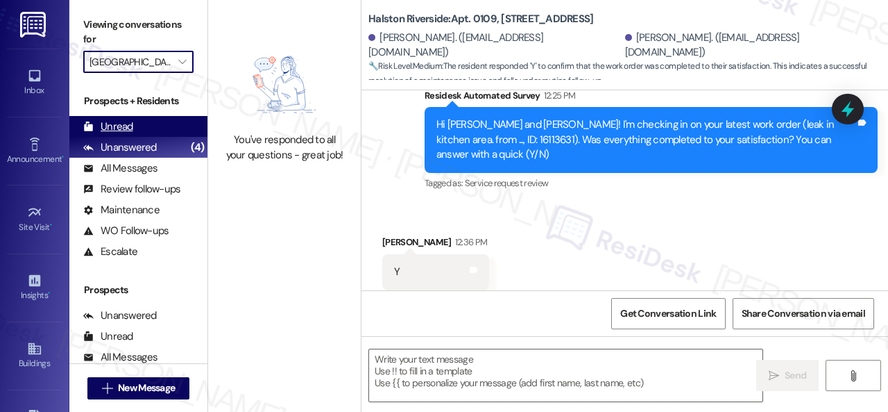
type input "Halston Paces Crossing"
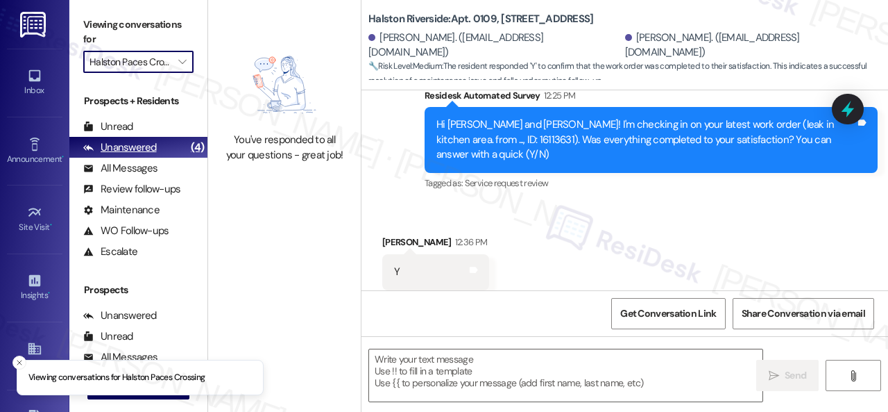
click at [144, 147] on div "Unanswered" at bounding box center [120, 147] width 74 height 15
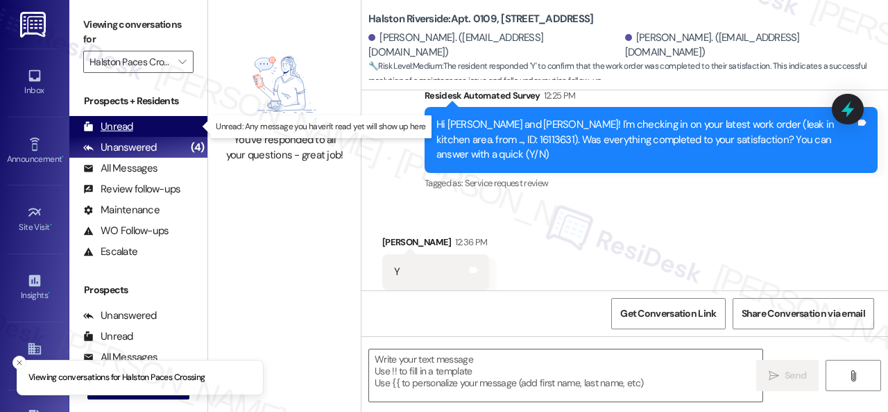
click at [119, 127] on div "Unread" at bounding box center [108, 126] width 50 height 15
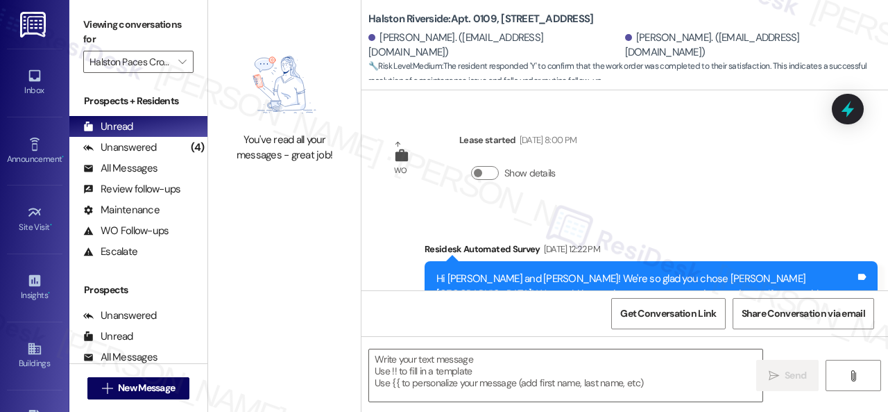
type textarea "Fetching suggested responses. Please feel free to read through the conversation…"
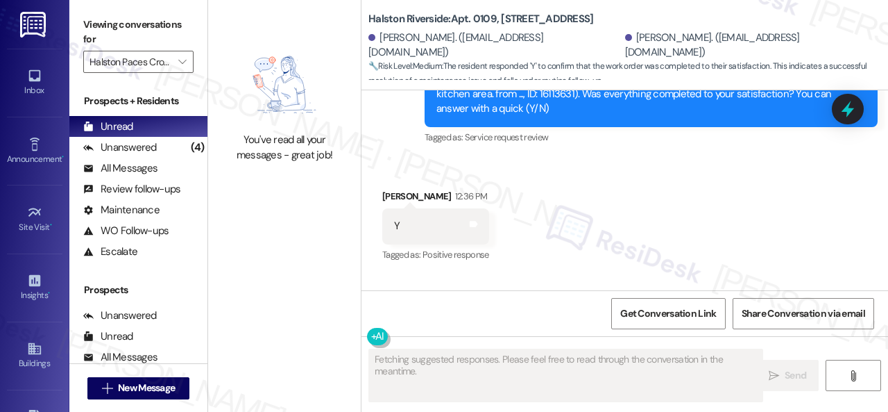
scroll to position [1652, 0]
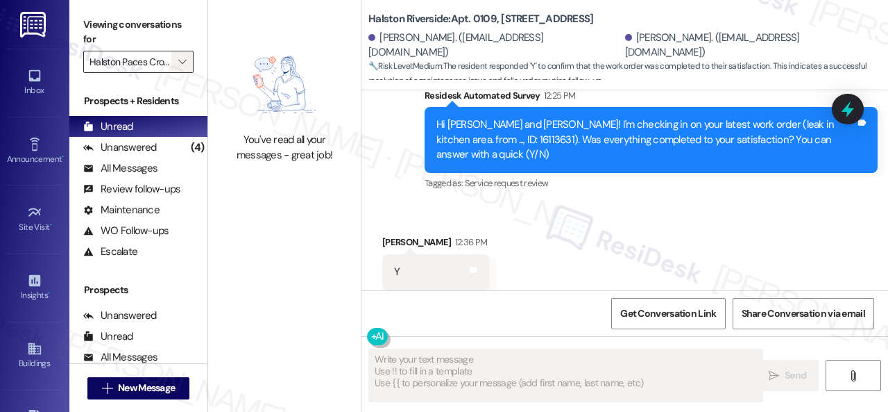
click at [180, 56] on icon "" at bounding box center [182, 61] width 8 height 11
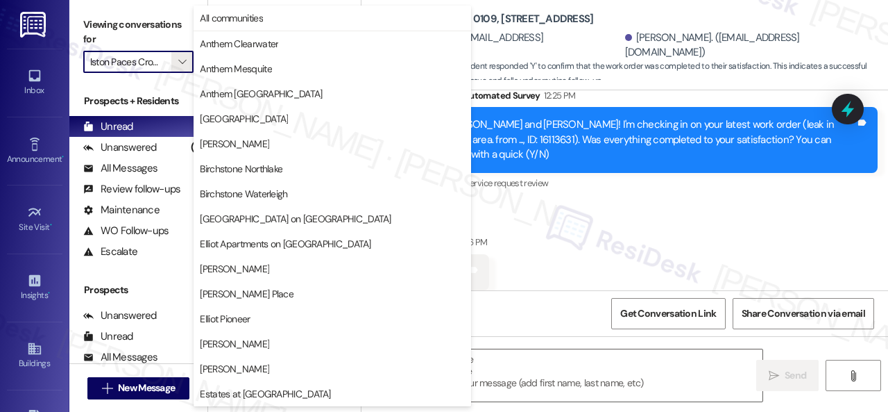
scroll to position [475, 0]
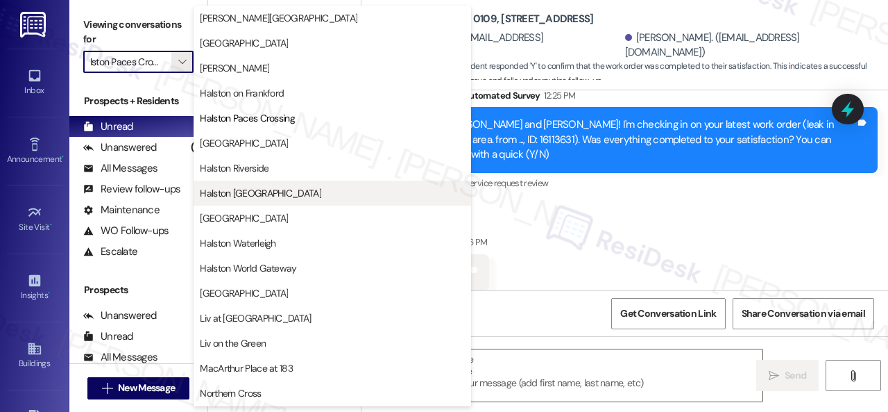
click at [229, 192] on span "Halston Shiloh Valley" at bounding box center [260, 193] width 121 height 14
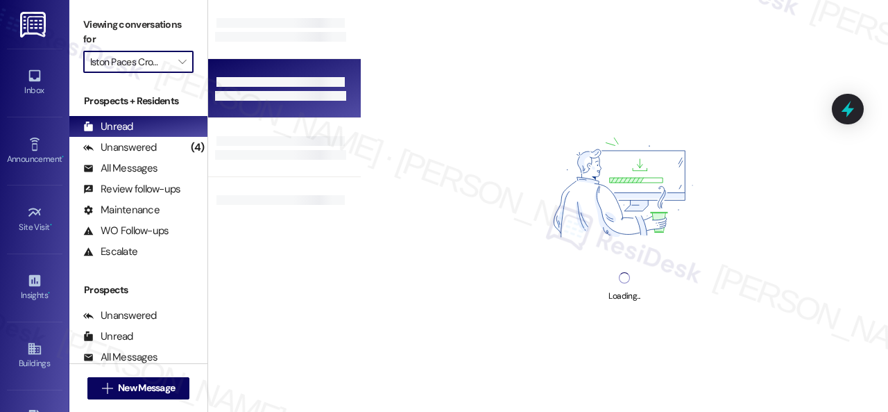
type input "Halston Shiloh Valley"
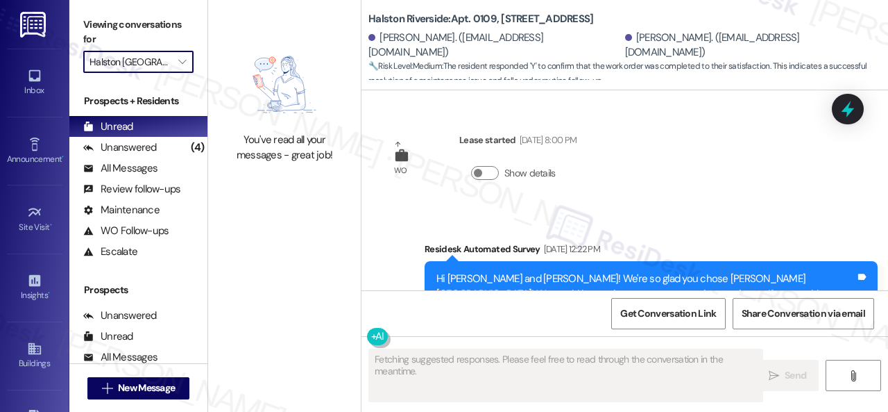
type textarea "Fetching suggested responses. Please feel free to read through the conversation…"
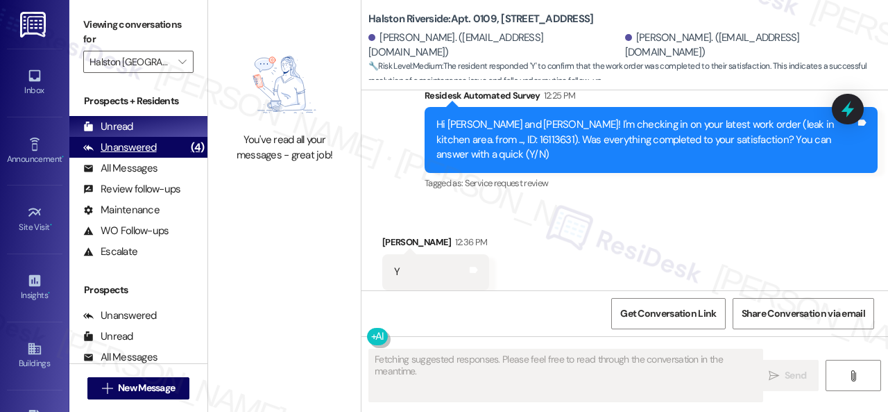
click at [132, 146] on div "Unanswered" at bounding box center [120, 147] width 74 height 15
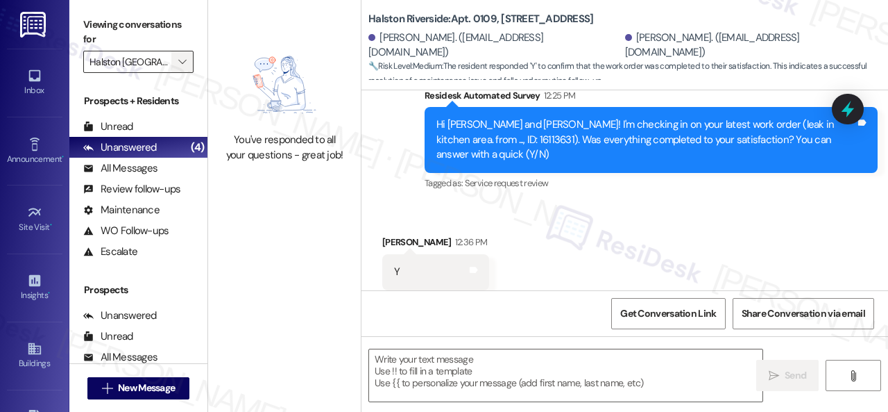
click at [180, 63] on icon "" at bounding box center [182, 61] width 8 height 11
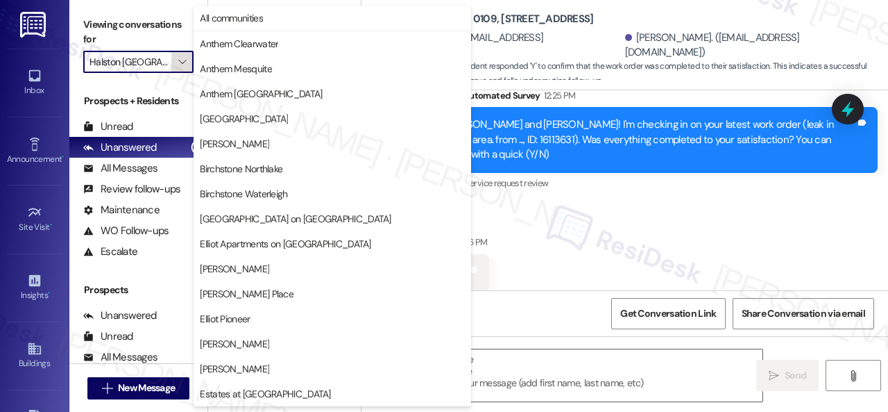
scroll to position [475, 0]
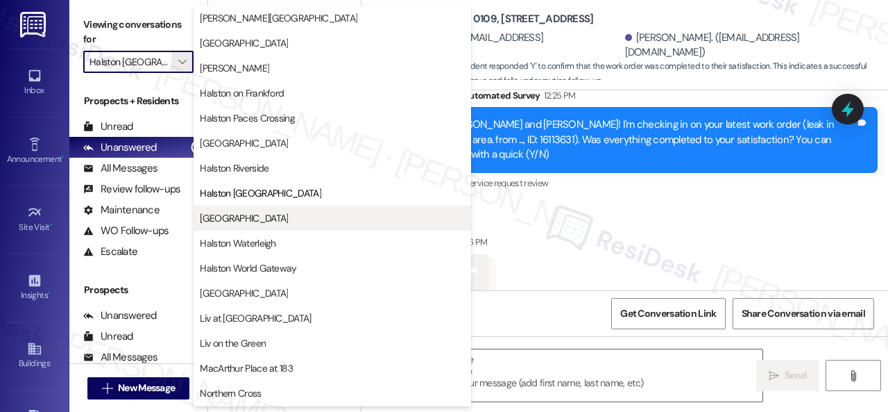
click at [239, 214] on span "Halston South Point" at bounding box center [244, 218] width 88 height 14
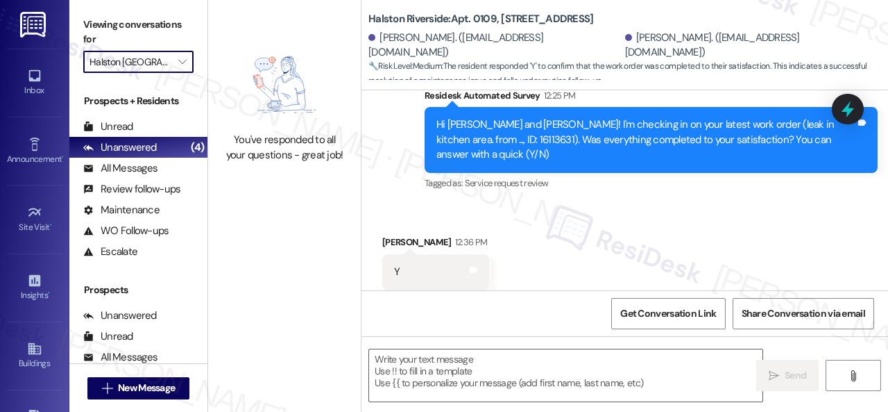
type input "Halston South Point"
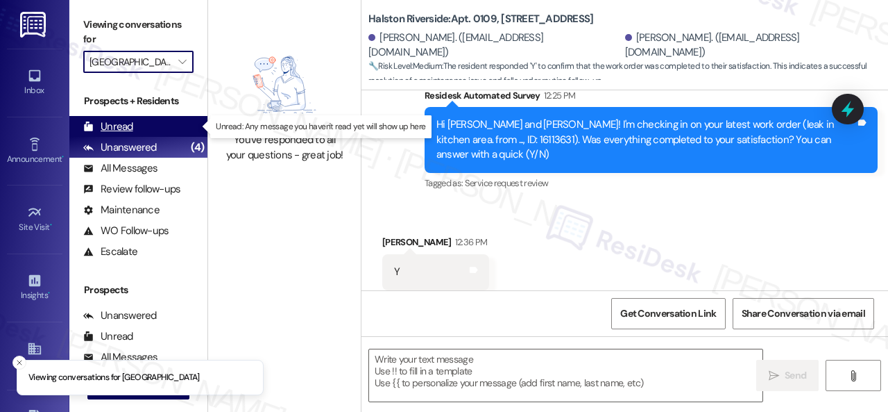
click at [119, 127] on div "Unread" at bounding box center [108, 126] width 50 height 15
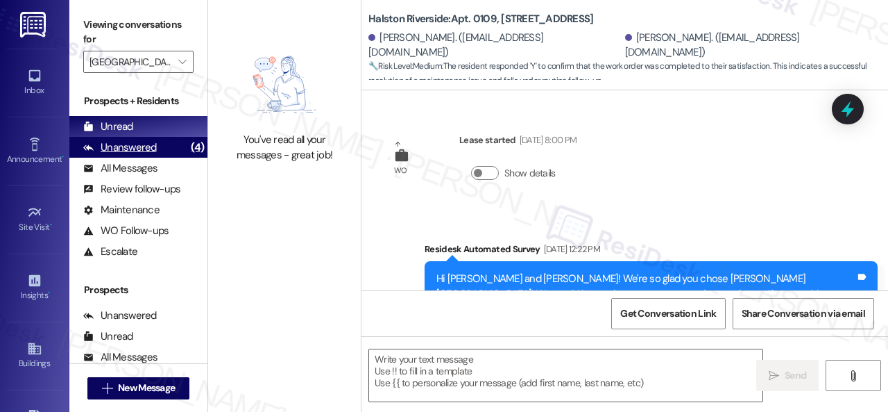
click at [146, 142] on div "Unanswered" at bounding box center [120, 147] width 74 height 15
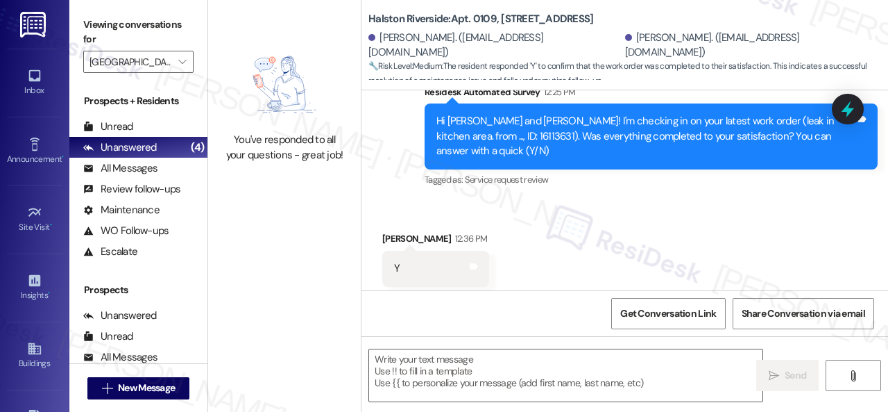
type textarea "Fetching suggested responses. Please feel free to read through the conversation…"
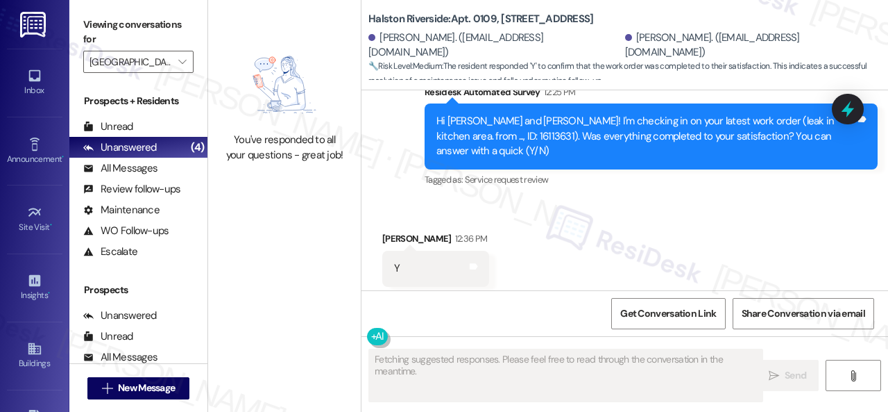
scroll to position [1652, 0]
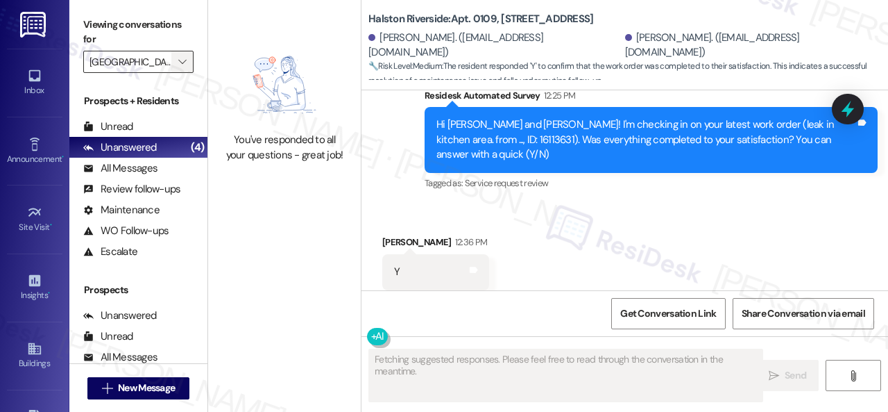
click at [178, 63] on icon "" at bounding box center [182, 61] width 8 height 11
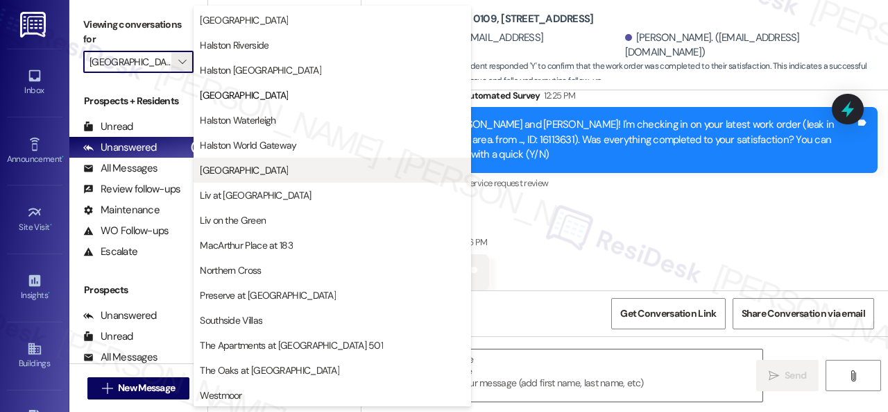
scroll to position [600, 0]
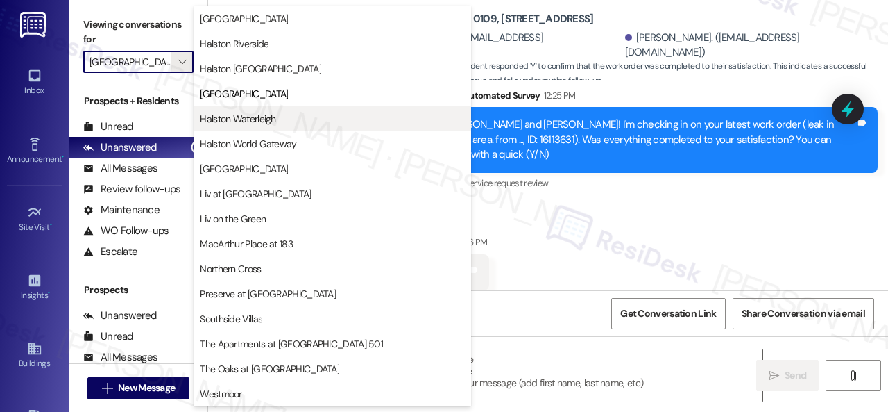
click at [237, 115] on span "Halston Waterleigh" at bounding box center [238, 119] width 76 height 14
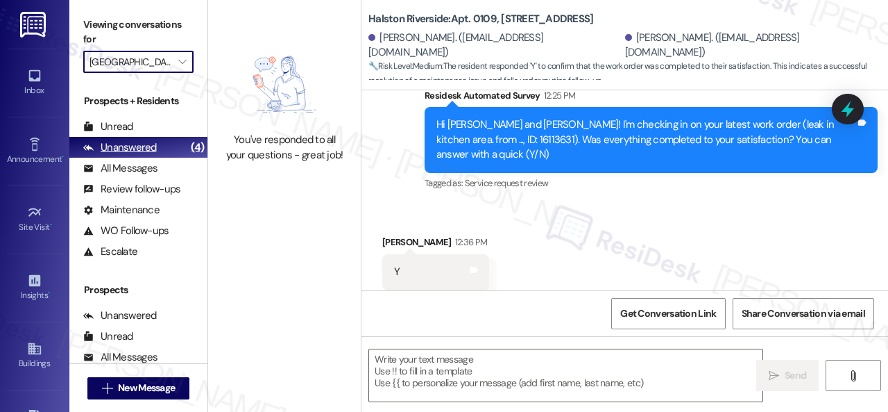
type input "Halston Waterleigh"
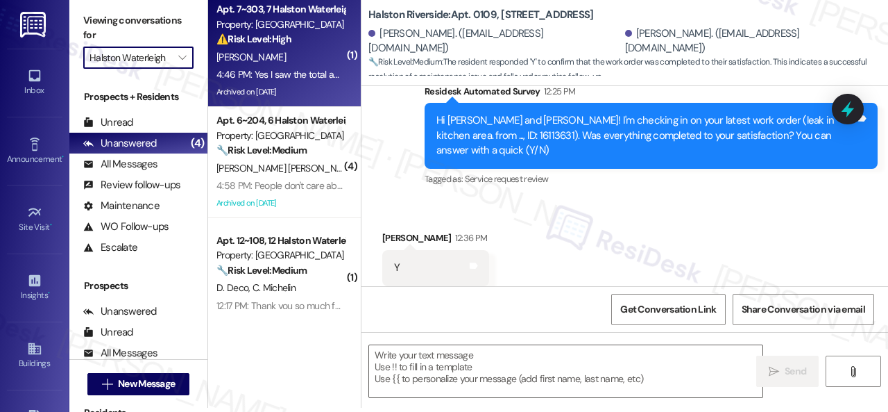
click at [271, 59] on div "L. Silva" at bounding box center [280, 57] width 131 height 17
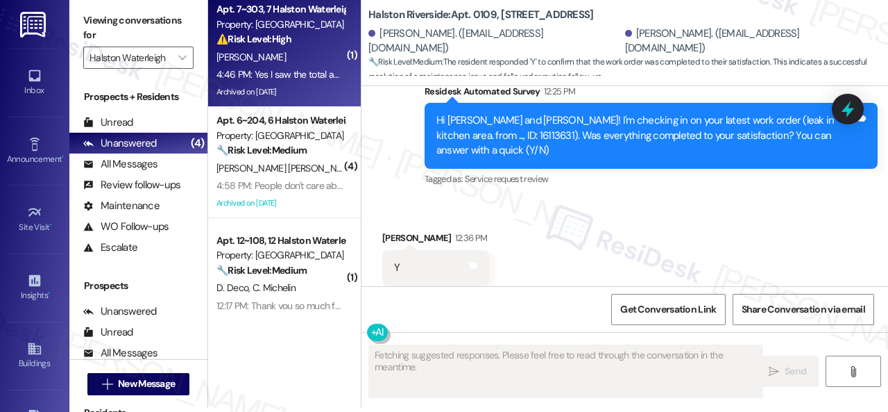
type textarea "Fetching suggested responses. Please feel free to read through the conversation…"
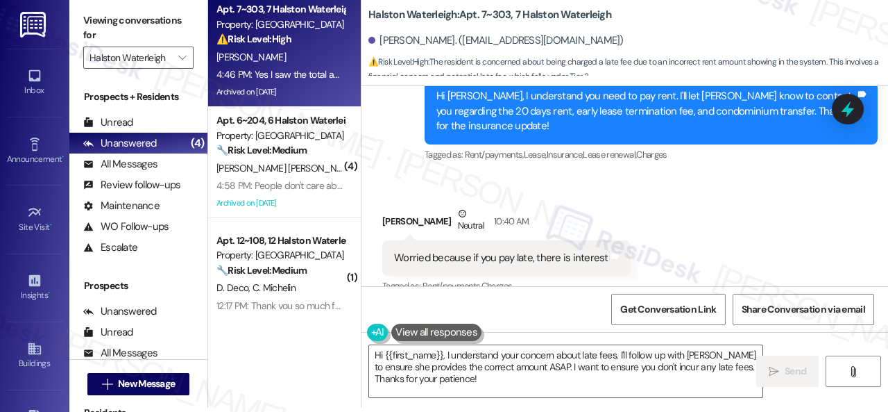
scroll to position [82167, 0]
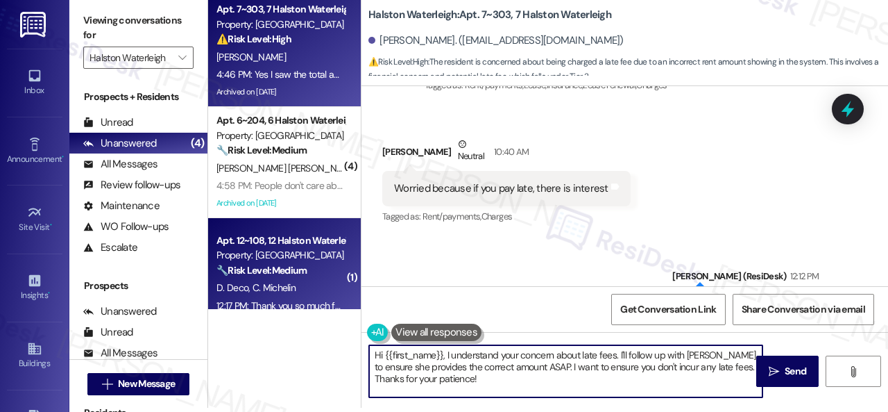
drag, startPoint x: 459, startPoint y: 381, endPoint x: 244, endPoint y: 262, distance: 246.0
click at [280, 284] on div "Apt. 7~303, 7 Halston Waterleigh Property: Halston Waterleigh ⚠️ Risk Level: Hi…" at bounding box center [548, 202] width 680 height 412
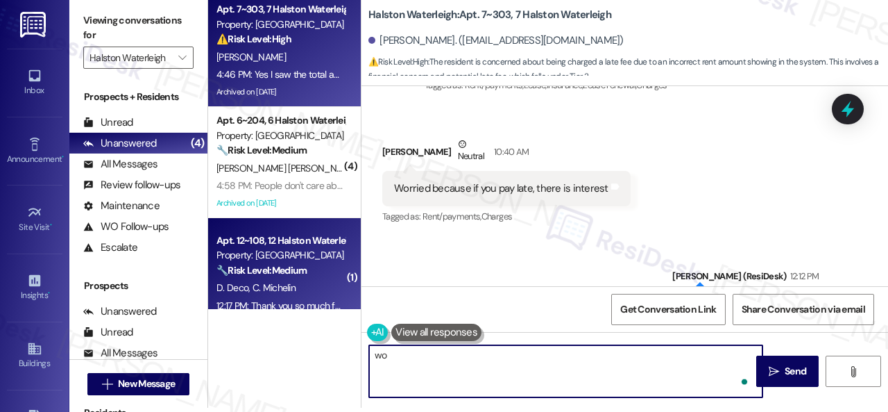
type textarea "w"
type textarea "Would you like me to forward your question to her?"
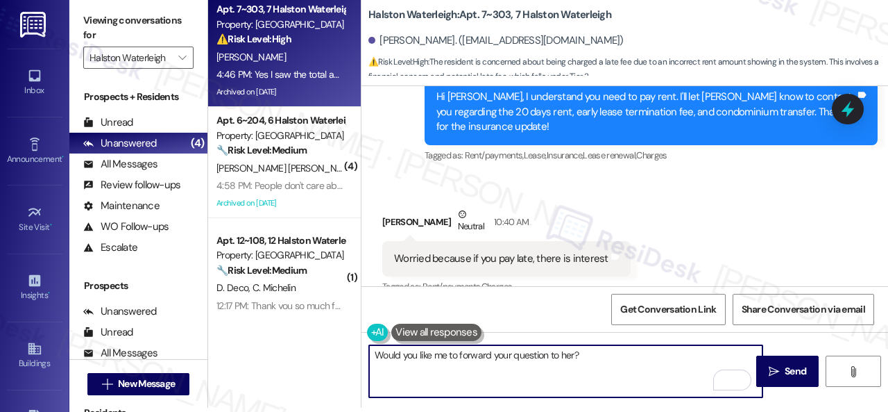
scroll to position [82263, 0]
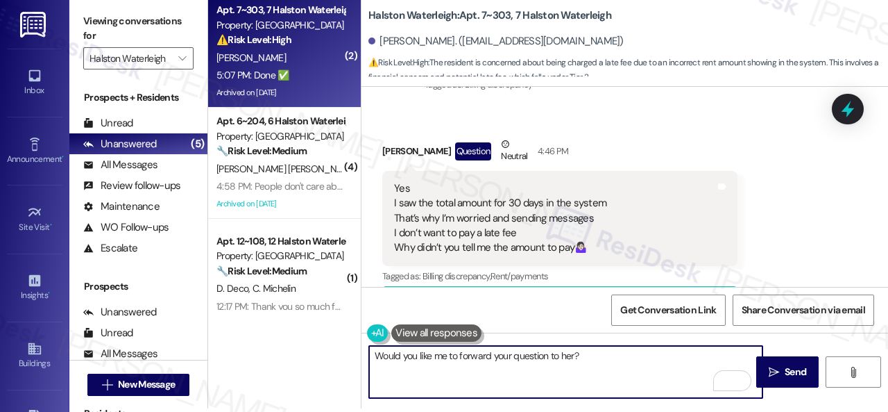
scroll to position [4, 0]
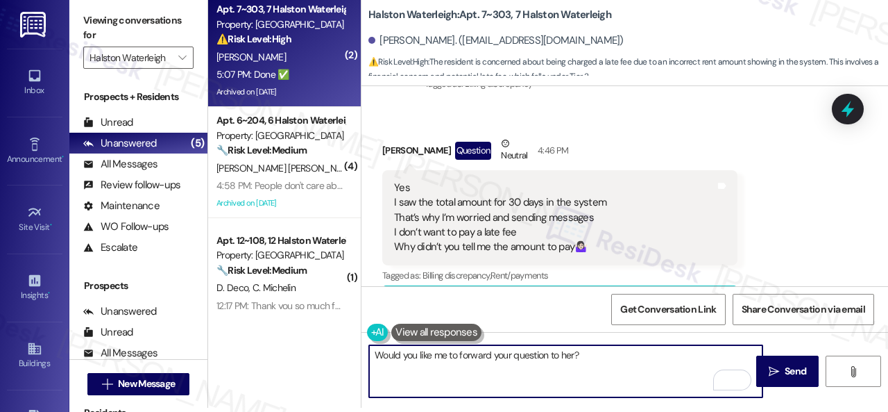
drag, startPoint x: 595, startPoint y: 356, endPoint x: 363, endPoint y: 360, distance: 232.5
click at [363, 360] on div "Would you like me to forward your question to her?" at bounding box center [559, 370] width 395 height 53
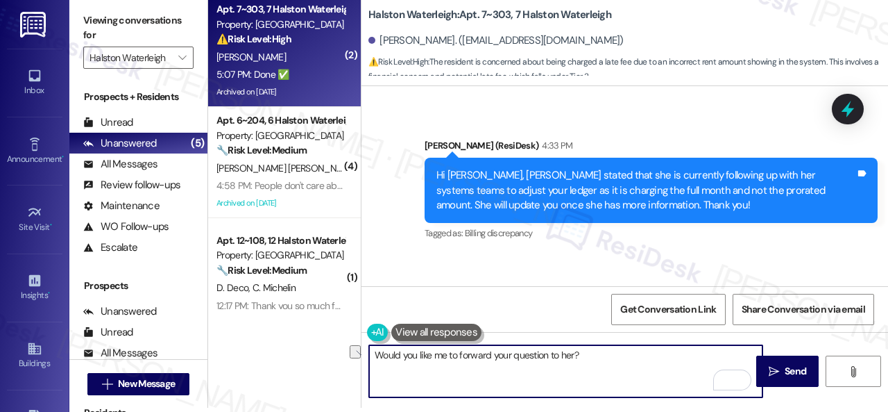
scroll to position [82566, 0]
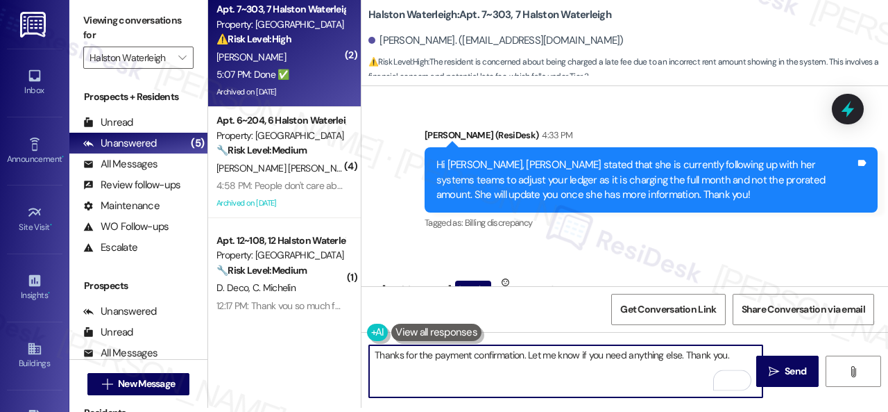
drag, startPoint x: 685, startPoint y: 353, endPoint x: 733, endPoint y: 352, distance: 47.9
click at [733, 352] on textarea "Thanks for the payment confirmation. Let me know if you need anything else. Tha…" at bounding box center [565, 371] width 393 height 52
type textarea "Thanks for the payment confirmation. Let me know if you need anything else."
click at [785, 377] on span "Send" at bounding box center [796, 371] width 22 height 15
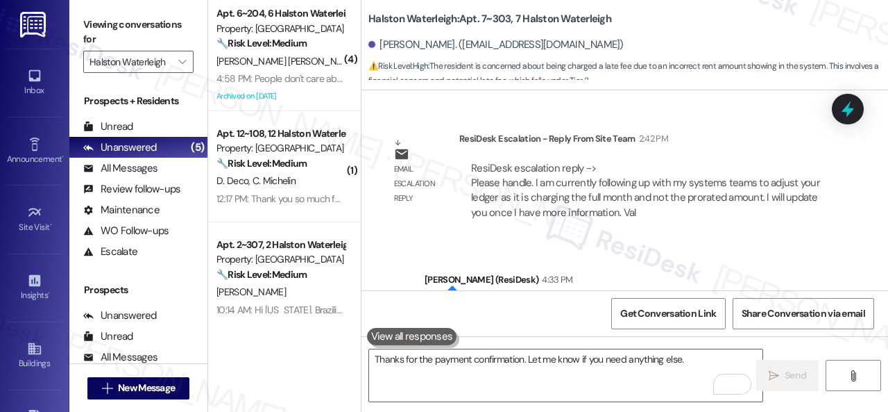
scroll to position [82356, 0]
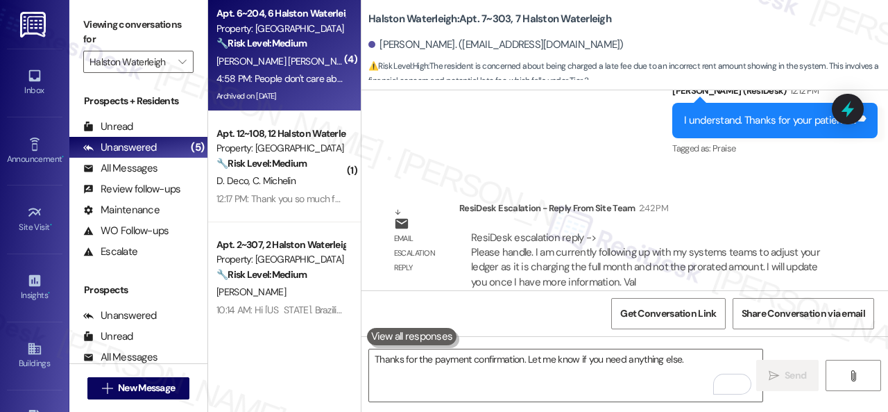
click at [313, 66] on div "M. Vargas Camacho" at bounding box center [280, 61] width 131 height 17
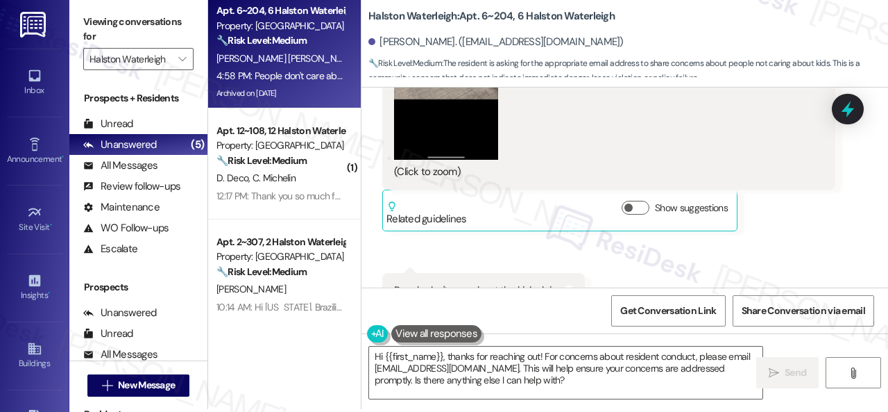
scroll to position [4, 0]
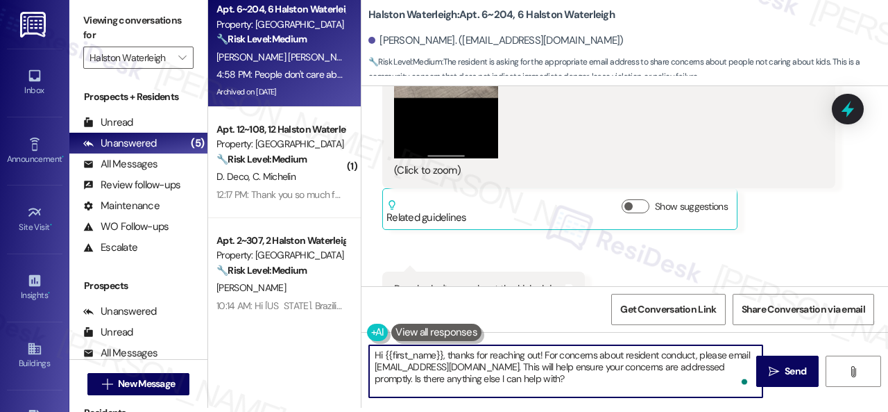
drag, startPoint x: 543, startPoint y: 378, endPoint x: 371, endPoint y: 359, distance: 173.2
click at [371, 359] on textarea "Hi {{first_name}}, thanks for reaching out! For concerns about resident conduct…" at bounding box center [565, 371] width 393 height 52
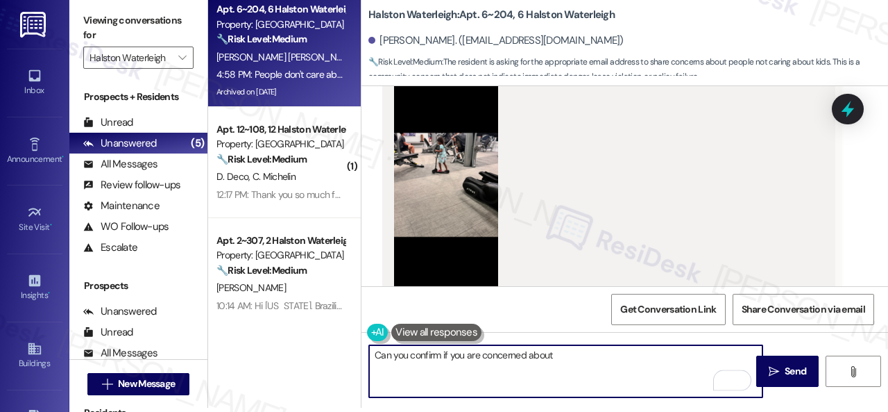
scroll to position [7485, 0]
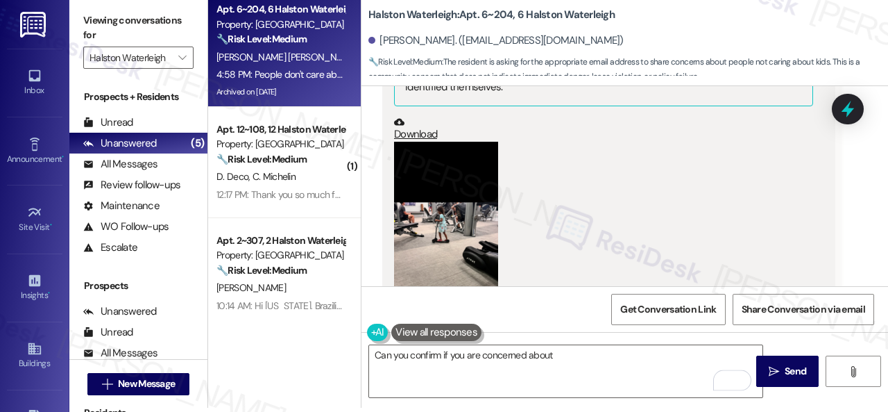
click at [441, 194] on button "Zoom image" at bounding box center [446, 254] width 104 height 225
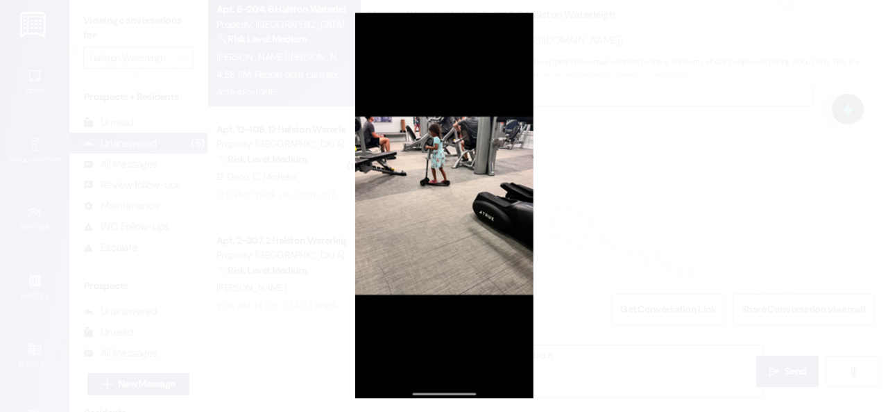
click at [477, 189] on button "Unzoom image" at bounding box center [444, 206] width 888 height 412
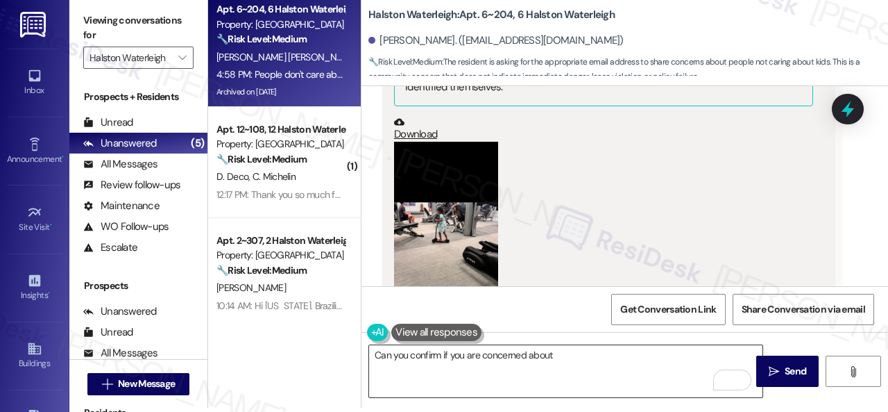
click at [610, 355] on textarea "Can you confirm if you are concerned about" at bounding box center [565, 371] width 393 height 52
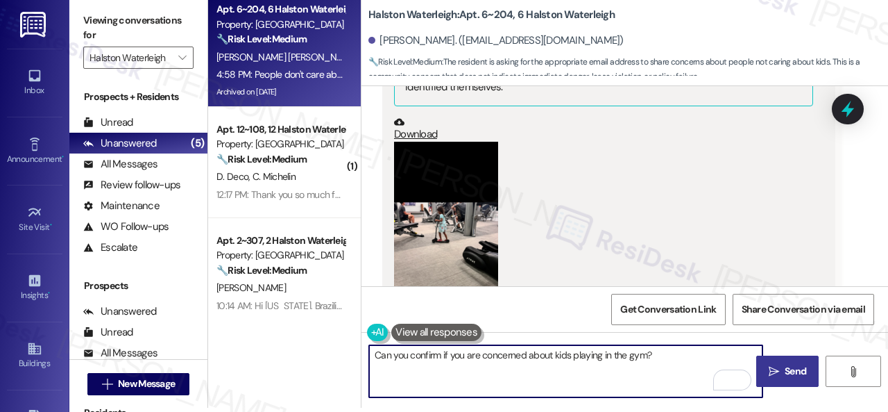
type textarea "Can you confirm if you are concerned about kids playing in the gym?"
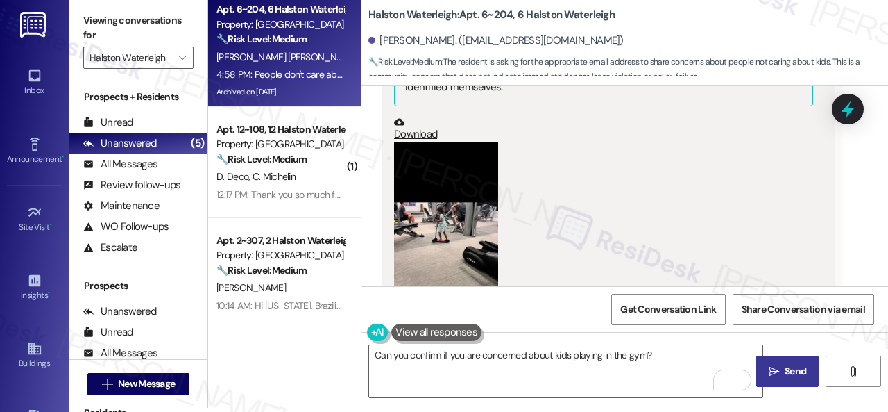
click at [788, 366] on span "Send" at bounding box center [796, 371] width 22 height 15
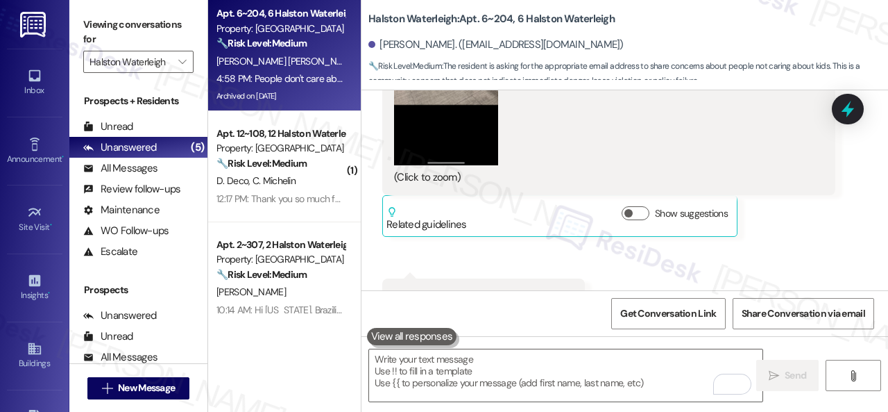
scroll to position [7692, 0]
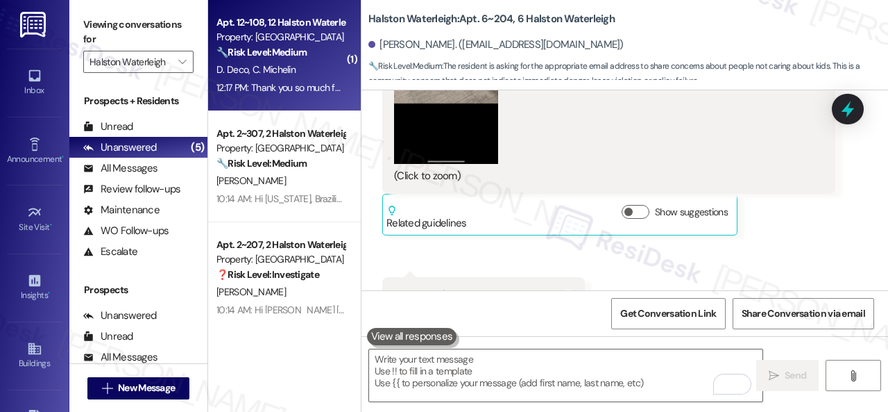
click at [309, 71] on div "D. Deco C. Michelin" at bounding box center [280, 69] width 131 height 17
type textarea "Fetching suggested responses. Please feel free to read through the conversation…"
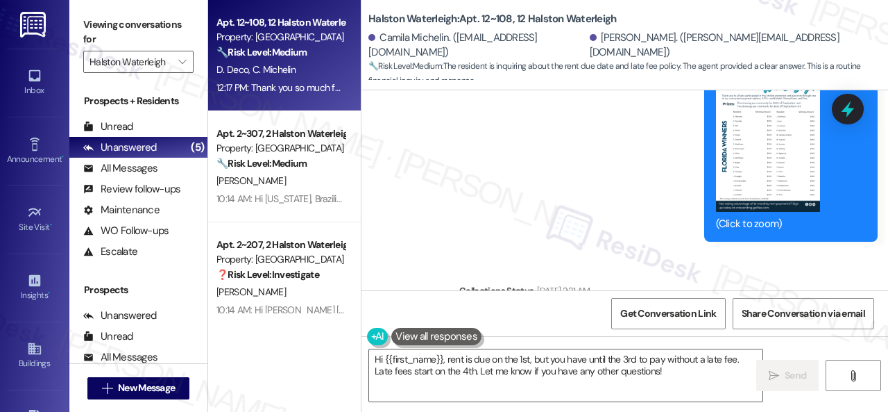
scroll to position [33565, 0]
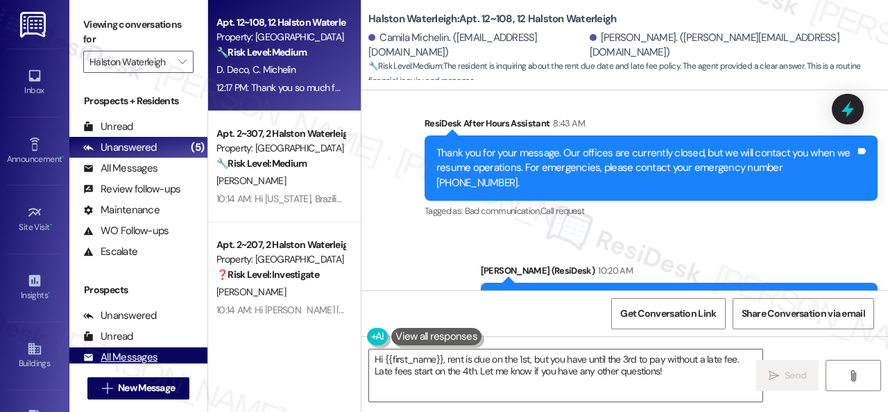
drag, startPoint x: 673, startPoint y: 373, endPoint x: 185, endPoint y: 350, distance: 489.0
click at [211, 357] on div "Apt. 12~108, 12 Halston Waterleigh Property: Halston Waterleigh 🔧 Risk Level: M…" at bounding box center [548, 206] width 680 height 412
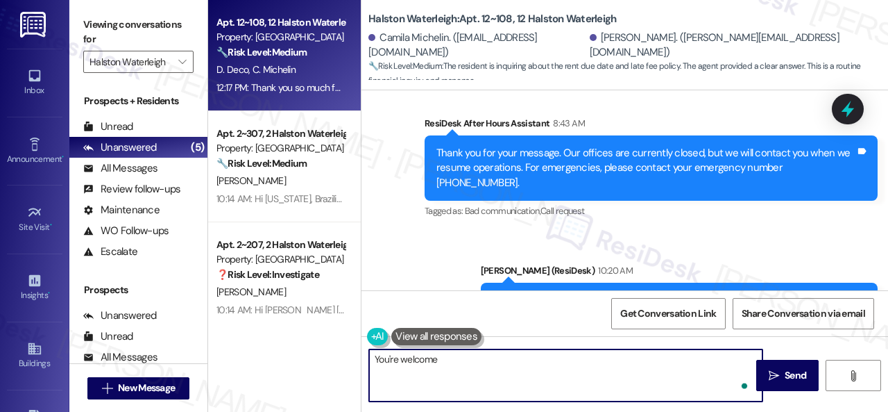
type textarea "You're welcome!"
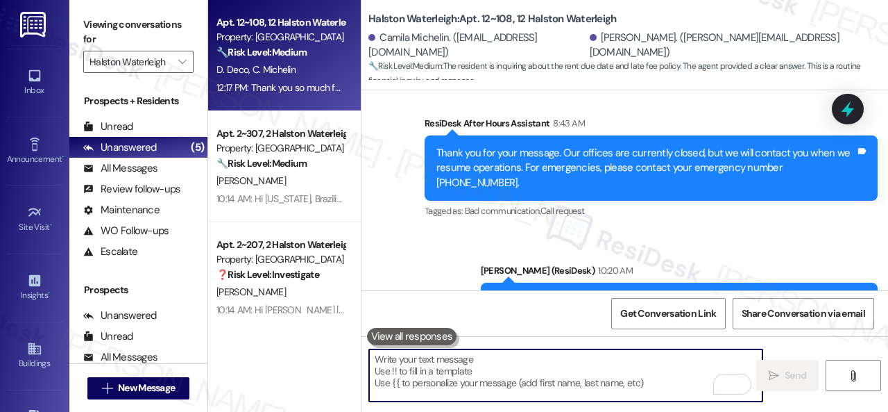
scroll to position [33634, 0]
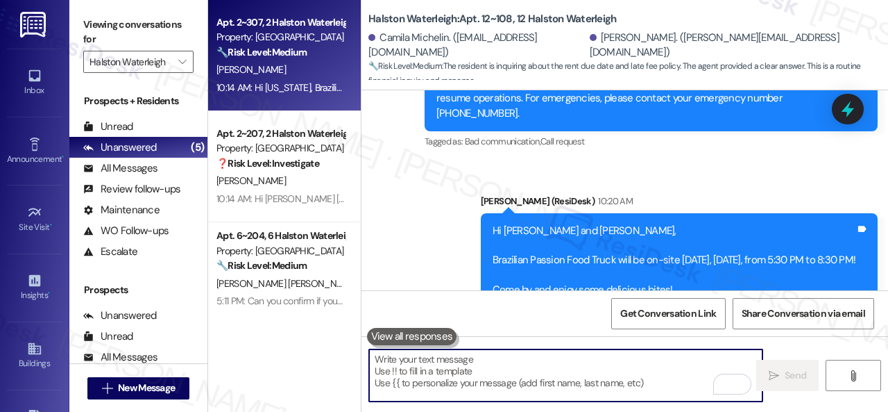
click at [316, 77] on div "G. Conklin" at bounding box center [280, 69] width 131 height 17
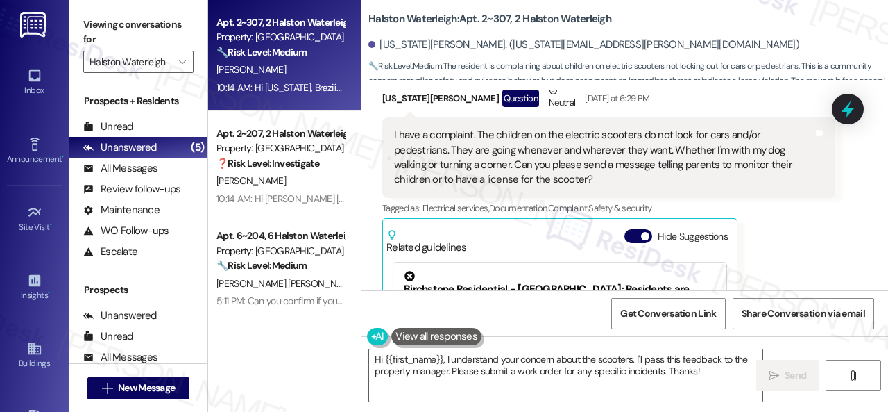
scroll to position [33702, 0]
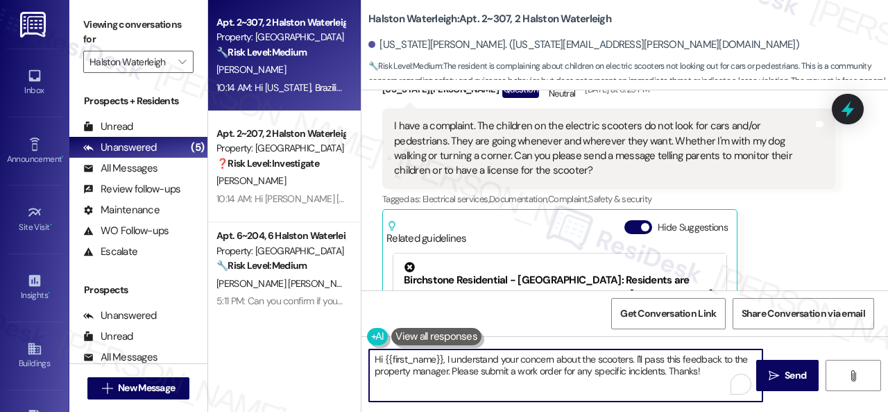
drag, startPoint x: 375, startPoint y: 371, endPoint x: 661, endPoint y: 386, distance: 287.0
click at [713, 368] on textarea "Hi {{first_name}}, I understand your concern about the scooters. I'll pass this…" at bounding box center [565, 375] width 393 height 52
click at [643, 371] on textarea "Hi {{first_name}}, I understand your concern about the scooters. I'll pass this…" at bounding box center [565, 375] width 393 height 52
type textarea "Hi {{first_name}}, I understand your concern about the scooters. I'll pass this…"
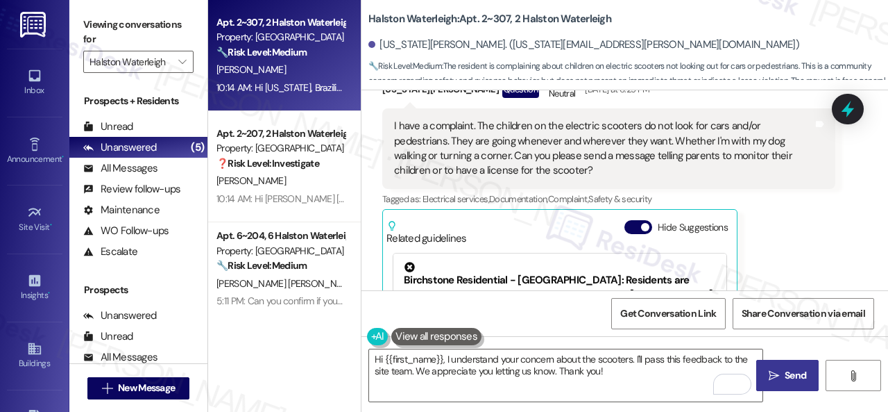
click at [796, 371] on span "Send" at bounding box center [796, 375] width 22 height 15
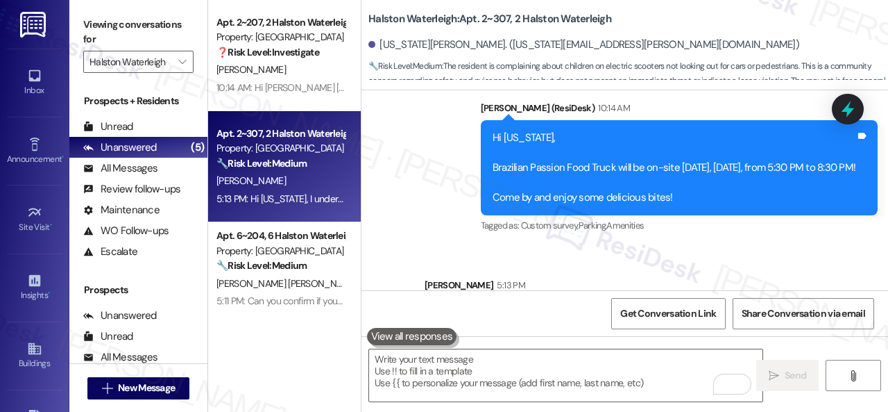
scroll to position [34300, 0]
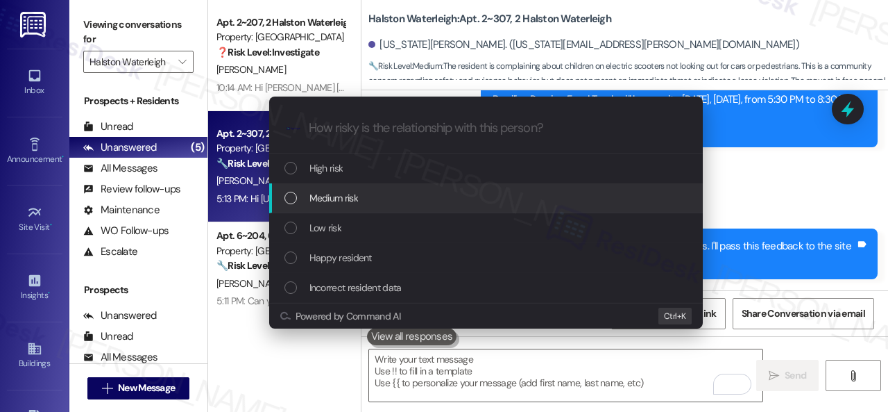
click at [330, 199] on span "Medium risk" at bounding box center [334, 197] width 49 height 15
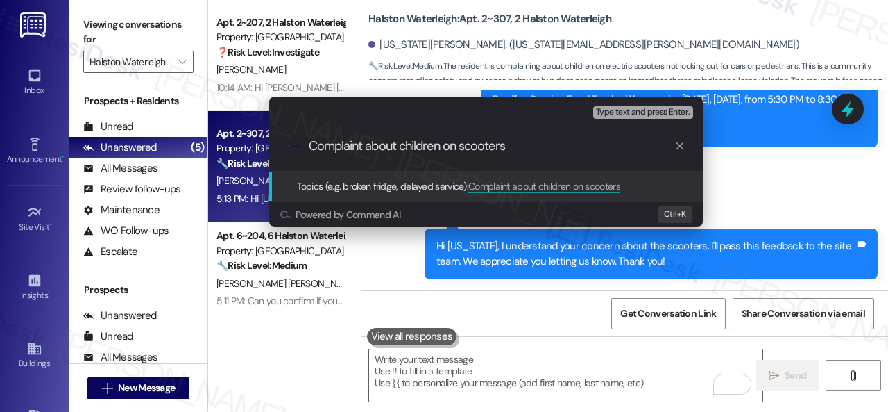
type input "Complaint about children on scooters."
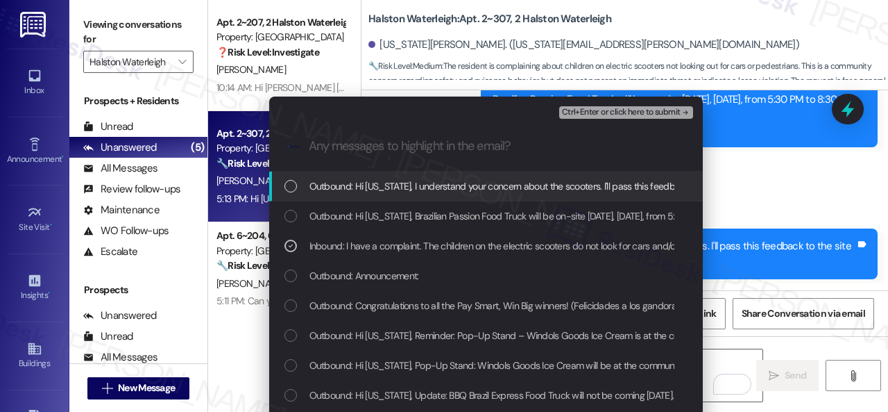
click at [598, 115] on span "Ctrl+Enter or click here to submit" at bounding box center [621, 113] width 119 height 10
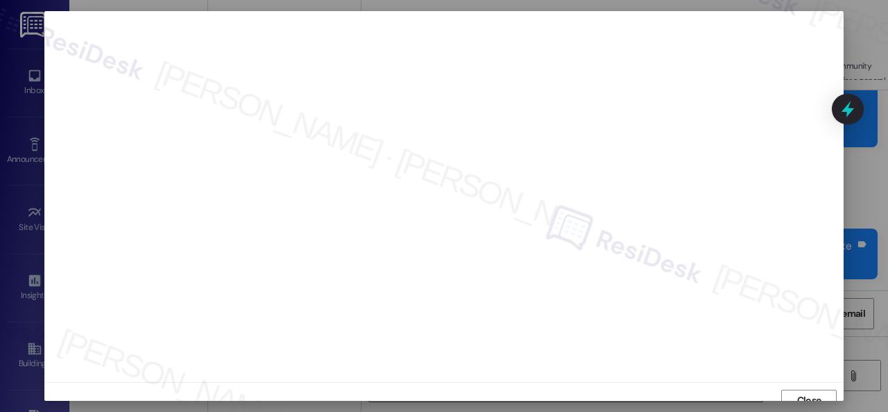
scroll to position [10, 0]
click at [790, 389] on button "Close" at bounding box center [809, 390] width 56 height 22
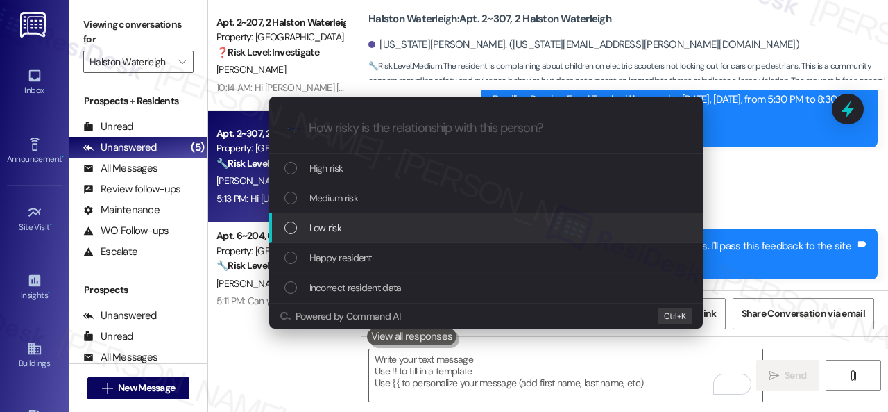
click at [338, 194] on span "Medium risk" at bounding box center [334, 197] width 49 height 15
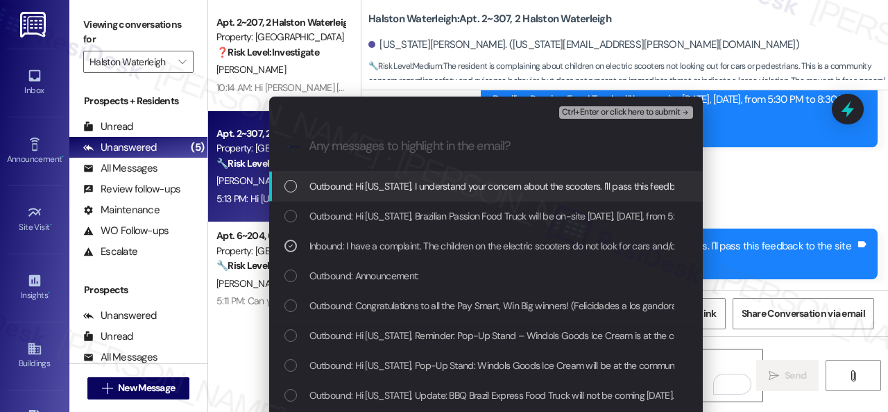
click at [582, 113] on span "Ctrl+Enter or click here to submit" at bounding box center [621, 113] width 119 height 10
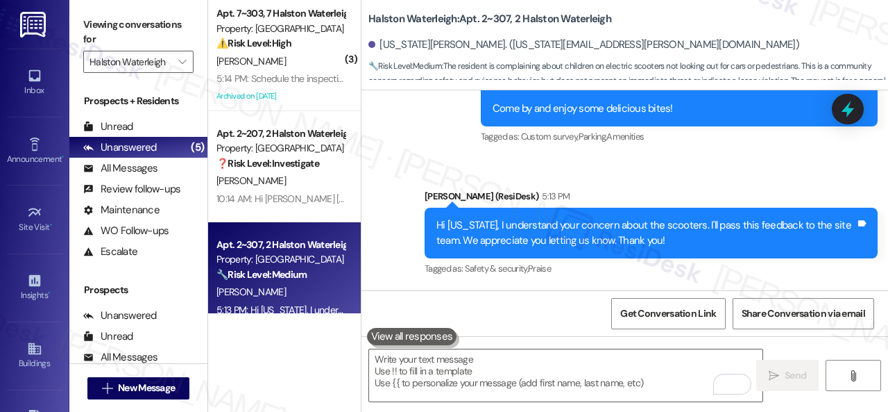
scroll to position [4, 0]
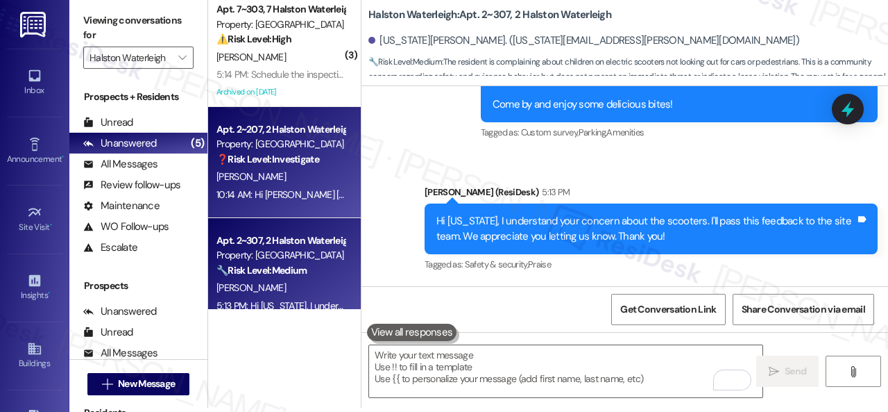
click at [292, 174] on div "A. Alves Lisboa" at bounding box center [280, 176] width 131 height 17
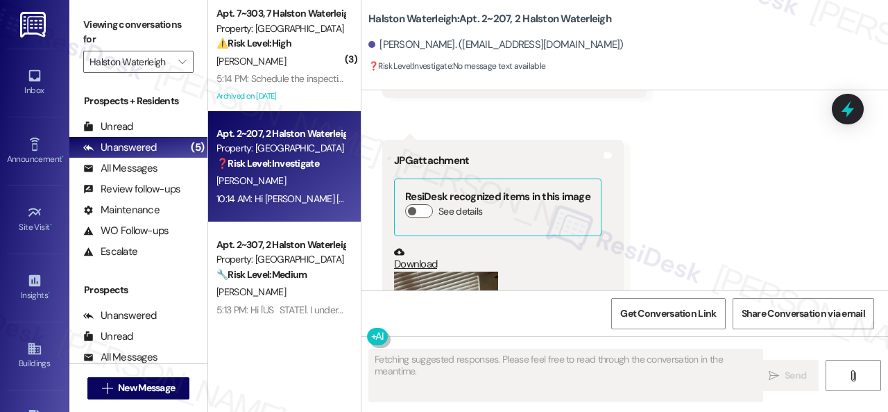
scroll to position [22753, 0]
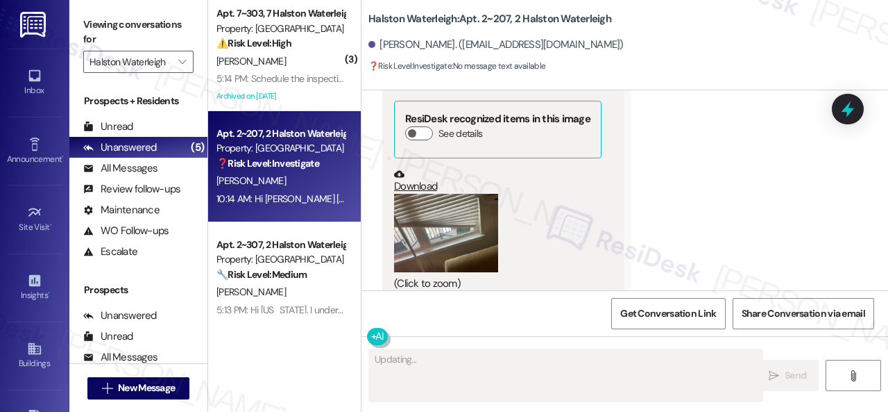
click at [439, 194] on button "Zoom image" at bounding box center [446, 233] width 104 height 78
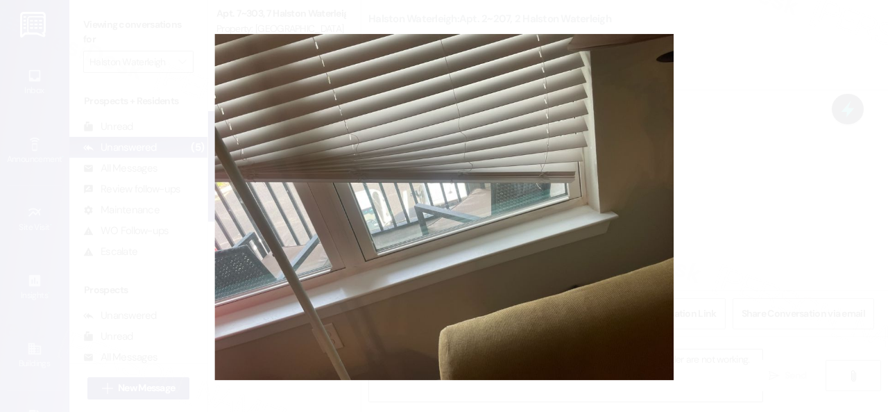
click at [523, 174] on button "Unzoom image" at bounding box center [444, 206] width 888 height 412
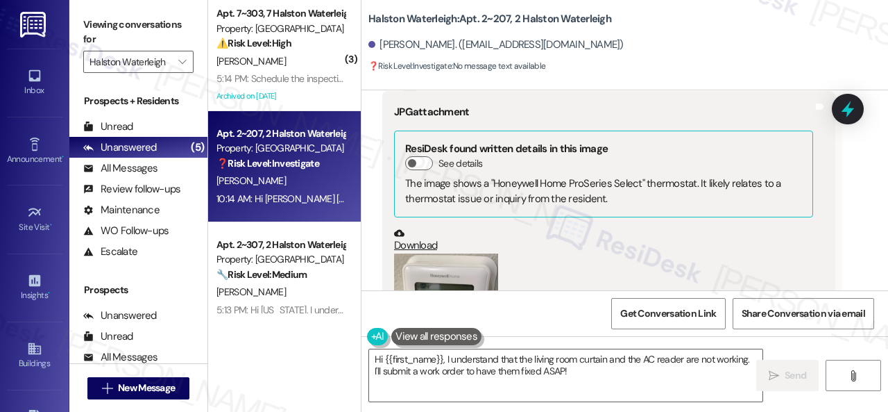
scroll to position [22267, 0]
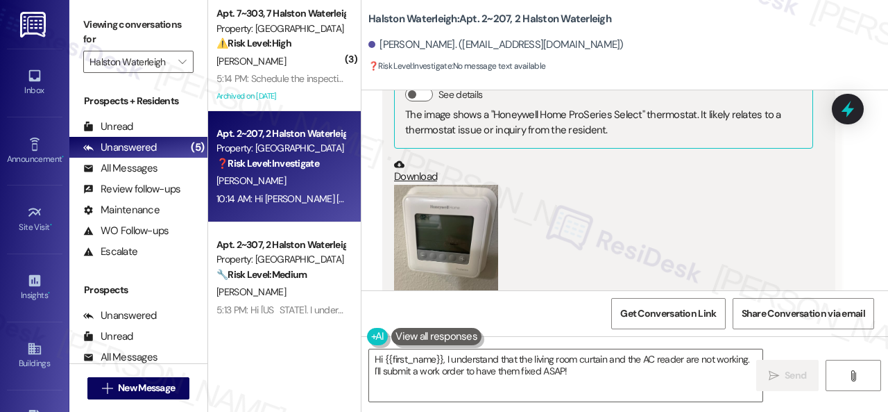
click at [450, 185] on button "Zoom image" at bounding box center [446, 254] width 104 height 139
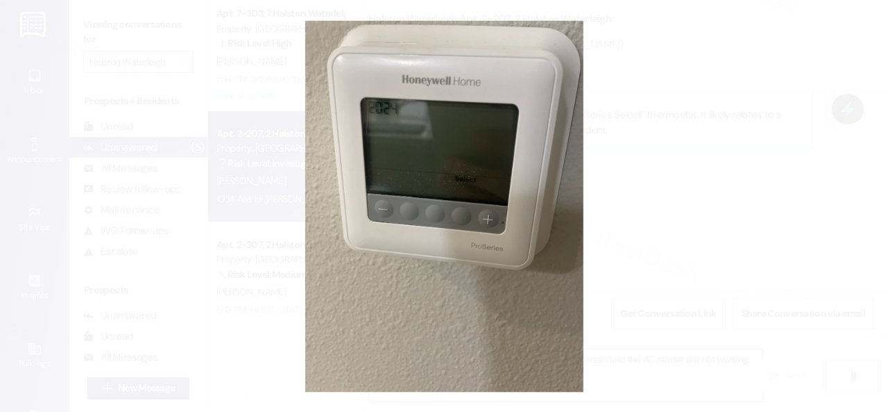
click at [498, 152] on button "Unzoom image" at bounding box center [444, 206] width 888 height 412
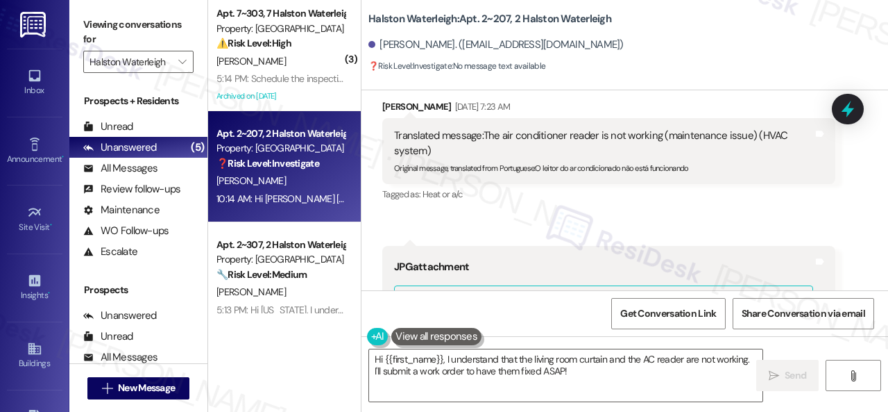
scroll to position [21990, 0]
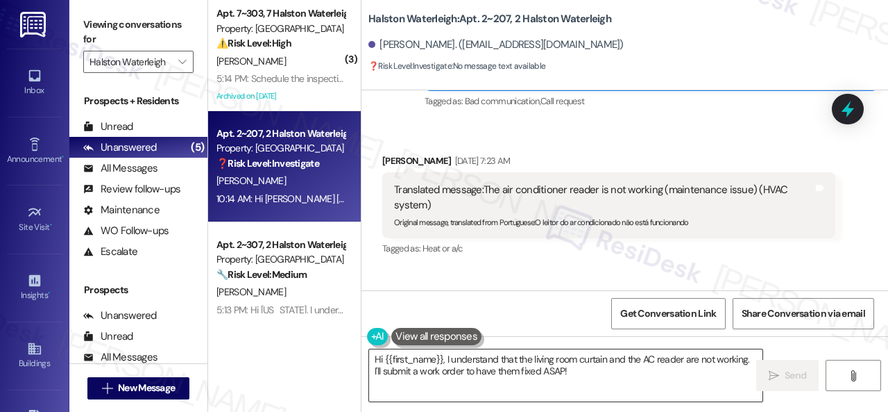
click at [670, 359] on textarea "Hi {{first_name}}, I understand that the living room curtain and the AC reader …" at bounding box center [565, 375] width 393 height 52
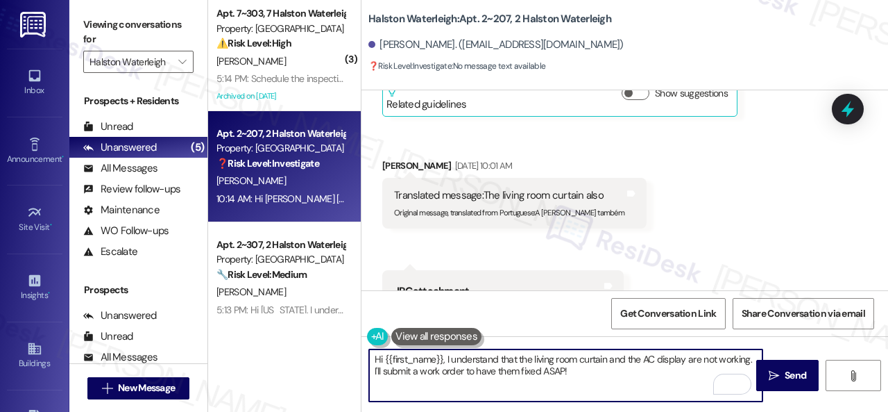
scroll to position [22684, 0]
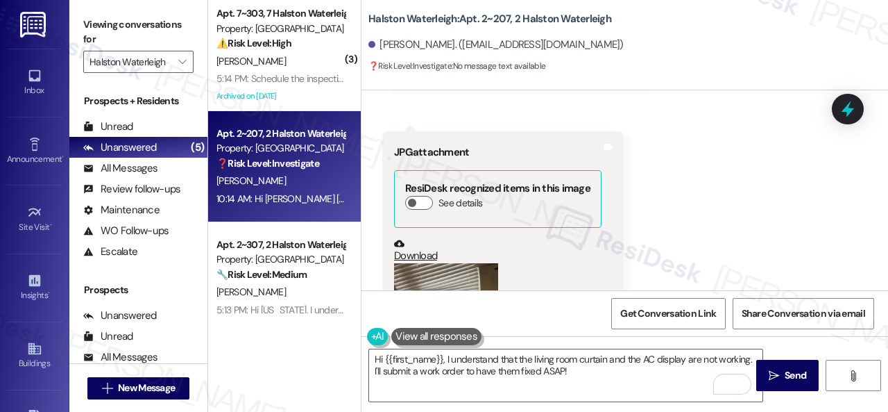
click at [651, 381] on textarea "Hi {{first_name}}, I understand that the living room curtain and the AC display…" at bounding box center [565, 375] width 393 height 52
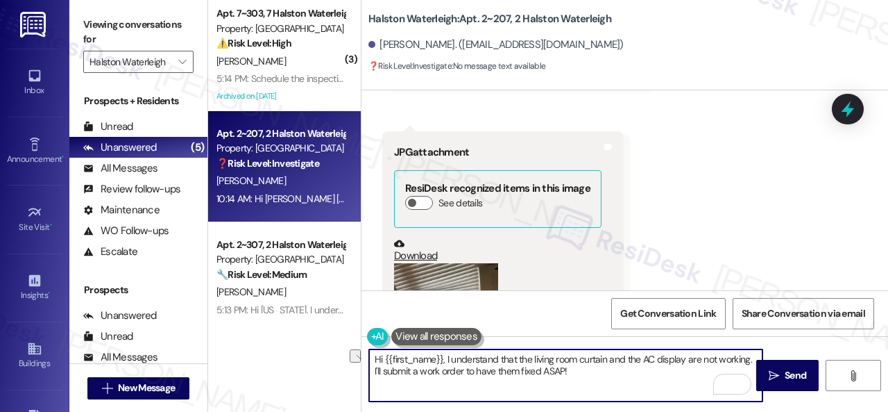
drag, startPoint x: 373, startPoint y: 372, endPoint x: 591, endPoint y: 372, distance: 217.2
click at [591, 372] on textarea "Hi {{first_name}}, I understand that the living room curtain and the AC display…" at bounding box center [565, 375] width 393 height 52
paste textarea "Are there already work orders for the issues? If so, may I have the work order …"
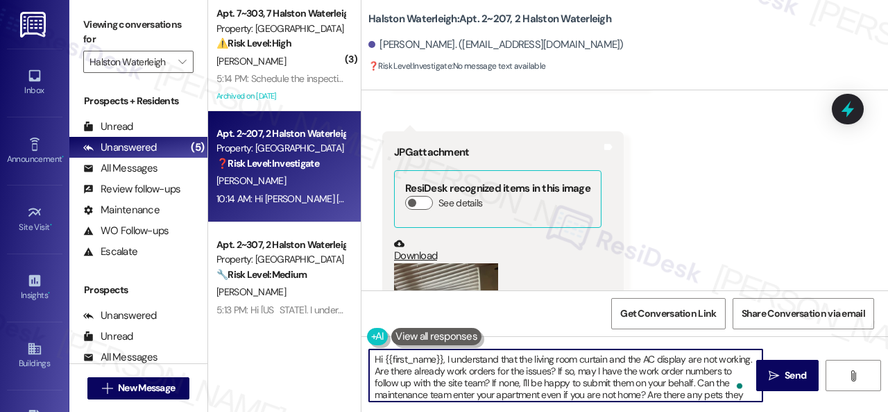
scroll to position [0, 0]
type textarea "Hi {{first_name}}, I understand that the living room curtain and the AC display…"
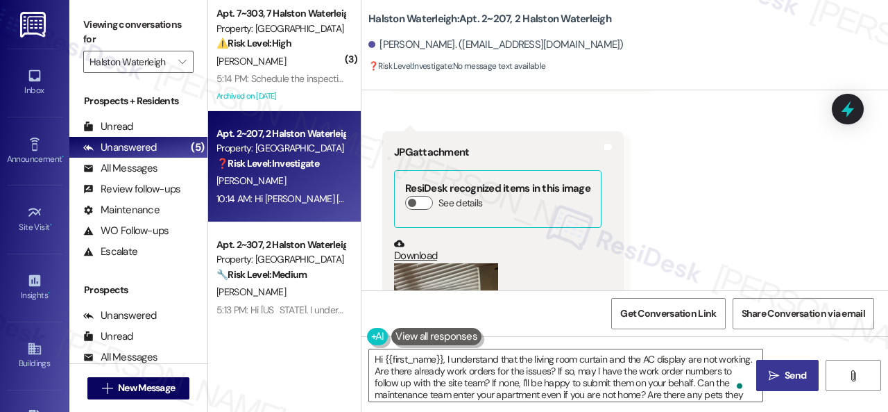
click at [785, 381] on span "Send" at bounding box center [796, 375] width 22 height 15
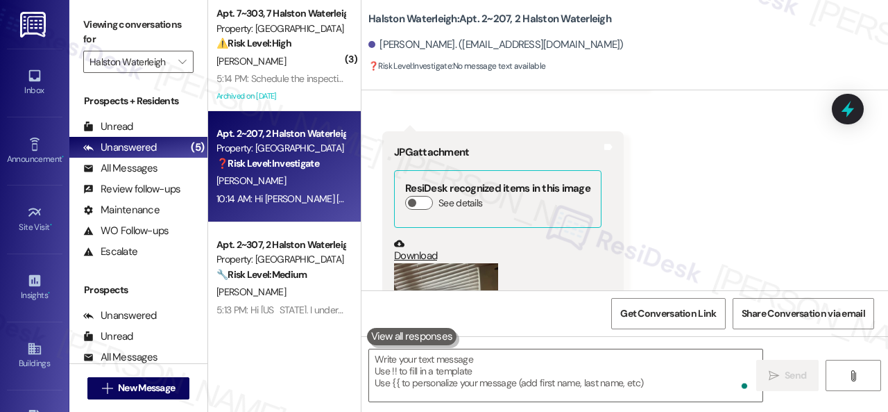
scroll to position [22696, 0]
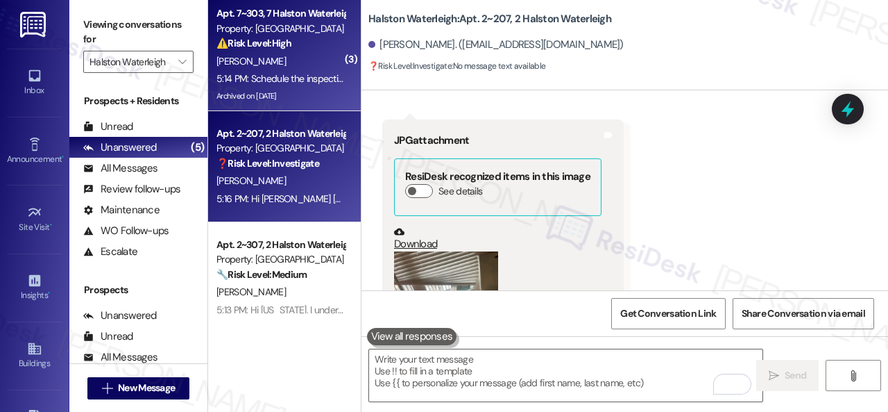
click at [291, 65] on div "L. Silva" at bounding box center [280, 61] width 131 height 17
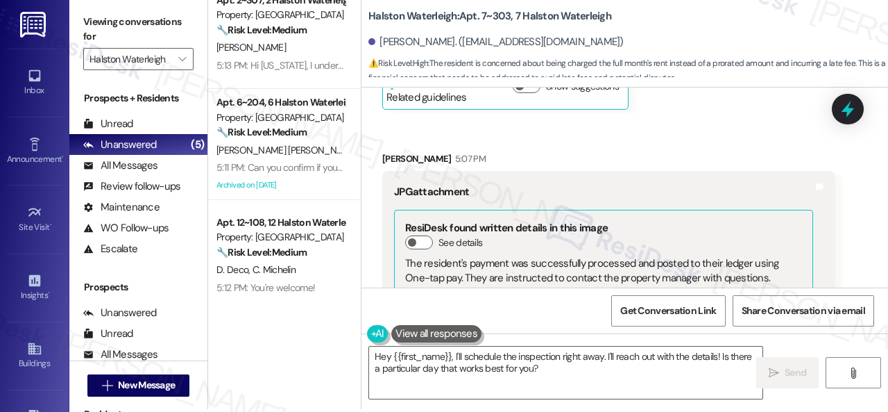
scroll to position [4, 0]
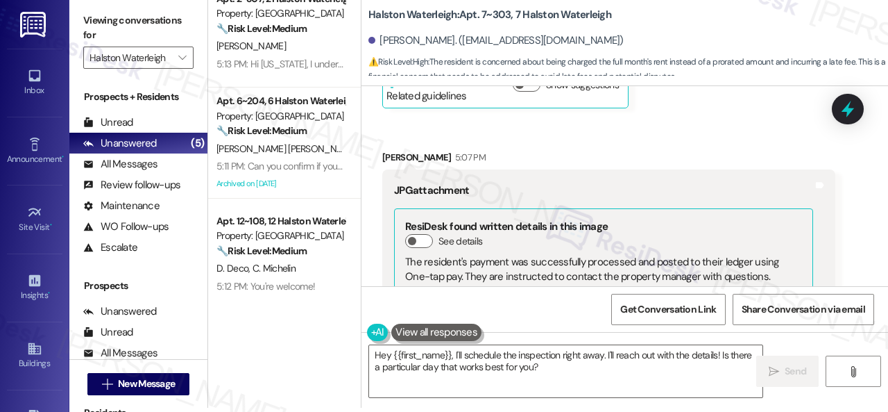
drag, startPoint x: 391, startPoint y: 235, endPoint x: 498, endPoint y: 241, distance: 106.4
copy div "Schedule the inspection"
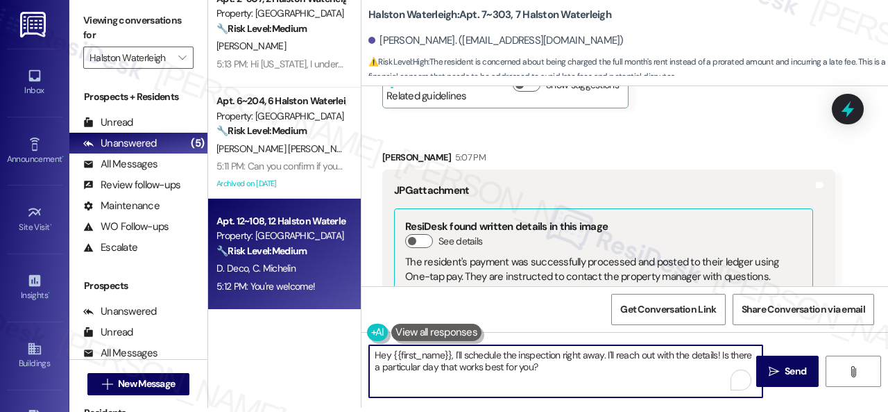
drag, startPoint x: 285, startPoint y: 326, endPoint x: 261, endPoint y: 297, distance: 37.5
click at [271, 325] on div "Apt. 7~303, 7 Halston Waterleigh Property: Halston Waterleigh ⚠️ Risk Level: Hi…" at bounding box center [548, 202] width 680 height 412
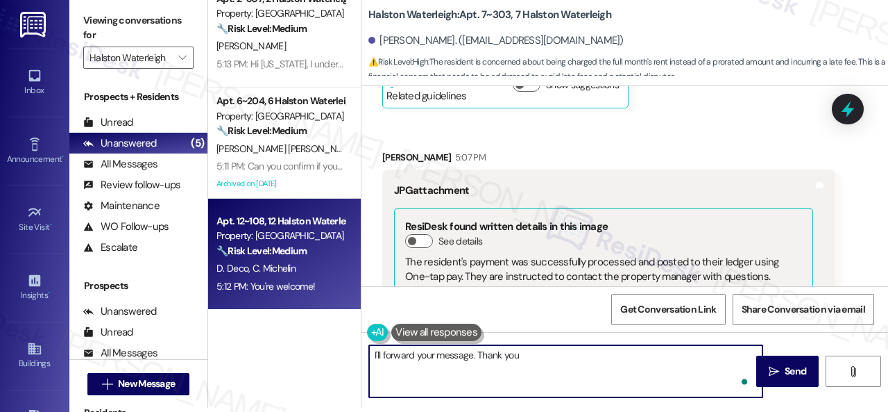
type textarea "I'll forward your message. Thank you."
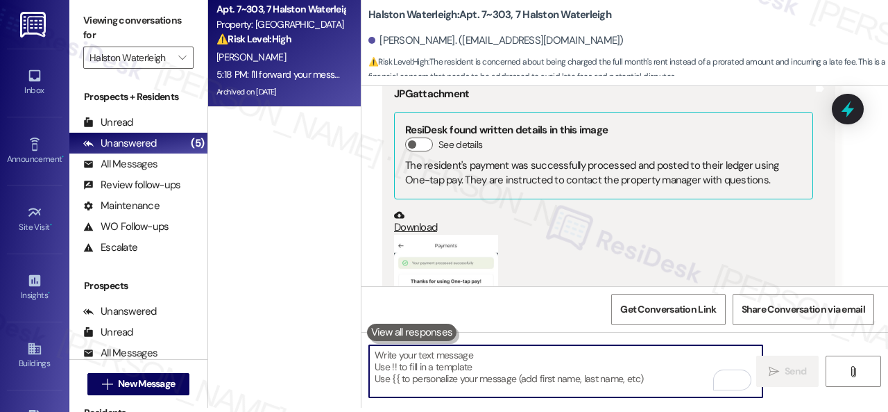
scroll to position [0, 0]
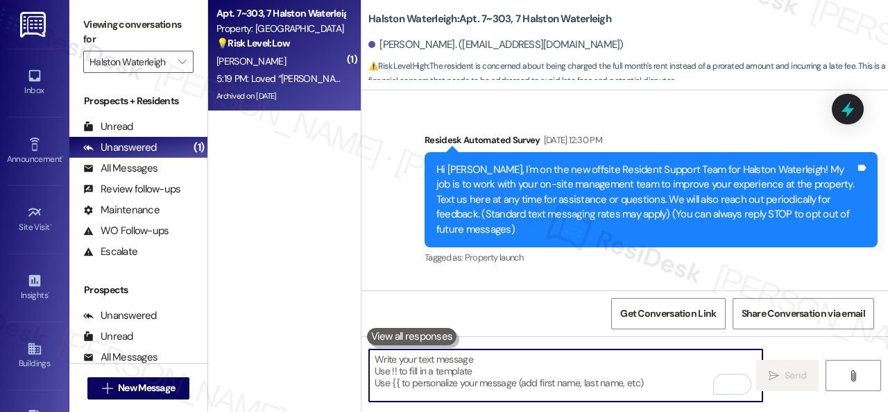
scroll to position [83116, 0]
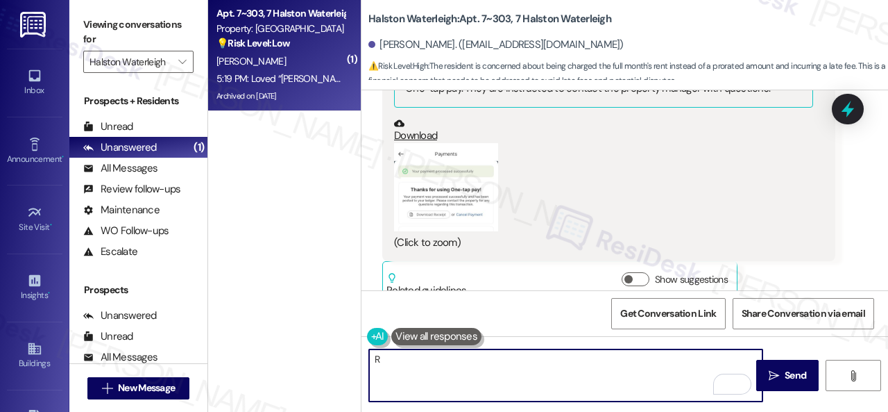
type textarea "R"
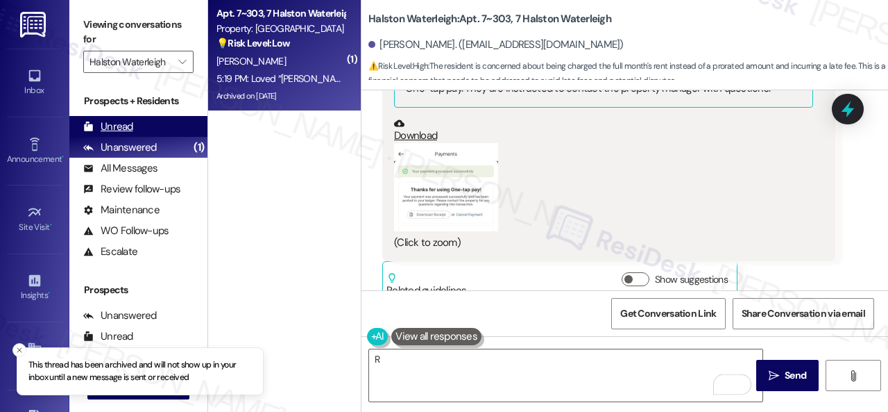
click at [115, 127] on div "Unread" at bounding box center [108, 126] width 50 height 15
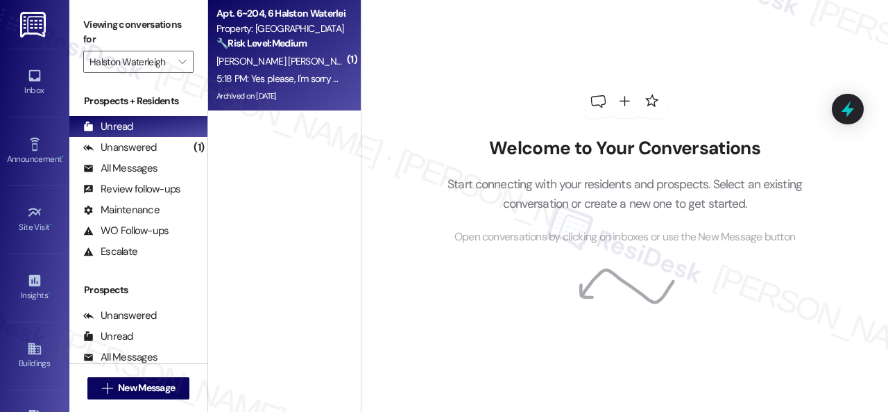
click at [314, 65] on div "[PERSON_NAME] [PERSON_NAME]" at bounding box center [280, 61] width 131 height 17
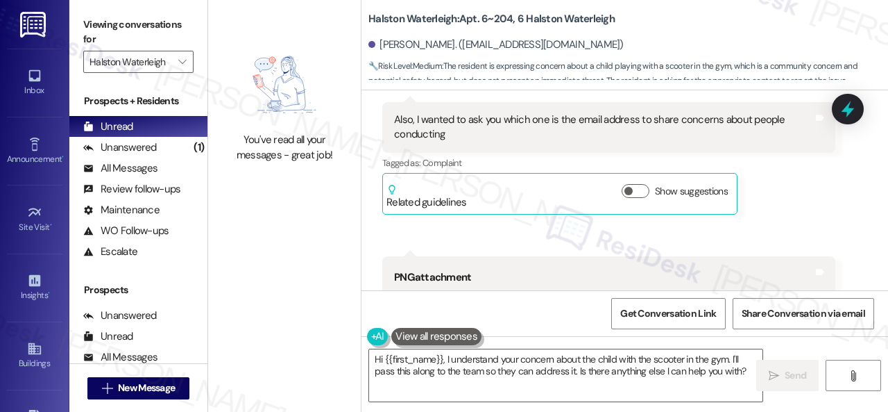
scroll to position [7178, 0]
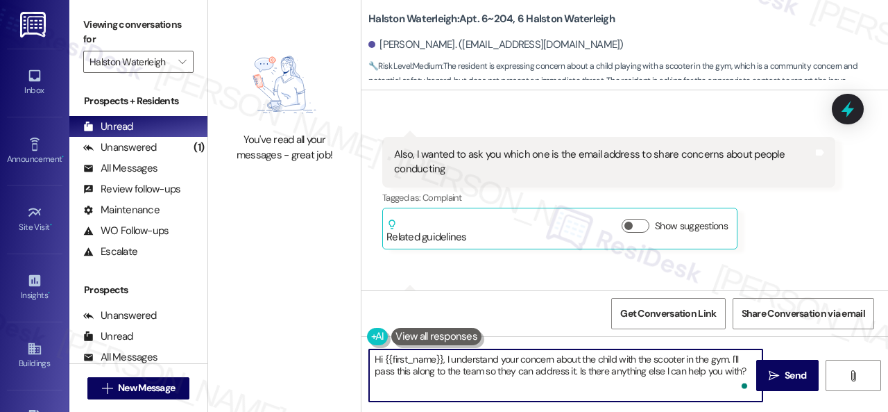
drag, startPoint x: 374, startPoint y: 371, endPoint x: 745, endPoint y: 369, distance: 370.6
click at [745, 369] on textarea "Hi {{first_name}}, I understand your concern about the child with the scooter i…" at bounding box center [565, 375] width 393 height 52
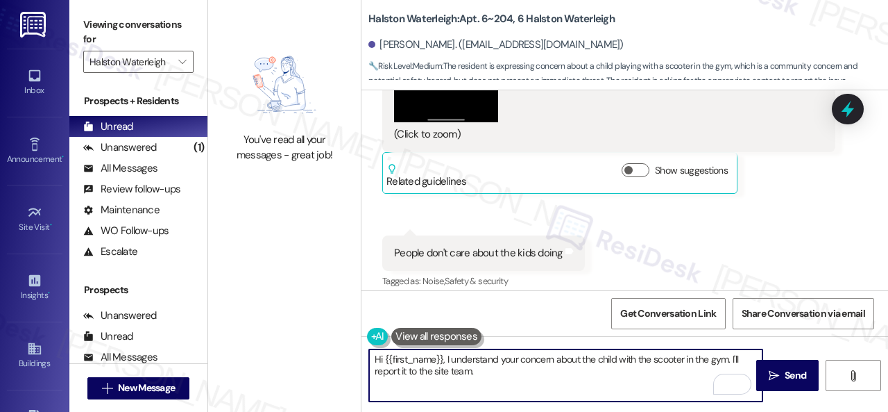
scroll to position [7733, 0]
drag, startPoint x: 370, startPoint y: 357, endPoint x: 679, endPoint y: 351, distance: 308.9
click at [728, 359] on textarea "Hi {{first_name}}, I understand your concern about the child with the scooter i…" at bounding box center [565, 375] width 393 height 52
click at [559, 363] on textarea "Thank you. I'll report it to the site team." at bounding box center [565, 375] width 393 height 52
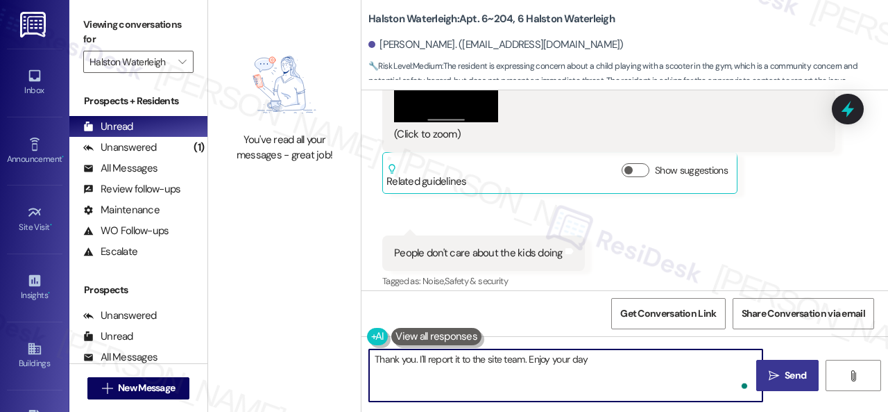
type textarea "Thank you. I'll report it to the site team. Enjoy your day!"
type textarea "ee"
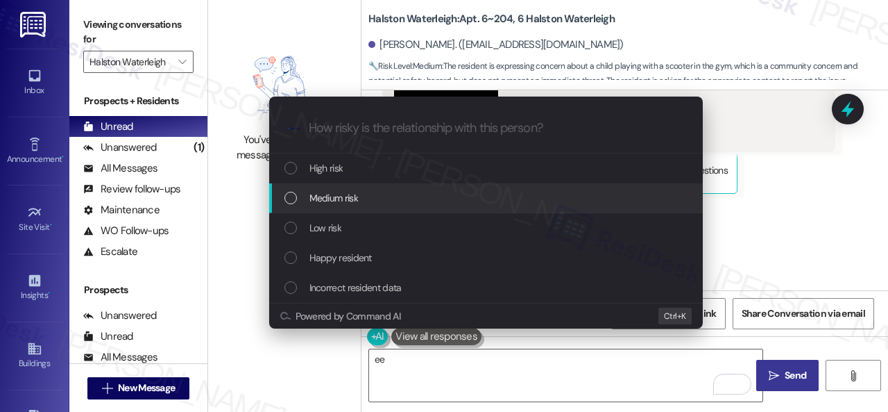
click at [312, 195] on span "Medium risk" at bounding box center [334, 197] width 49 height 15
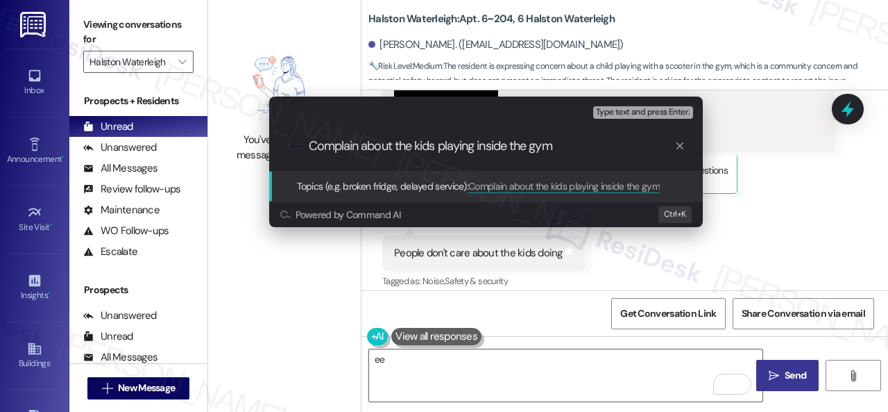
type input "Complain about the kids playing inside the gym."
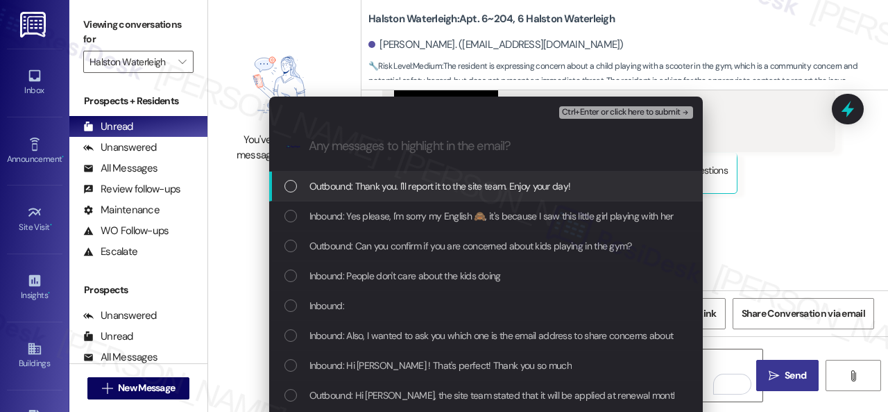
click at [763, 207] on div "Escalate Conversation Medium risk Complain about the kids playing inside the gy…" at bounding box center [444, 206] width 888 height 412
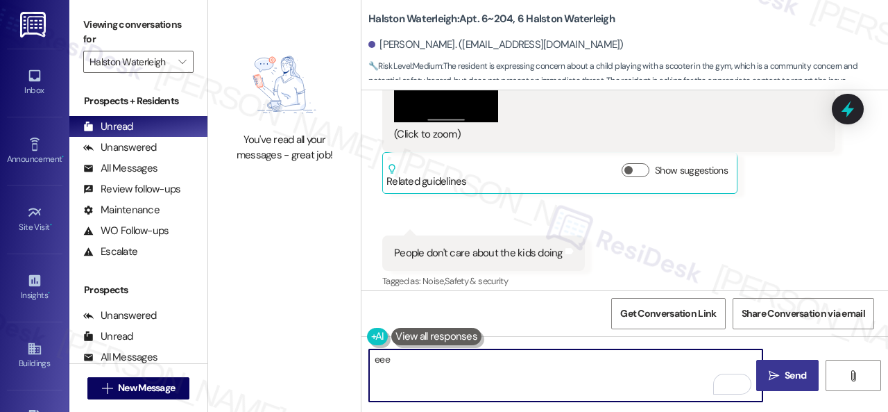
type textarea "eeee"
drag, startPoint x: 346, startPoint y: 351, endPoint x: 294, endPoint y: 351, distance: 52.0
click at [294, 351] on div "You've read all your messages - great job! Halston Waterleigh: Apt. 6~204, 6 Ha…" at bounding box center [548, 206] width 680 height 412
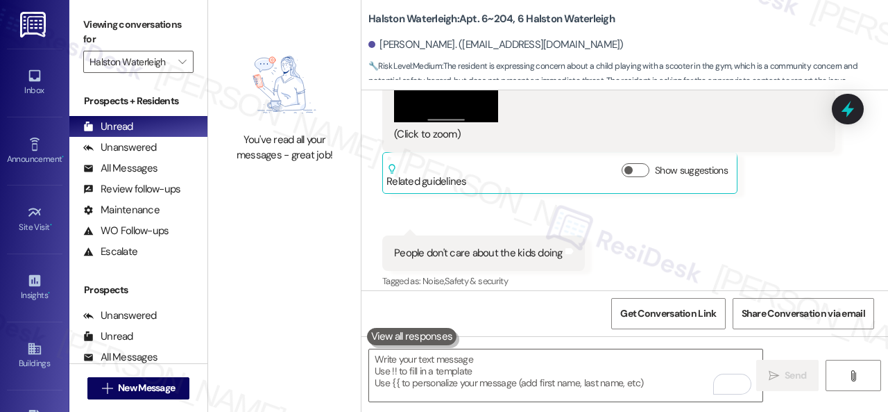
click at [407, 302] on div "Sent via SMS Sarah (ResiDesk) 5:11 PM Can you confirm if you are concerned abou…" at bounding box center [625, 360] width 527 height 117
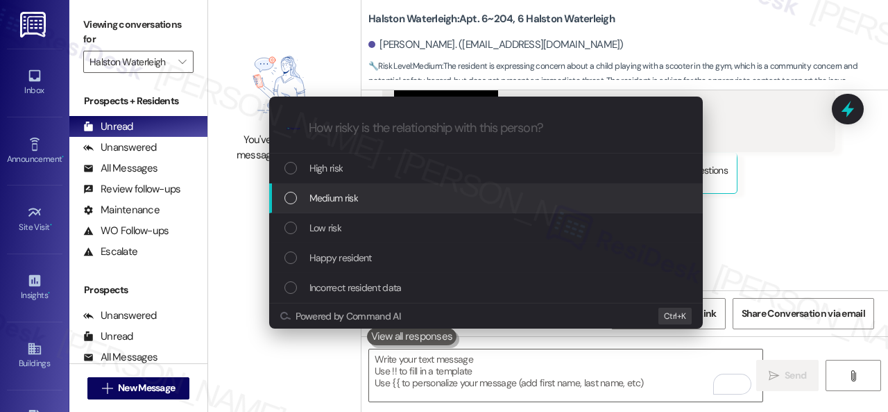
click at [328, 198] on span "Medium risk" at bounding box center [334, 197] width 49 height 15
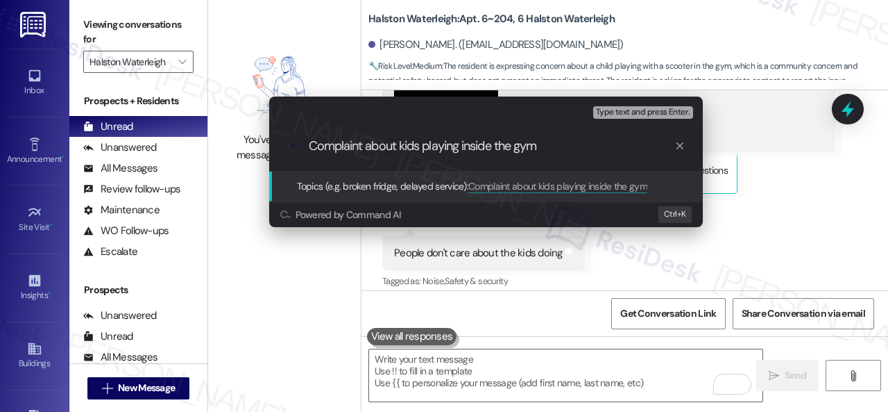
type input "Complaint about kids playing inside the gym."
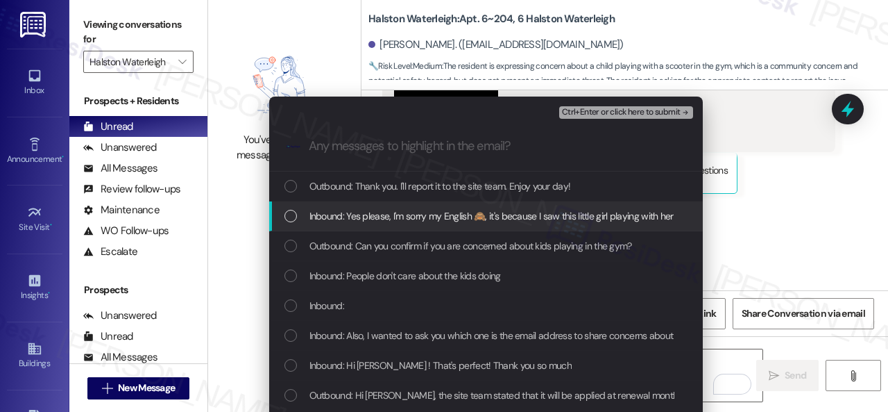
click at [364, 277] on span "Inbound: People don't care about the kids doing" at bounding box center [406, 275] width 192 height 15
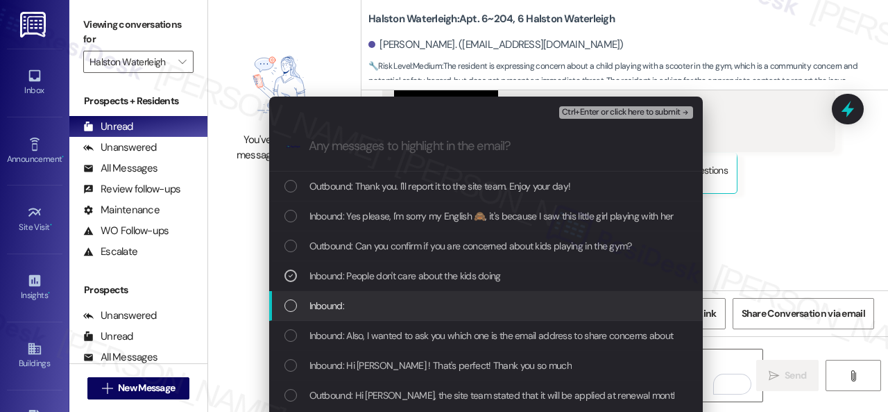
click at [324, 300] on span "Inbound:" at bounding box center [327, 305] width 35 height 15
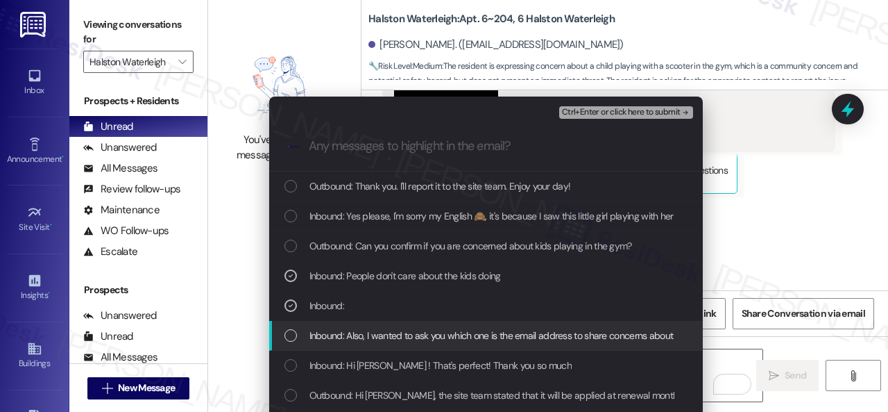
click at [351, 339] on span "Inbound: Also, I wanted to ask you which one is the email address to share conc…" at bounding box center [531, 335] width 443 height 15
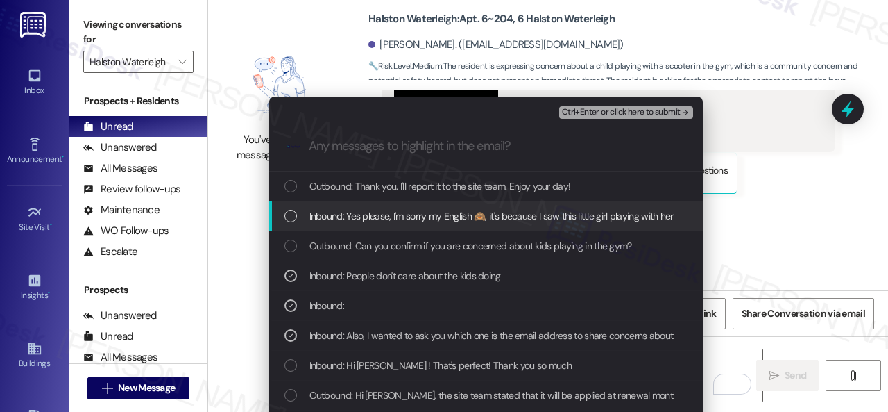
click at [330, 214] on span "Inbound: Yes please, I'm sorry my English 🙈, it's because I saw this little gir…" at bounding box center [605, 215] width 591 height 15
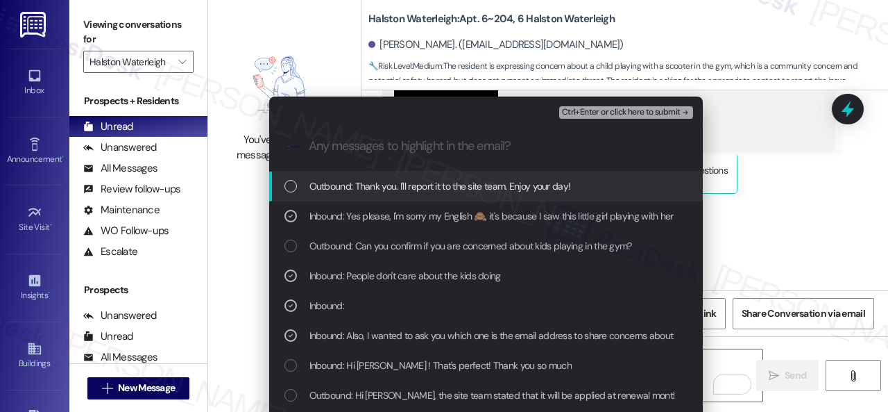
click at [591, 113] on span "Ctrl+Enter or click here to submit" at bounding box center [621, 113] width 119 height 10
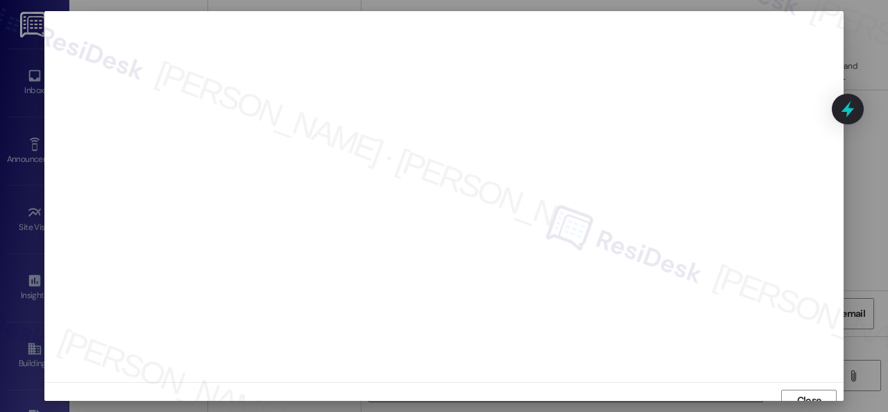
scroll to position [10, 0]
click at [801, 383] on span "Close" at bounding box center [809, 389] width 24 height 15
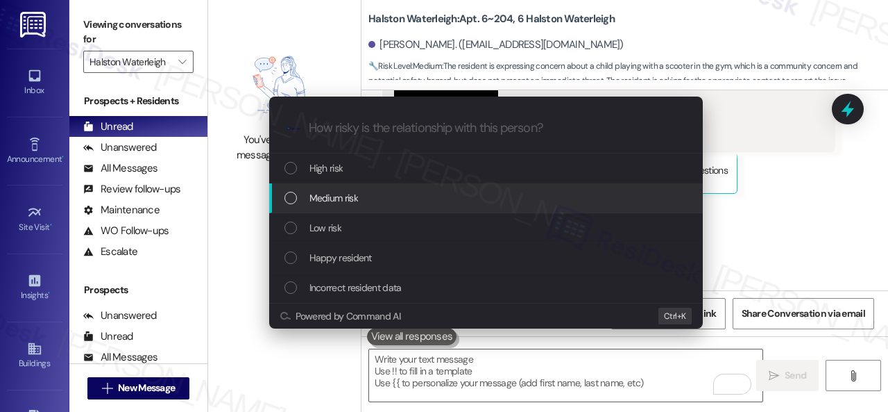
click at [328, 196] on span "Medium risk" at bounding box center [334, 197] width 49 height 15
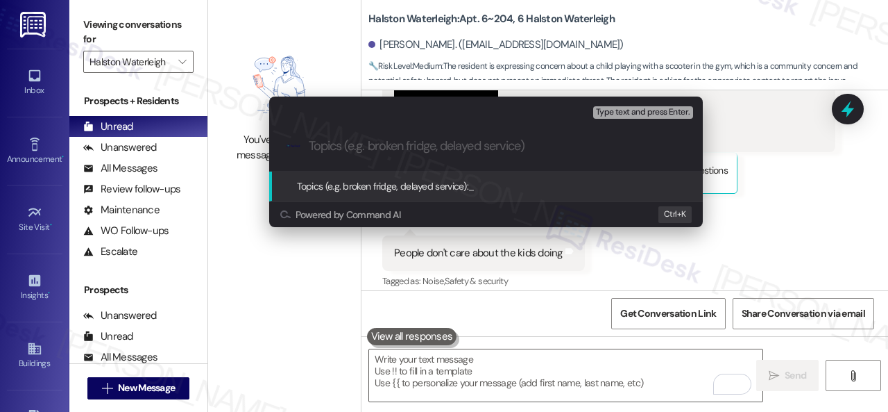
paste input "Complaint about kids playing inside the gym."
type input "Complaint about kids playing inside the gym."
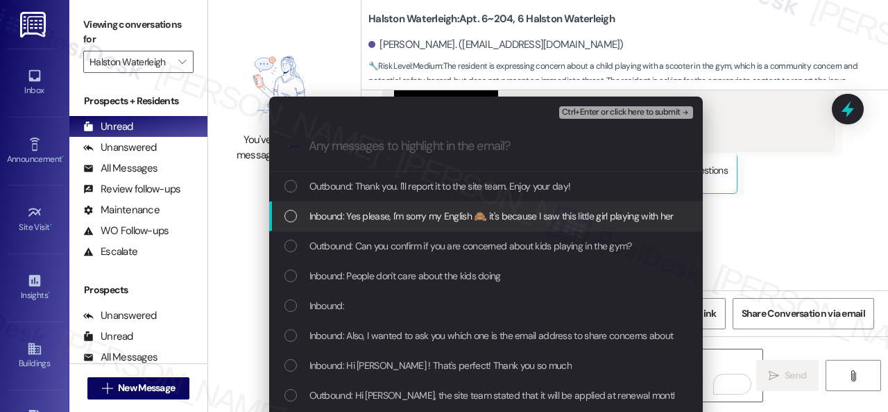
click at [359, 214] on span "Inbound: Yes please, I'm sorry my English 🙈, it's because I saw this little gir…" at bounding box center [605, 215] width 591 height 15
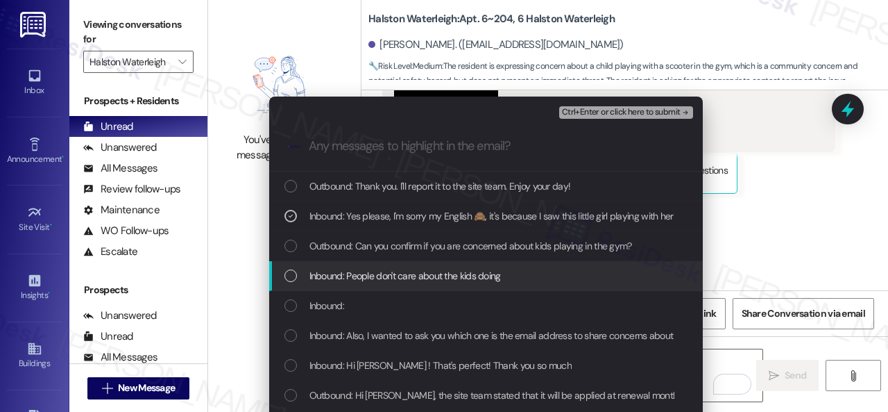
click at [360, 273] on span "Inbound: People don't care about the kids doing" at bounding box center [406, 275] width 192 height 15
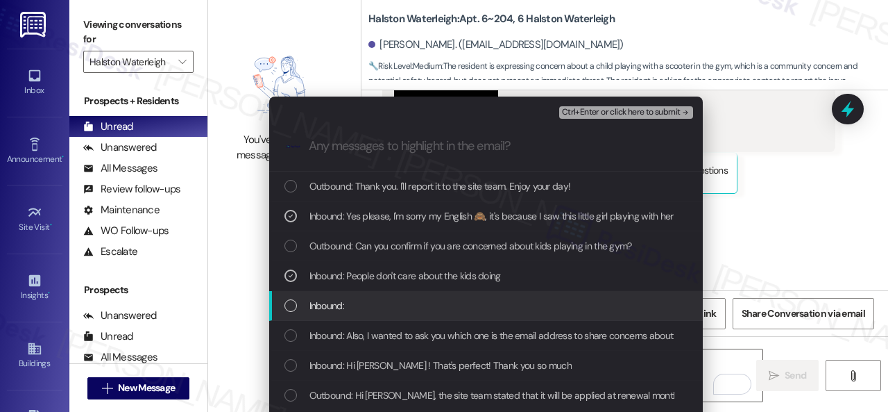
click at [330, 299] on span "Inbound:" at bounding box center [327, 305] width 35 height 15
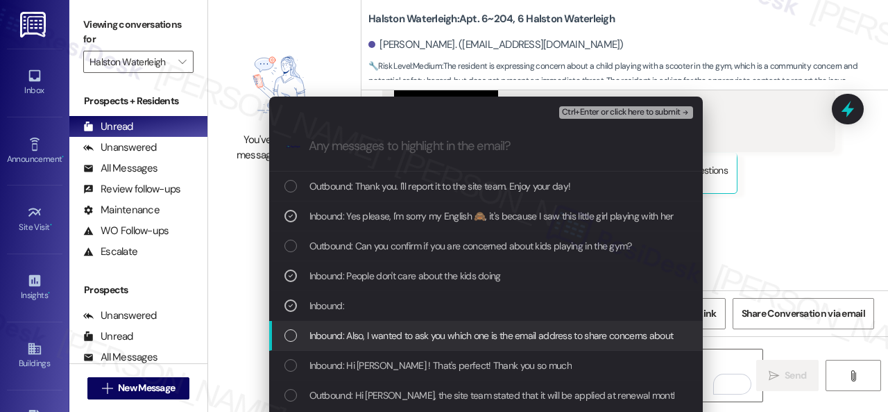
click at [341, 337] on span "Inbound: Also, I wanted to ask you which one is the email address to share conc…" at bounding box center [531, 335] width 443 height 15
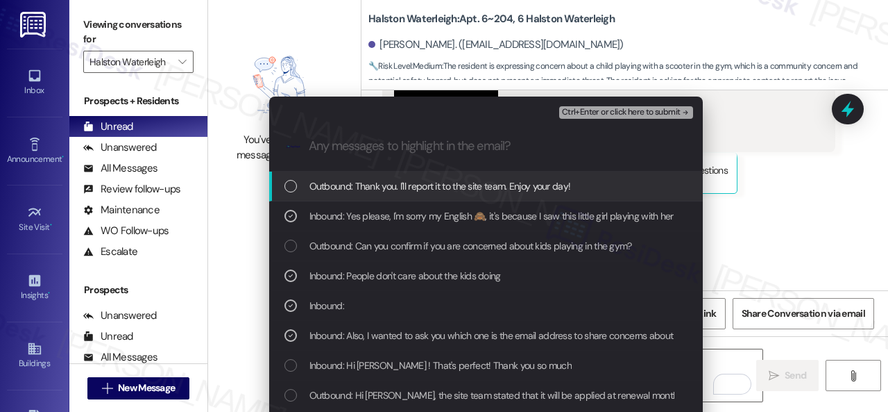
click at [577, 112] on span "Ctrl+Enter or click here to submit" at bounding box center [621, 113] width 119 height 10
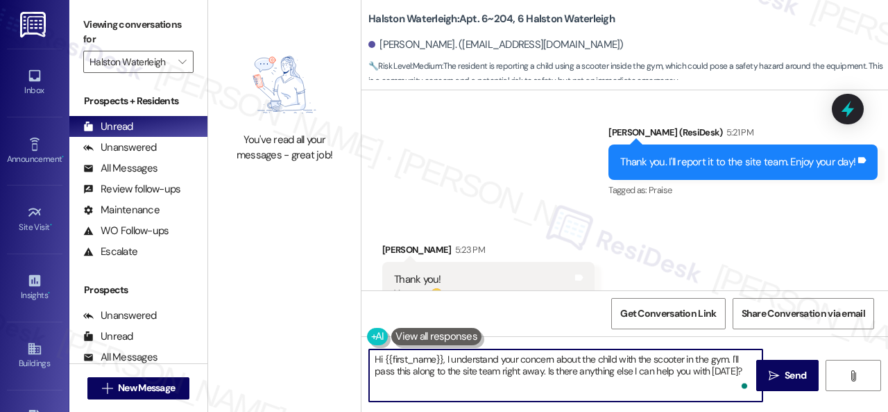
scroll to position [4, 0]
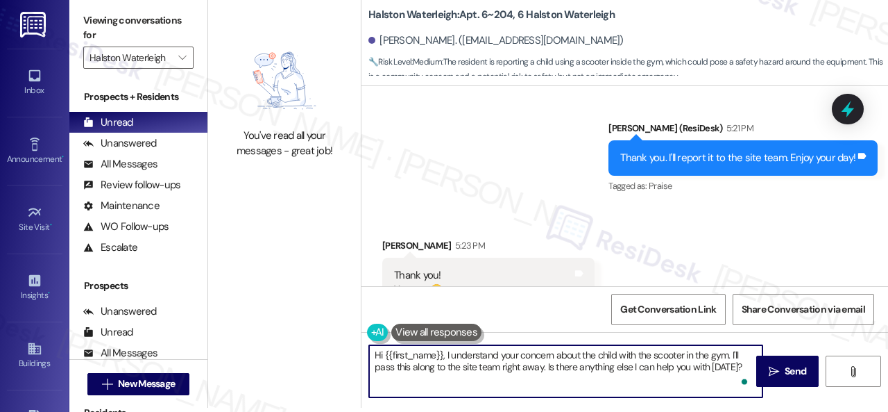
drag, startPoint x: 370, startPoint y: 357, endPoint x: 888, endPoint y: 436, distance: 523.6
click at [888, 411] on html "Inbox Go to Inbox Announcement • Send A Text Announcement Site Visit • Go to Si…" at bounding box center [444, 206] width 888 height 412
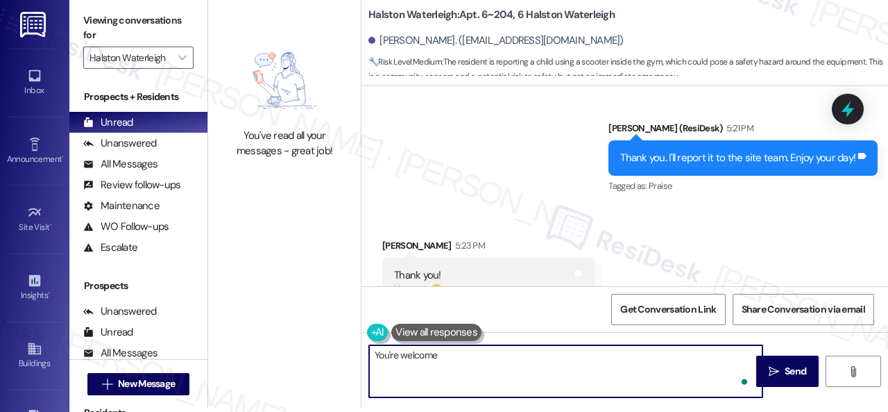
type textarea "You're welcome!"
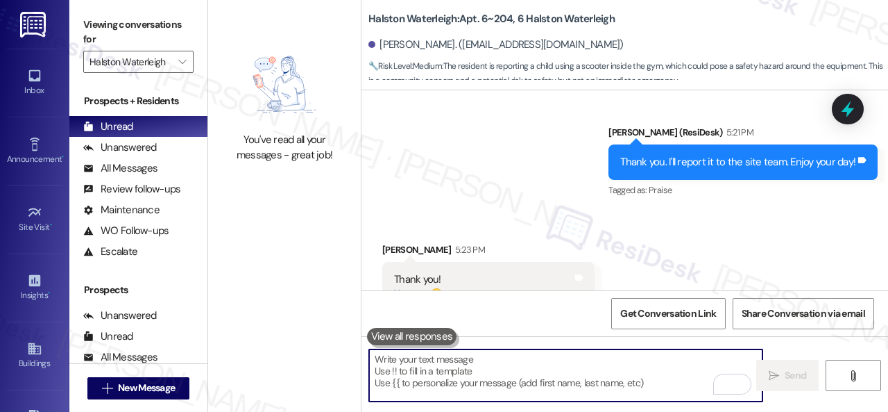
scroll to position [8234, 0]
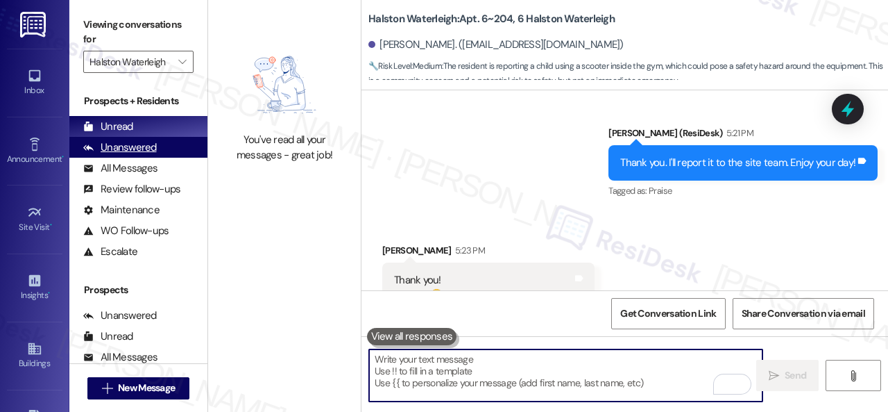
click at [121, 151] on div "Unanswered" at bounding box center [120, 147] width 74 height 15
